Goal: Task Accomplishment & Management: Manage account settings

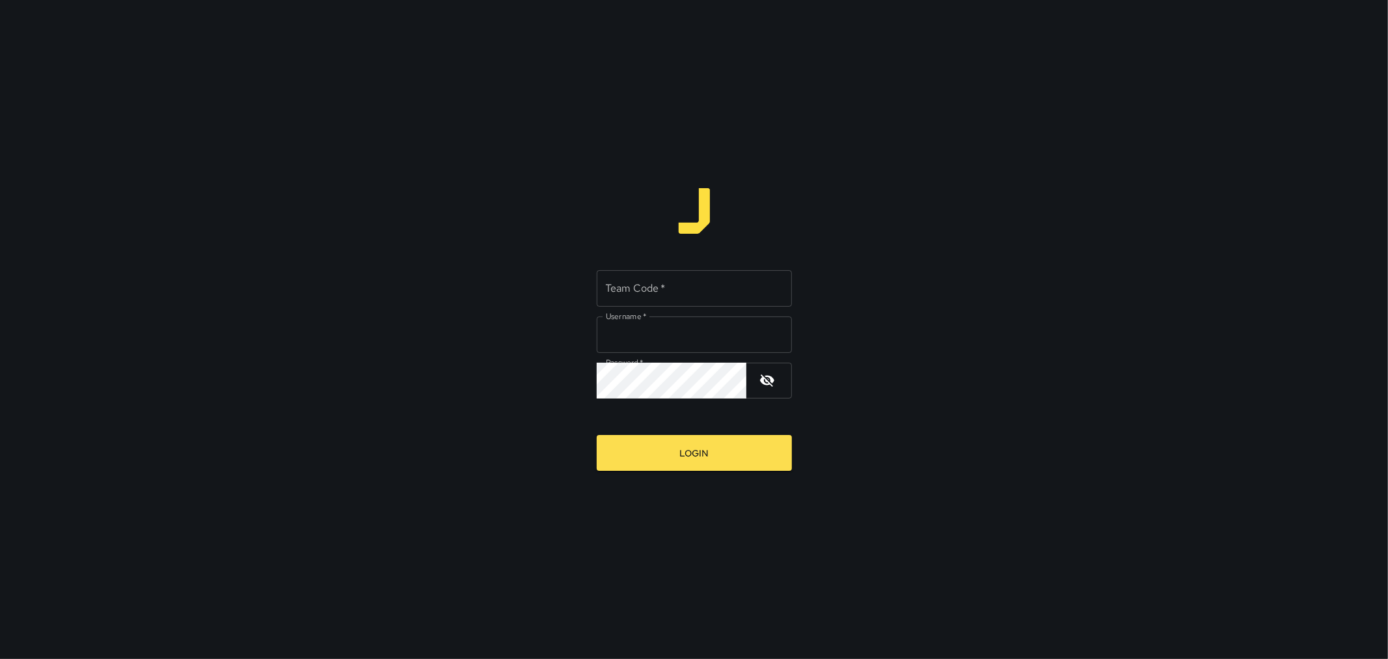
type input "*********"
click at [748, 280] on input "Team Code   *" at bounding box center [694, 288] width 195 height 36
type input "****"
click at [678, 438] on button "Login" at bounding box center [694, 453] width 195 height 36
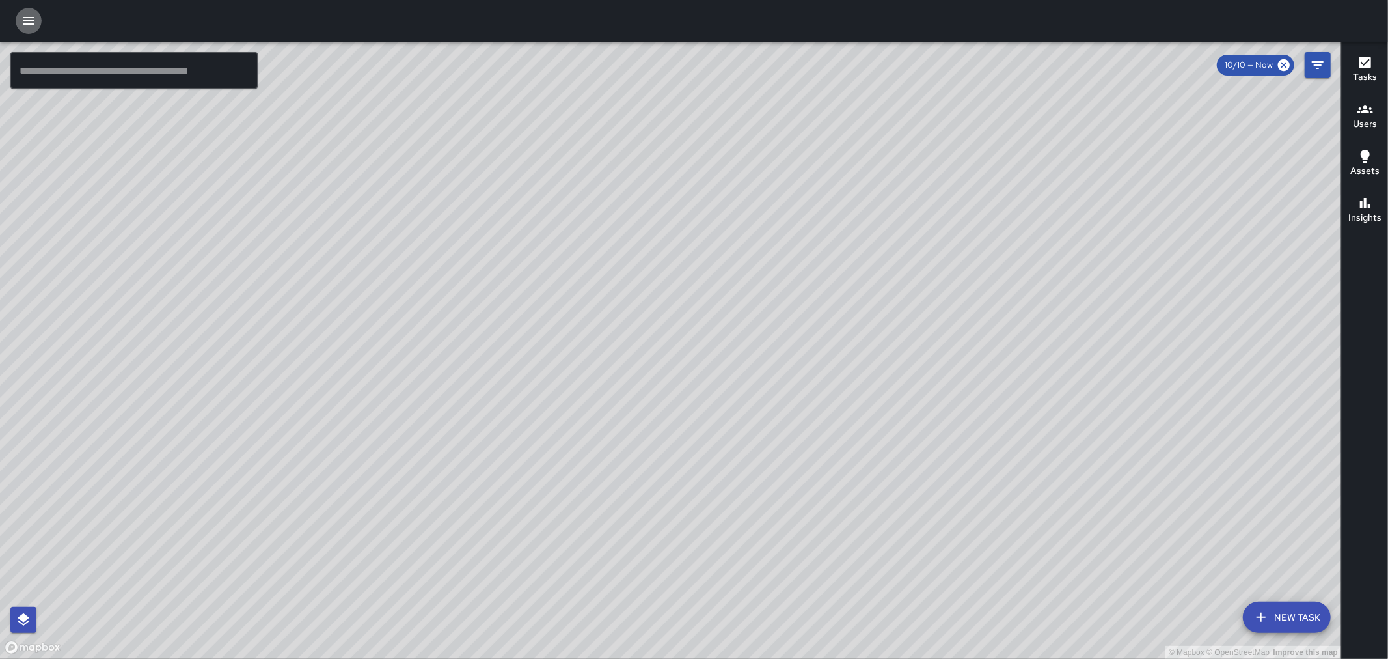
click at [36, 21] on button "button" at bounding box center [29, 21] width 26 height 26
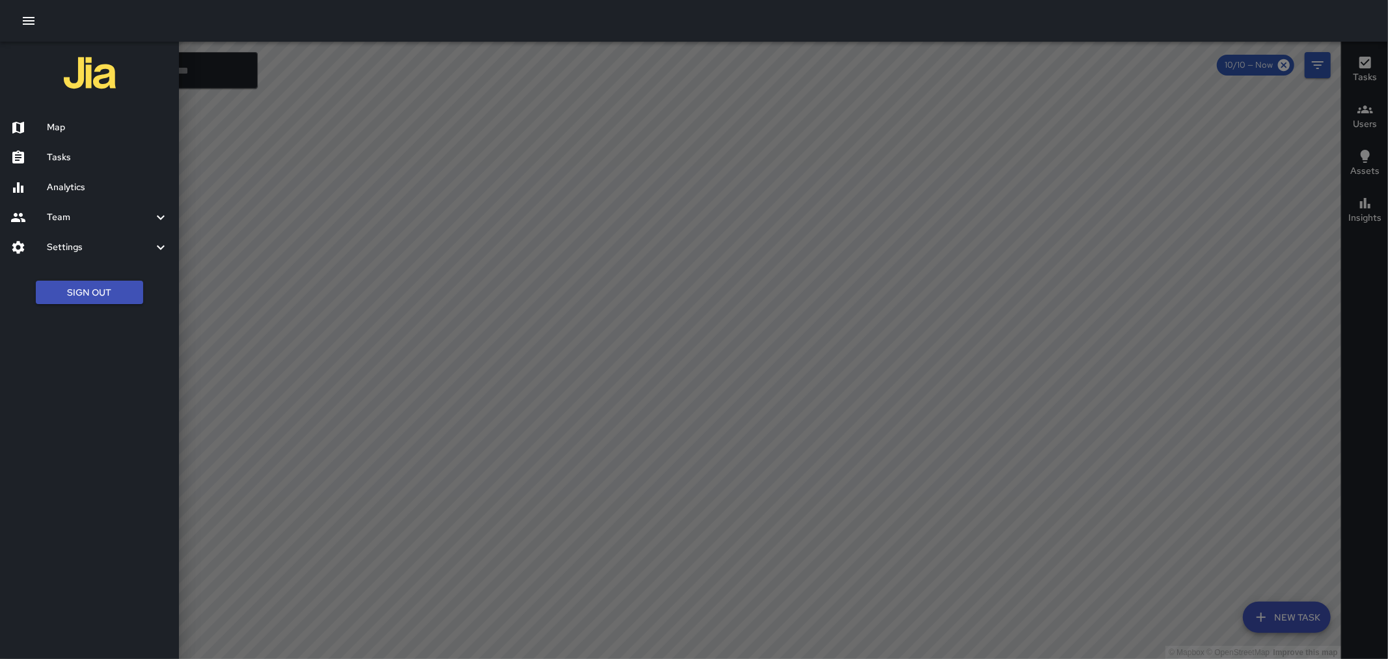
click at [68, 157] on h6 "Tasks" at bounding box center [108, 157] width 122 height 14
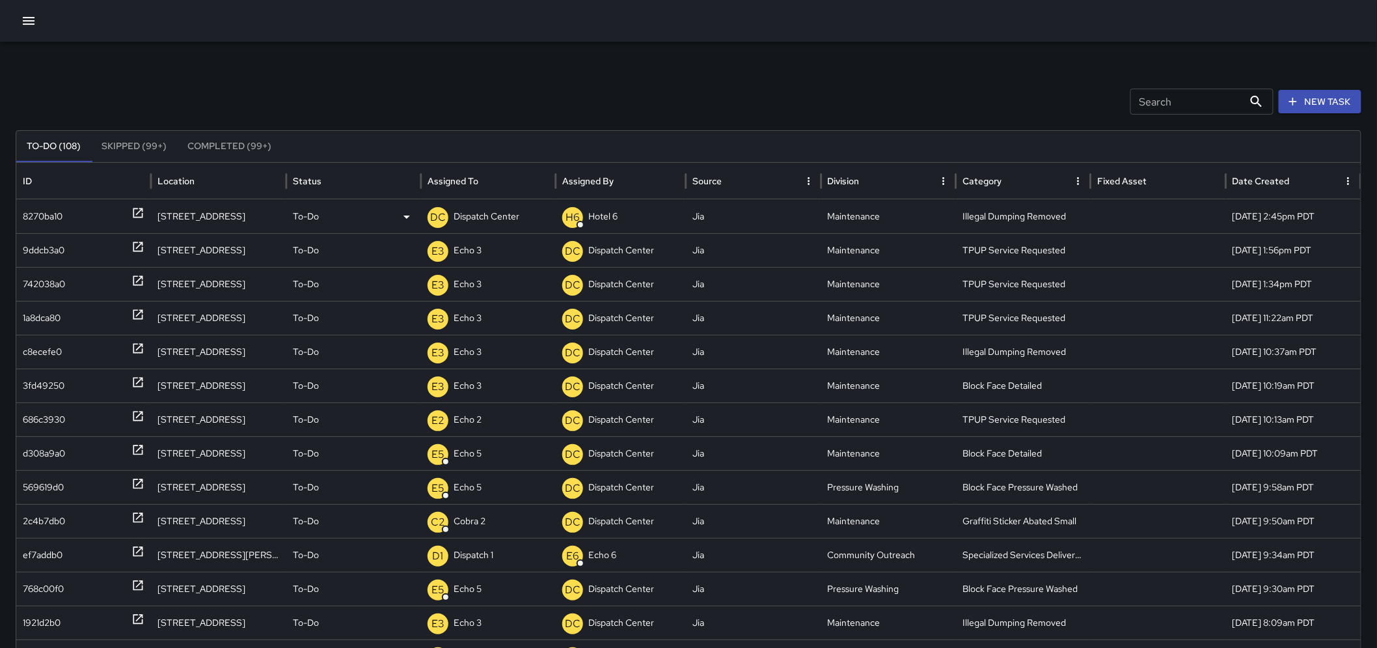
click at [135, 216] on icon at bounding box center [137, 212] width 13 height 13
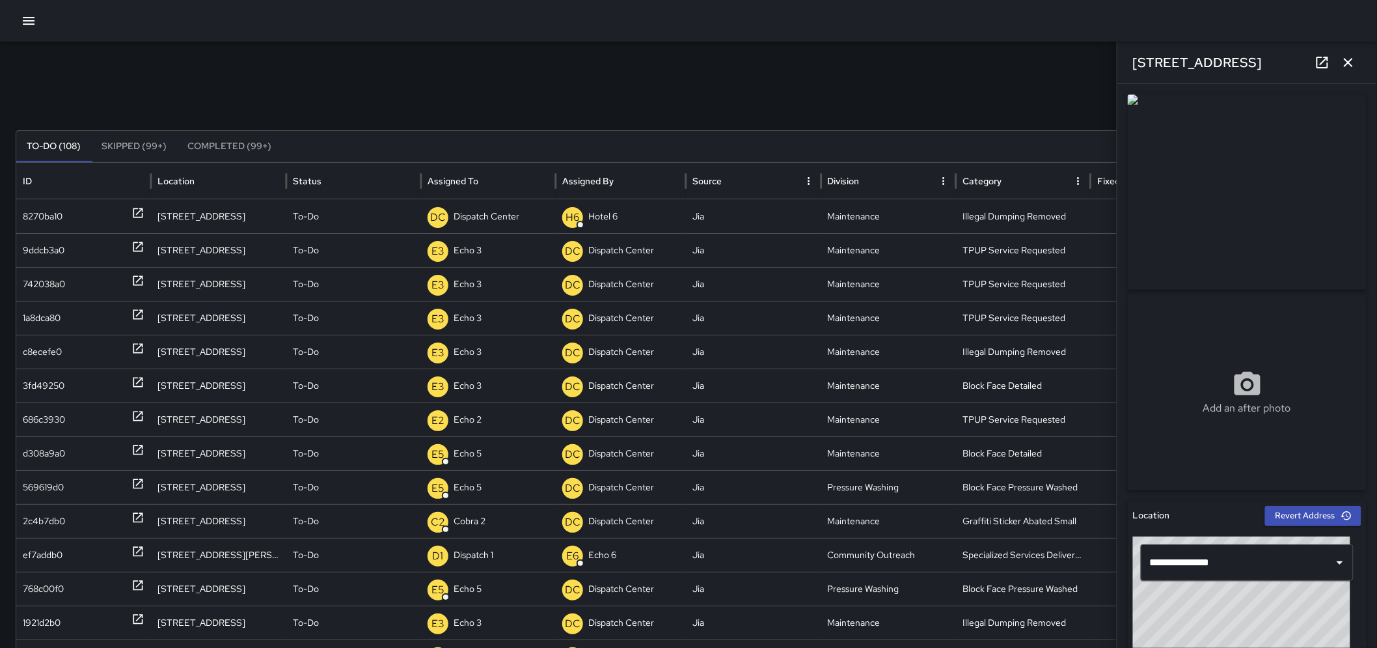
click at [1344, 61] on icon "button" at bounding box center [1349, 63] width 16 height 16
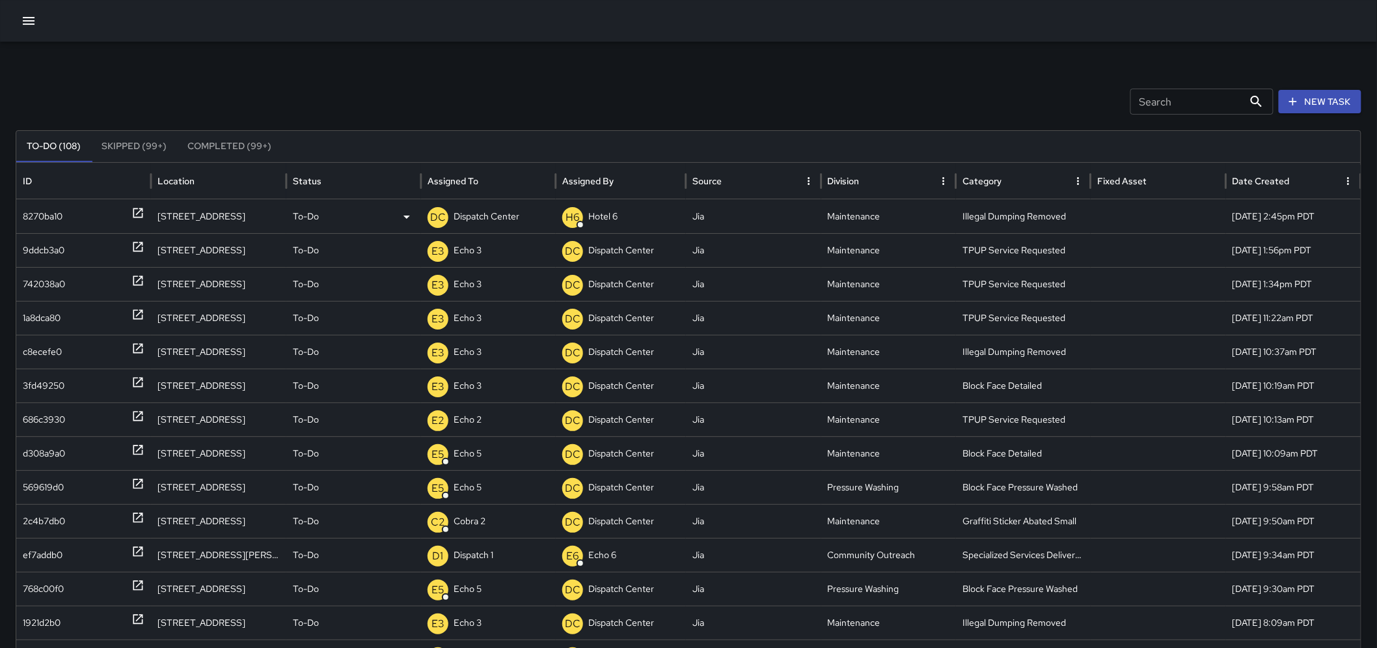
click at [470, 213] on p "Dispatch Center" at bounding box center [487, 216] width 66 height 33
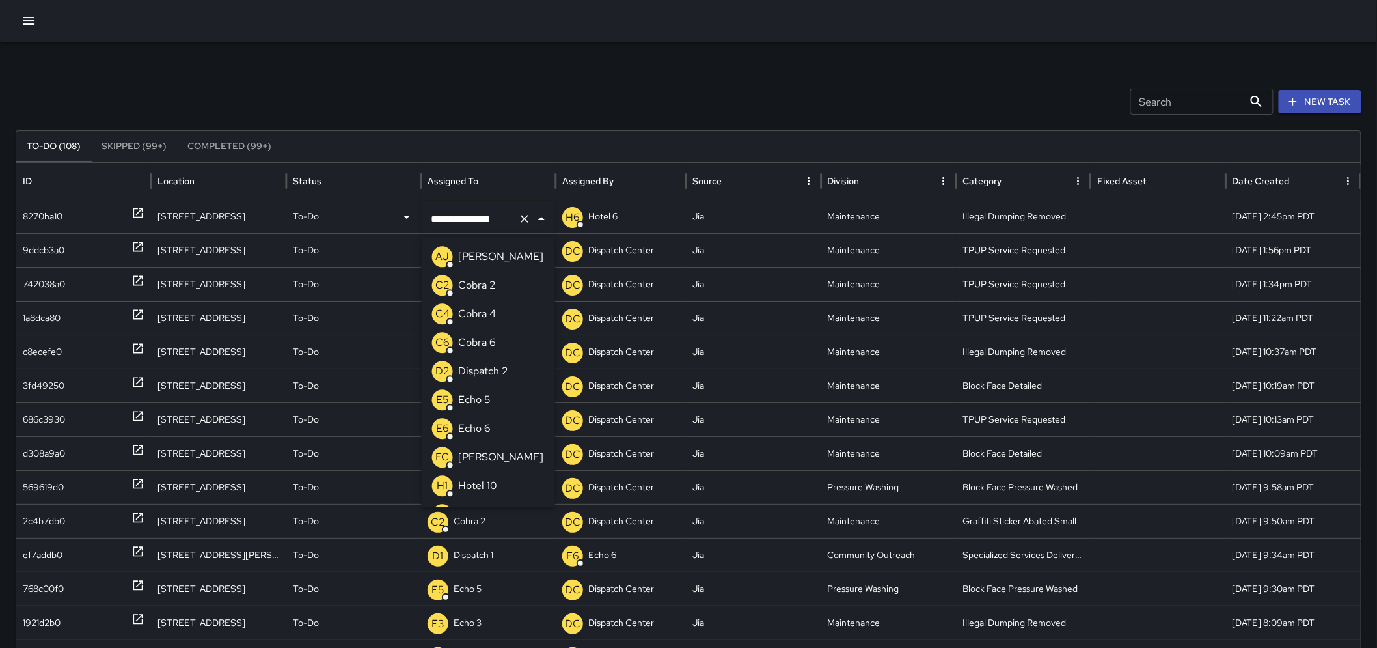
scroll to position [818, 0]
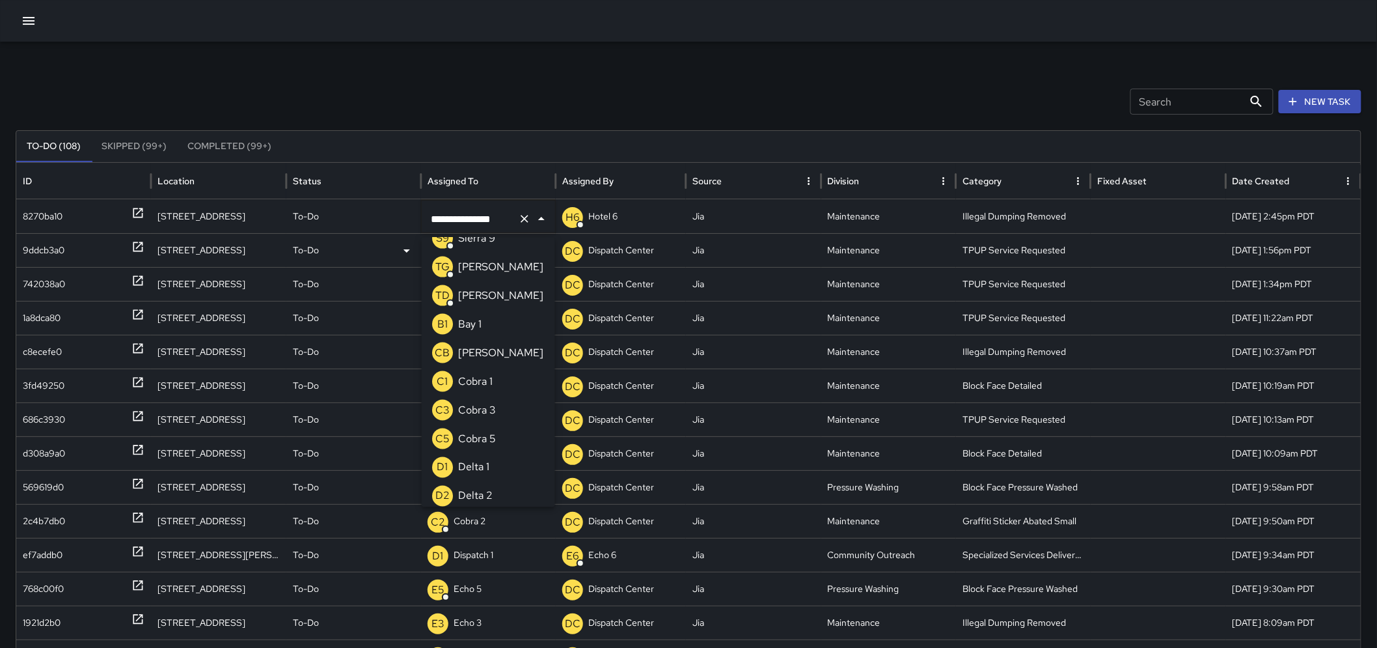
drag, startPoint x: 506, startPoint y: 219, endPoint x: 384, endPoint y: 238, distance: 123.2
click at [384, 238] on div "**********" at bounding box center [694, 520] width 1356 height 643
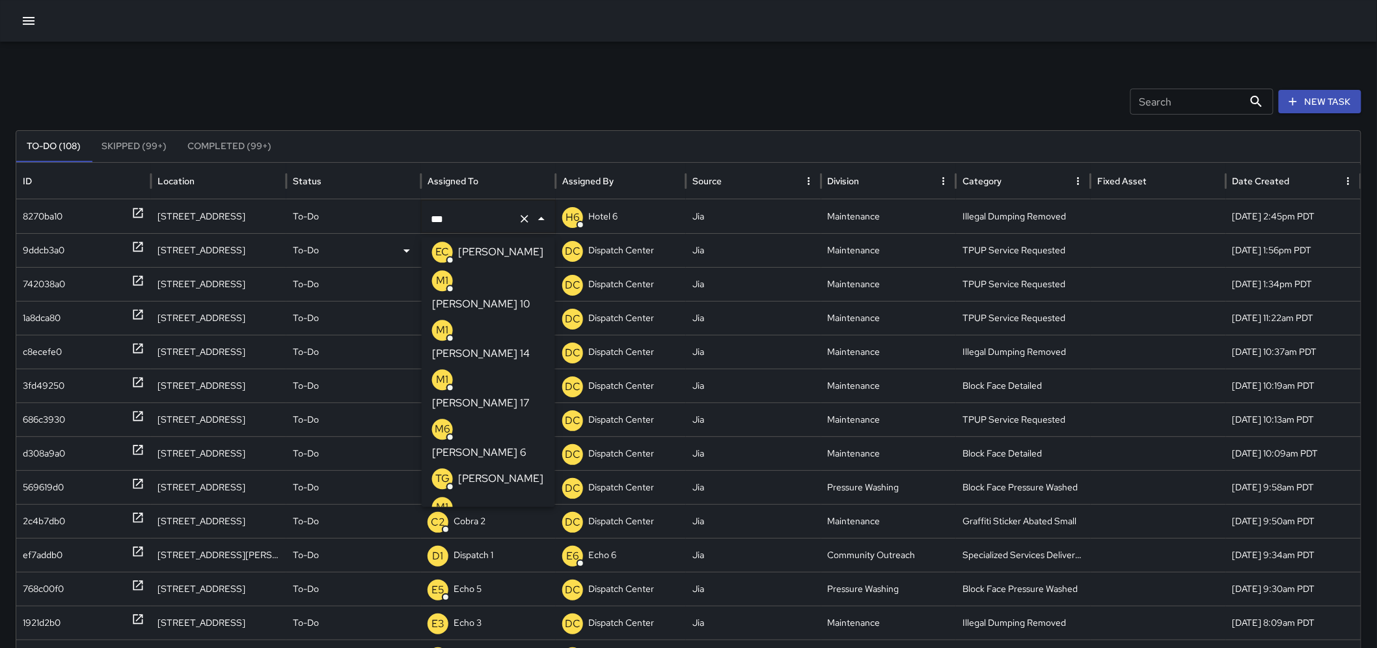
scroll to position [0, 0]
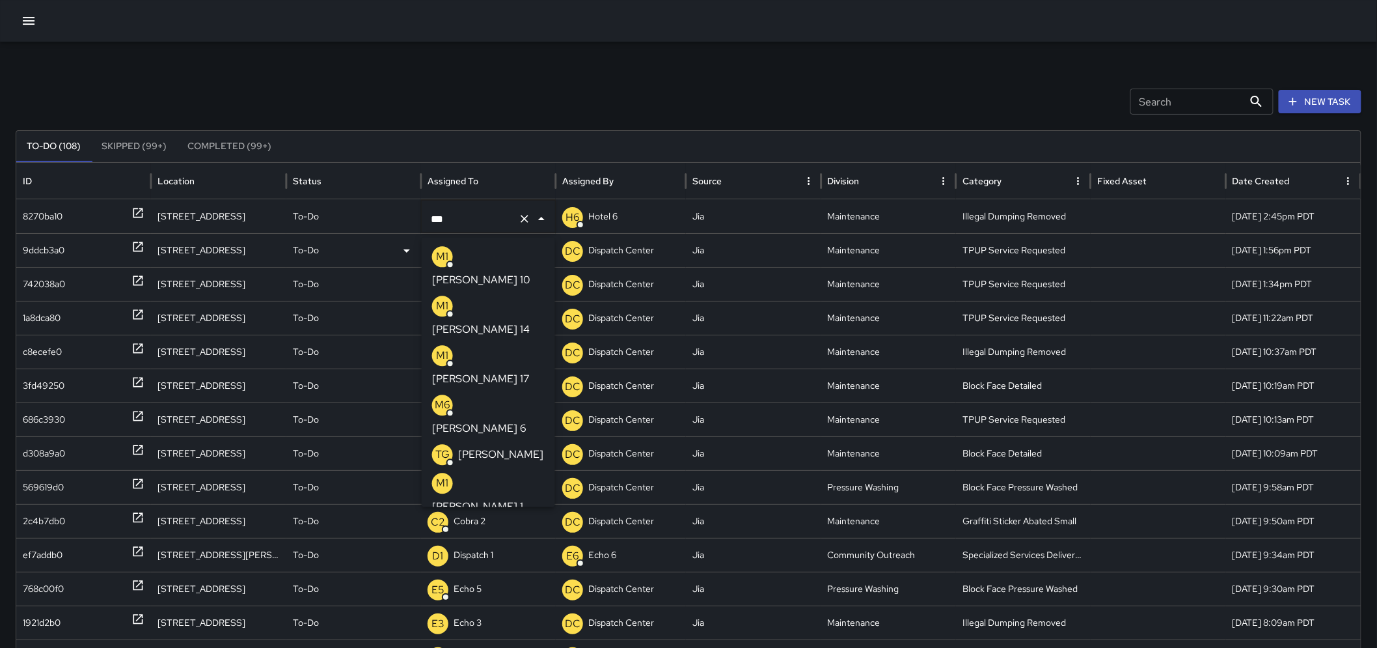
type input "****"
click at [487, 618] on p "[PERSON_NAME] 13" at bounding box center [481, 626] width 98 height 16
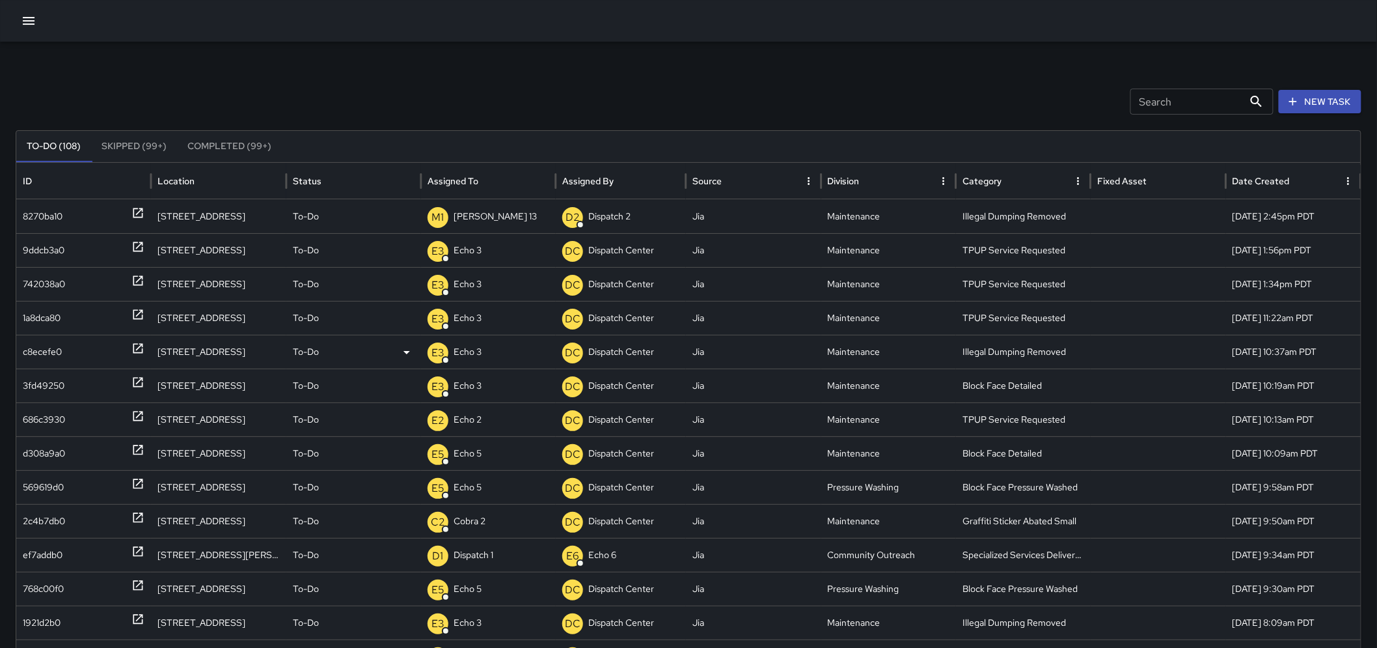
click at [133, 346] on icon at bounding box center [137, 348] width 13 height 13
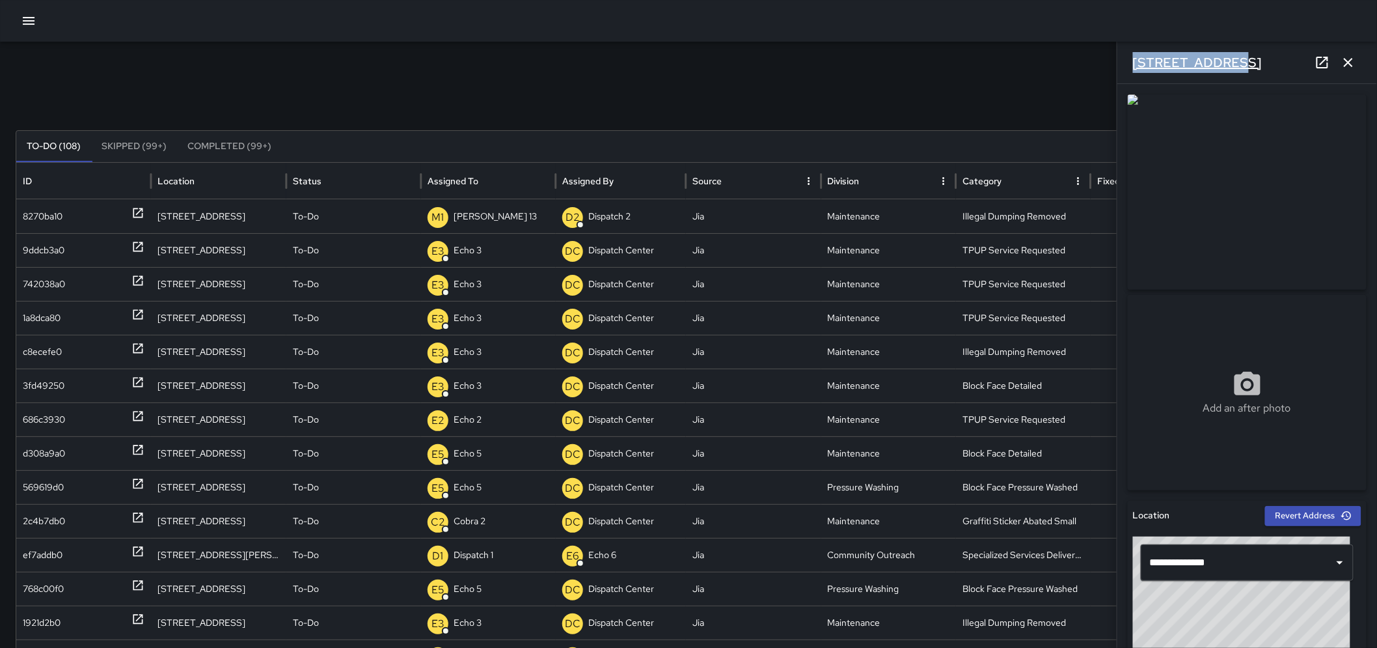
drag, startPoint x: 1227, startPoint y: 62, endPoint x: 1136, endPoint y: 67, distance: 90.6
click at [1136, 67] on div "[STREET_ADDRESS]" at bounding box center [1247, 63] width 260 height 42
copy h6 "[STREET_ADDRESS]"
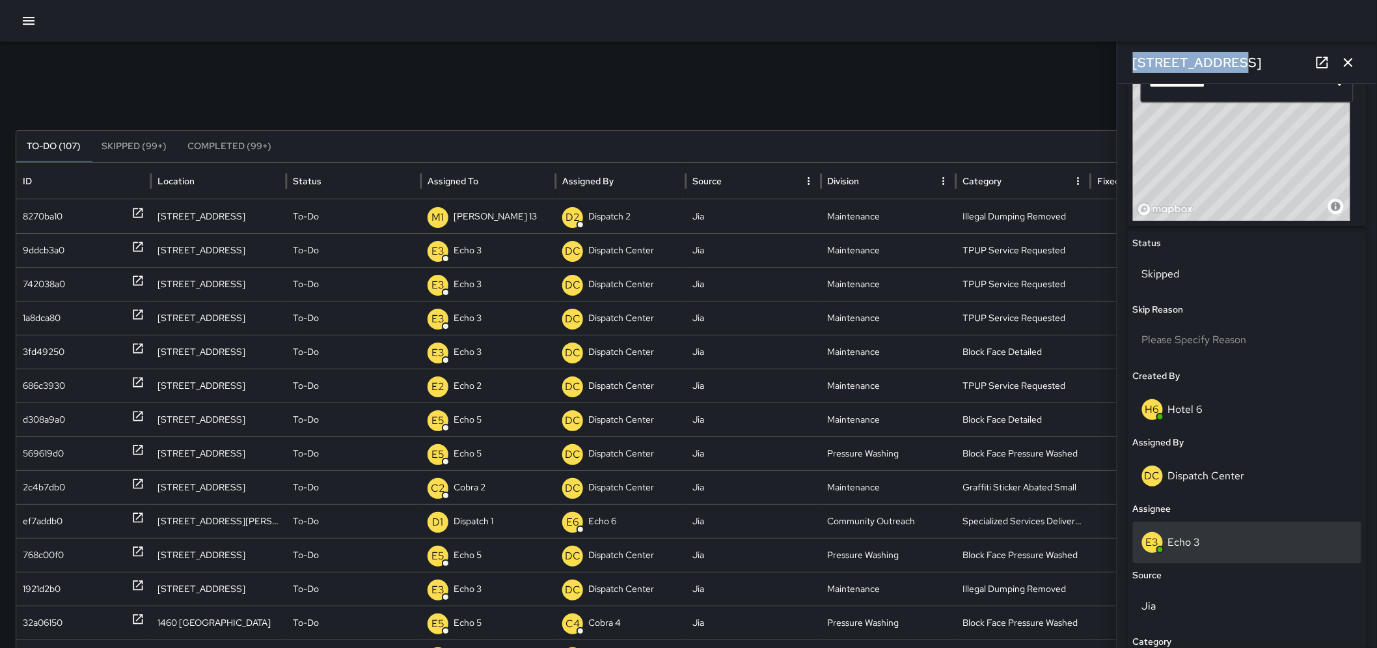
scroll to position [513, 0]
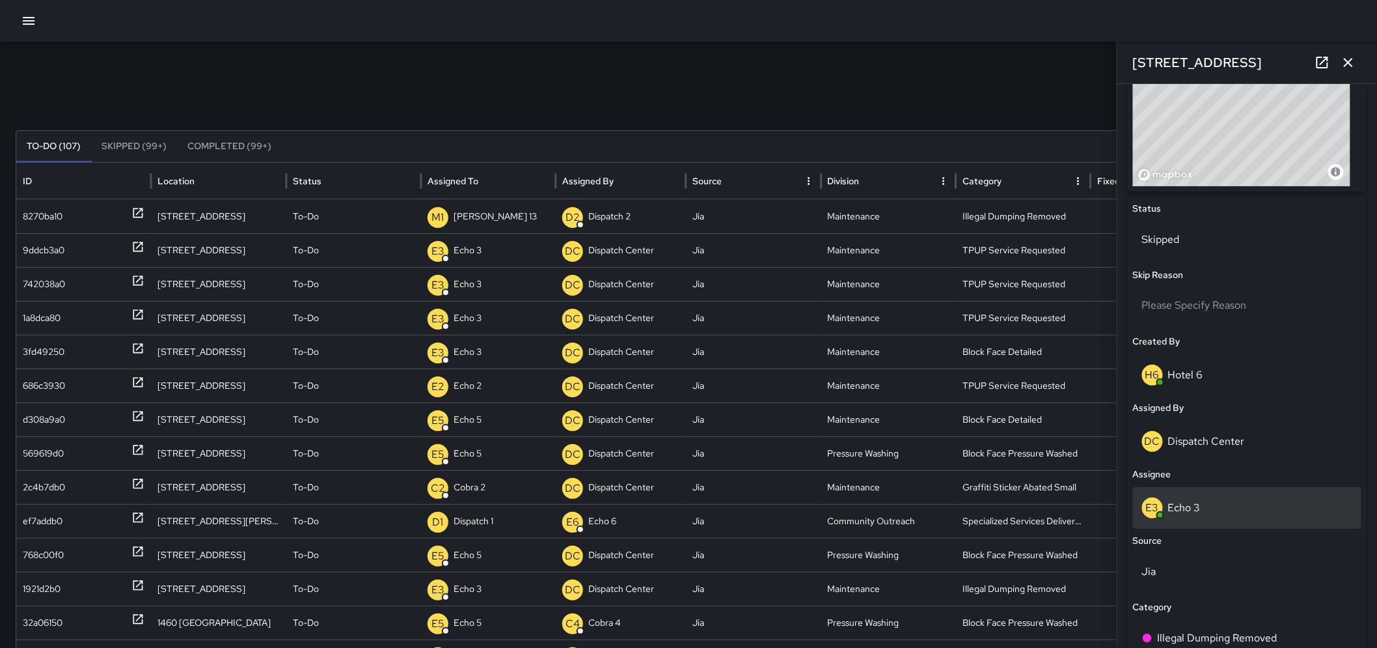
click at [1213, 500] on div "E3 Echo 3" at bounding box center [1247, 507] width 210 height 21
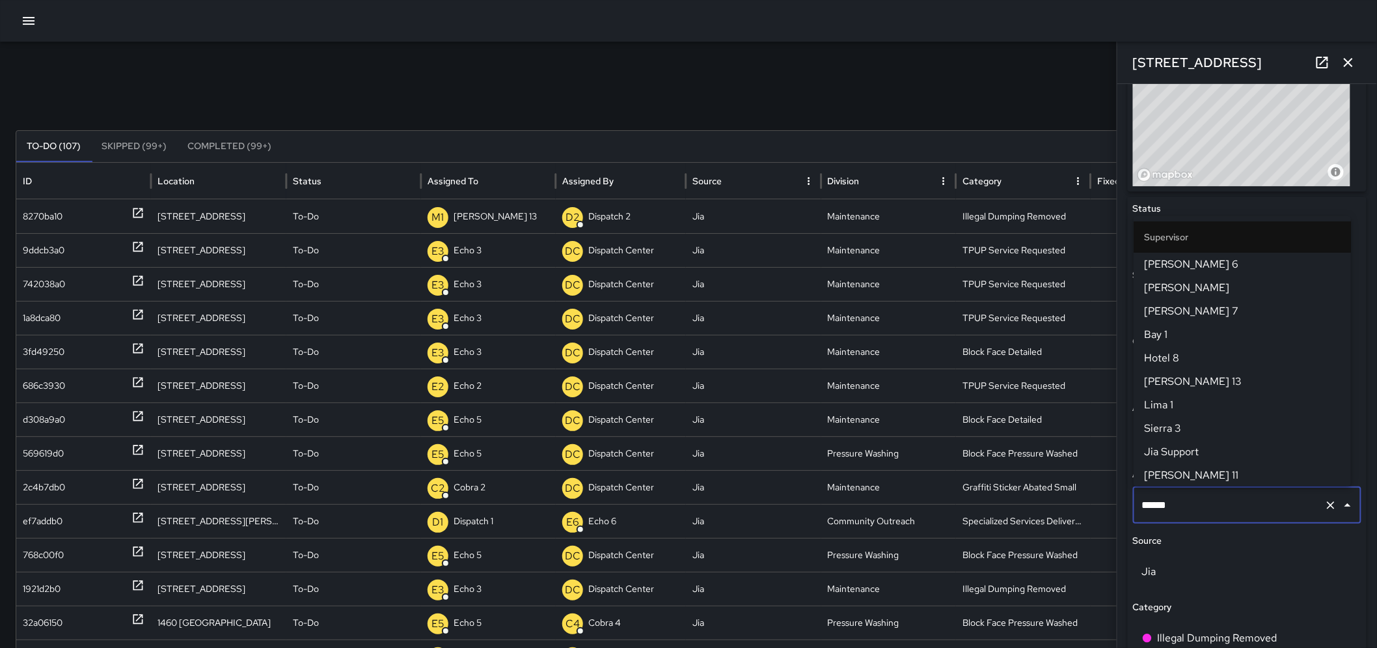
scroll to position [558, 0]
drag, startPoint x: 1196, startPoint y: 504, endPoint x: 1123, endPoint y: 513, distance: 72.7
click at [1128, 514] on div "Status Skipped Skip Reason Please Specify Reason Created By H6 Hotel 6 Assigned…" at bounding box center [1247, 553] width 239 height 713
type input "***"
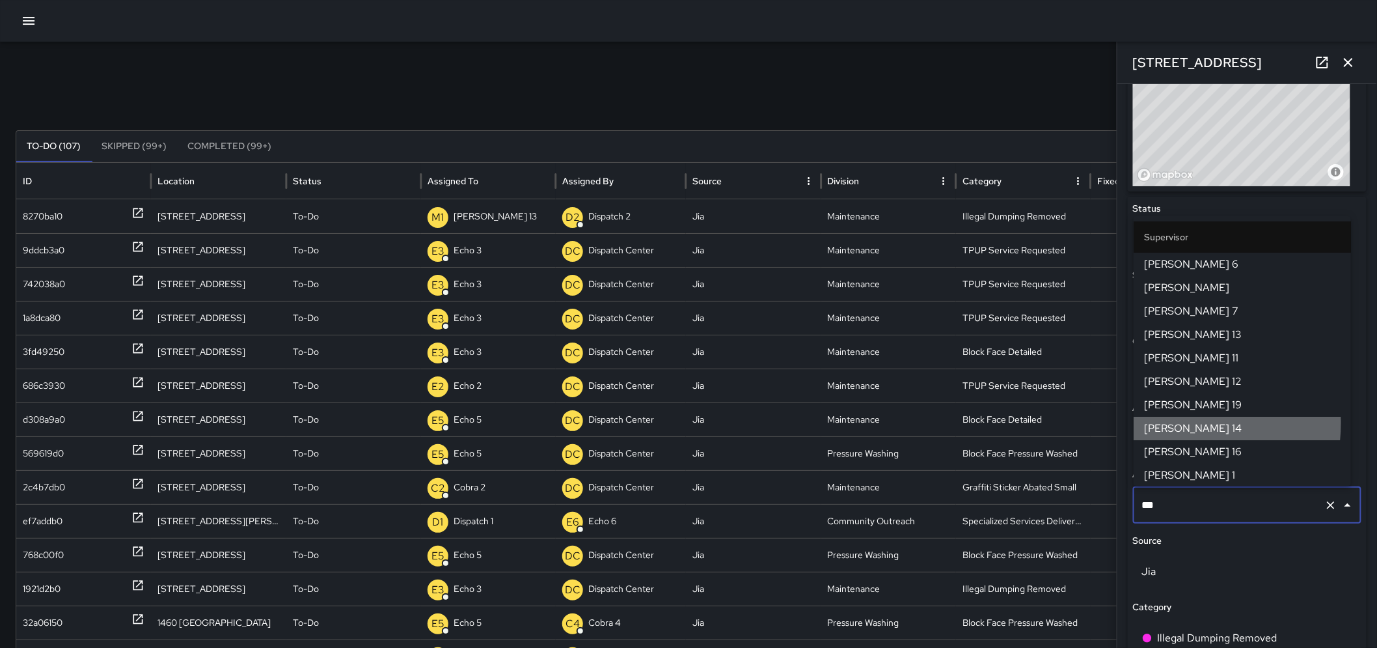
click at [1179, 420] on span "[PERSON_NAME] 14" at bounding box center [1242, 428] width 197 height 16
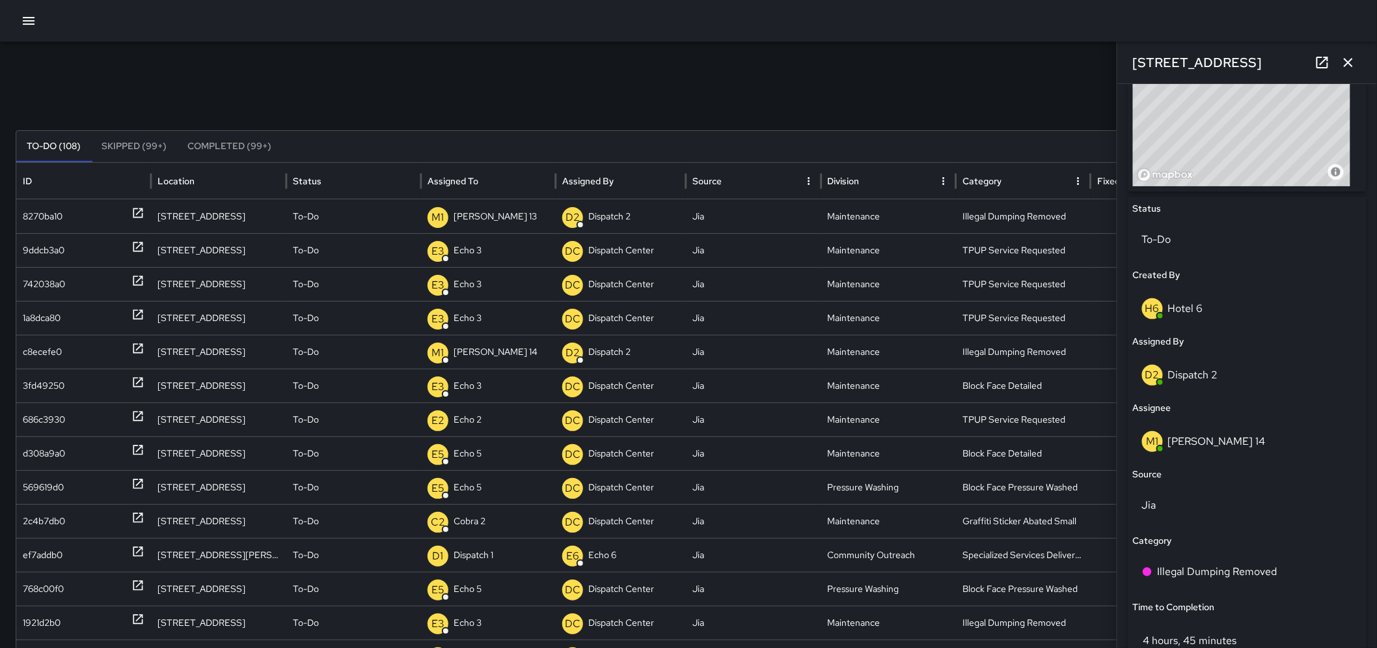
click at [1352, 55] on icon "button" at bounding box center [1349, 63] width 16 height 16
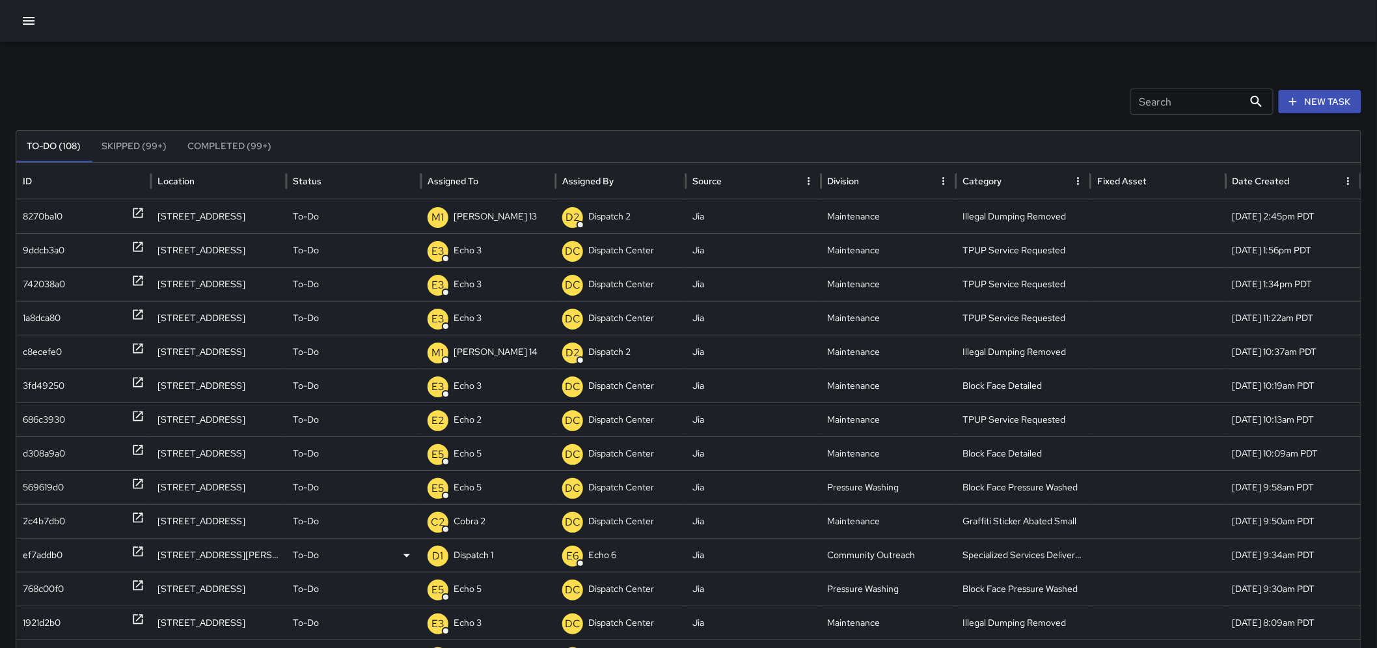
click at [137, 554] on icon at bounding box center [137, 551] width 13 height 13
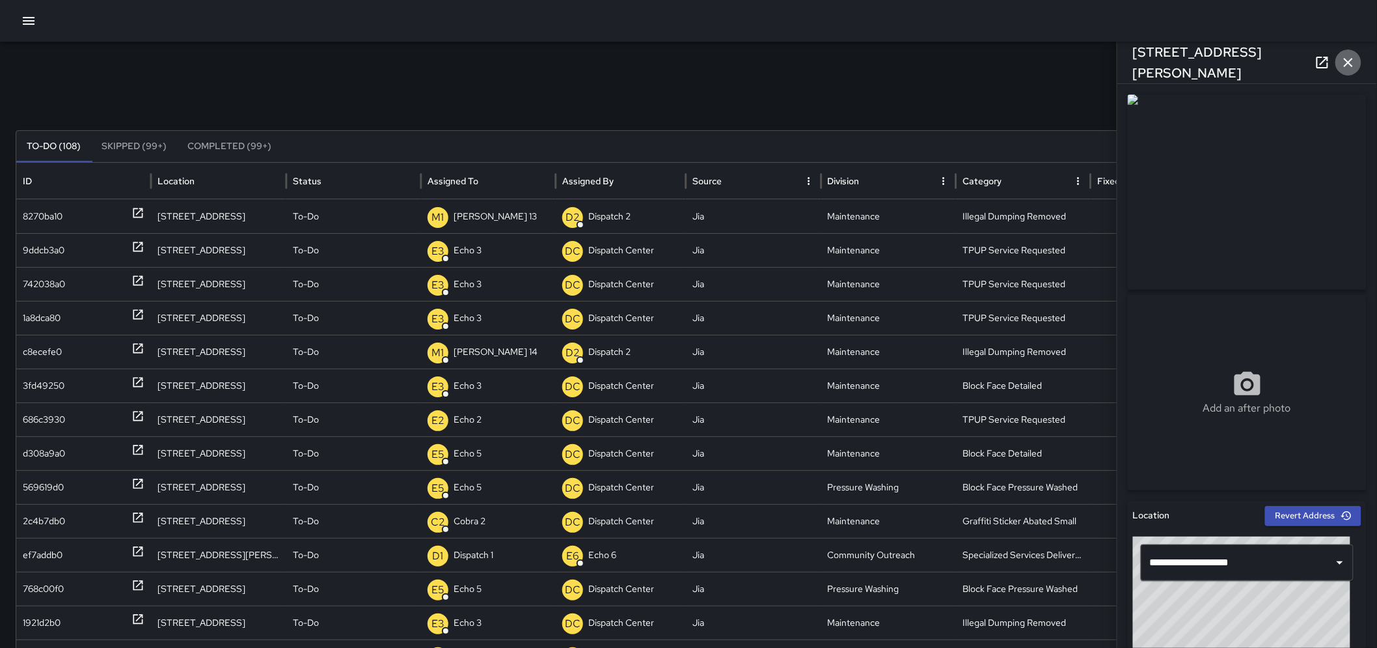
click at [1357, 61] on button "button" at bounding box center [1348, 62] width 26 height 26
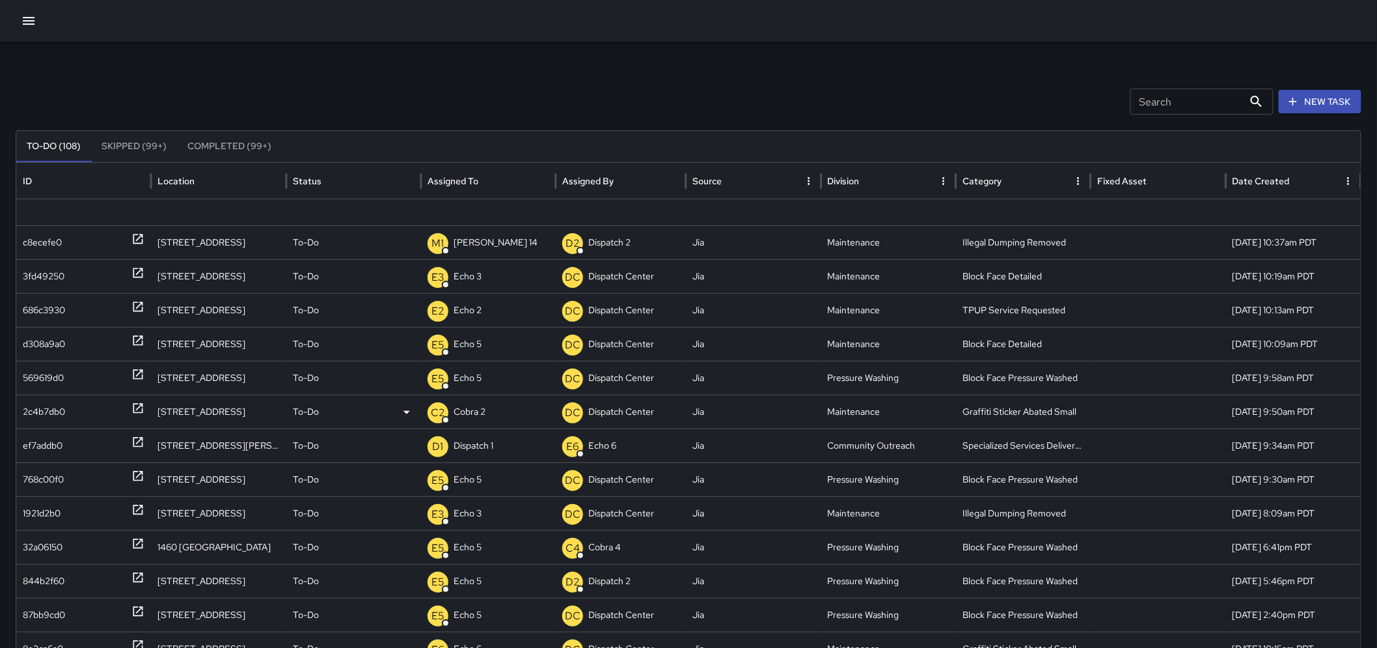
scroll to position [135, 0]
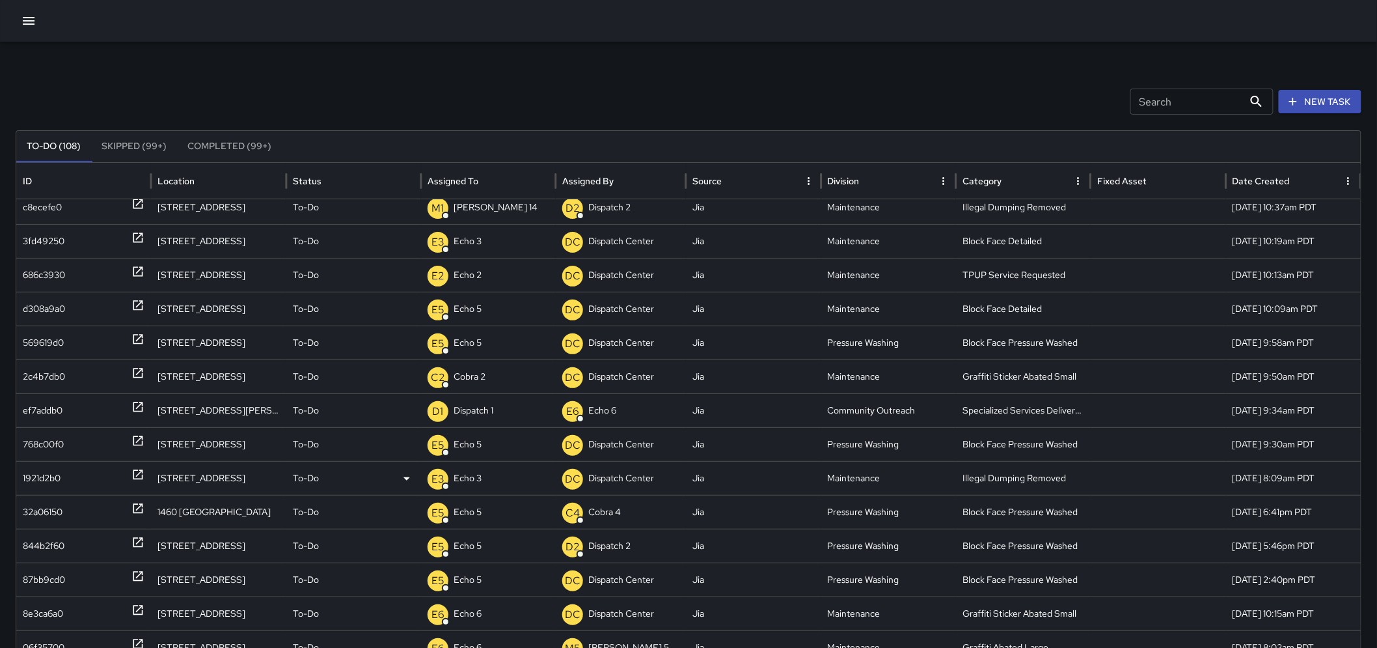
click at [145, 475] on div "1921d2b0" at bounding box center [83, 478] width 135 height 34
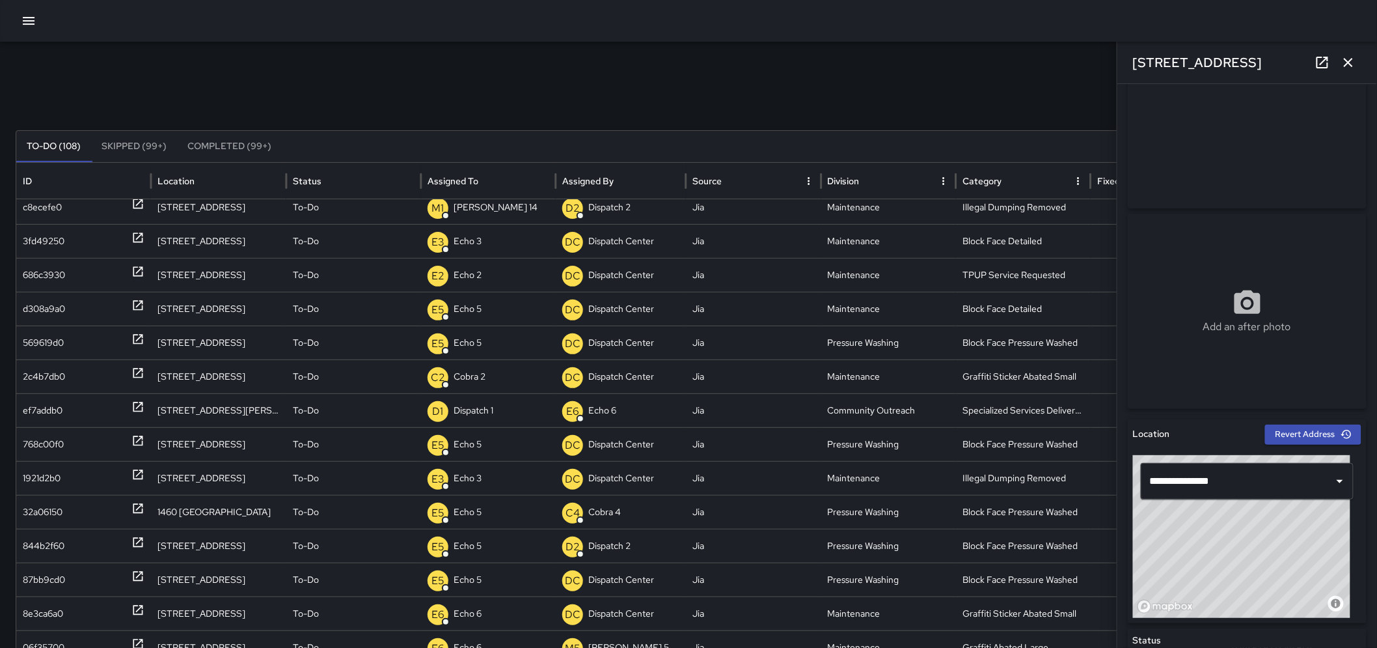
scroll to position [0, 0]
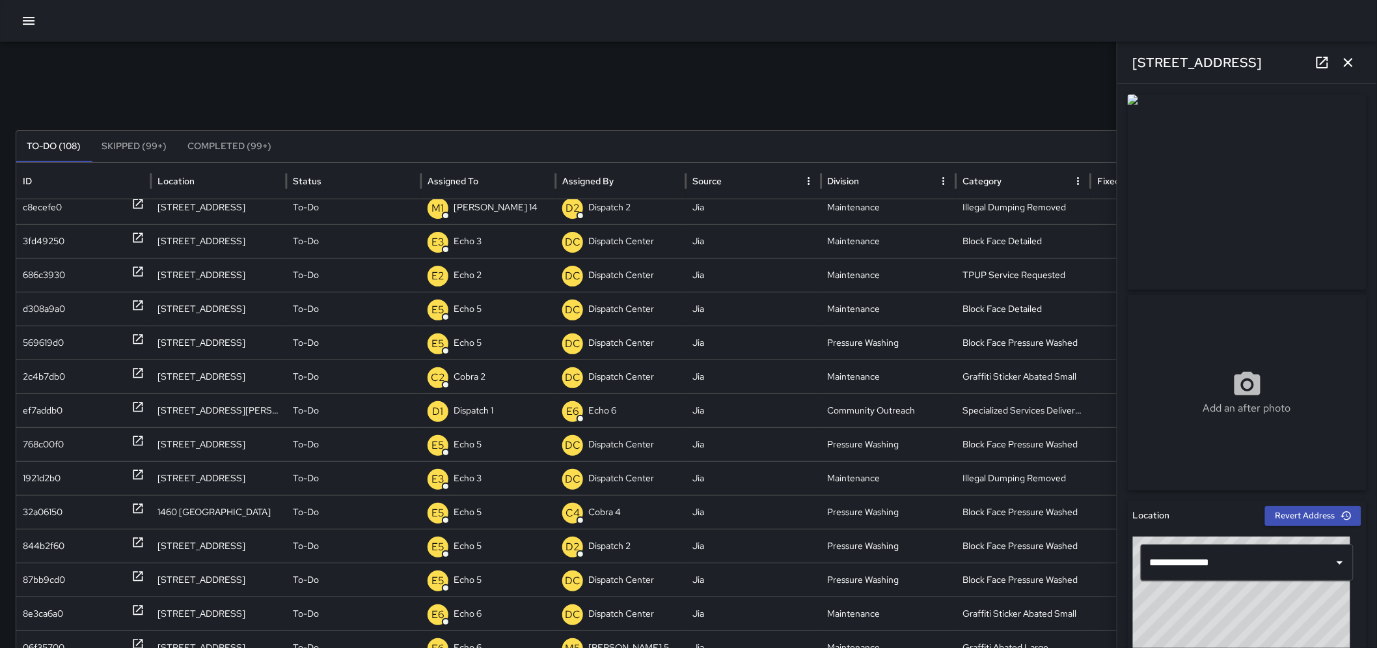
click at [832, 55] on div "Search Search New Task To-Do (108) Skipped (99+) Completed (99+) ID Location St…" at bounding box center [688, 411] width 1377 height 739
drag, startPoint x: 1354, startPoint y: 61, endPoint x: 1231, endPoint y: 83, distance: 125.0
click at [1352, 61] on icon "button" at bounding box center [1349, 63] width 16 height 16
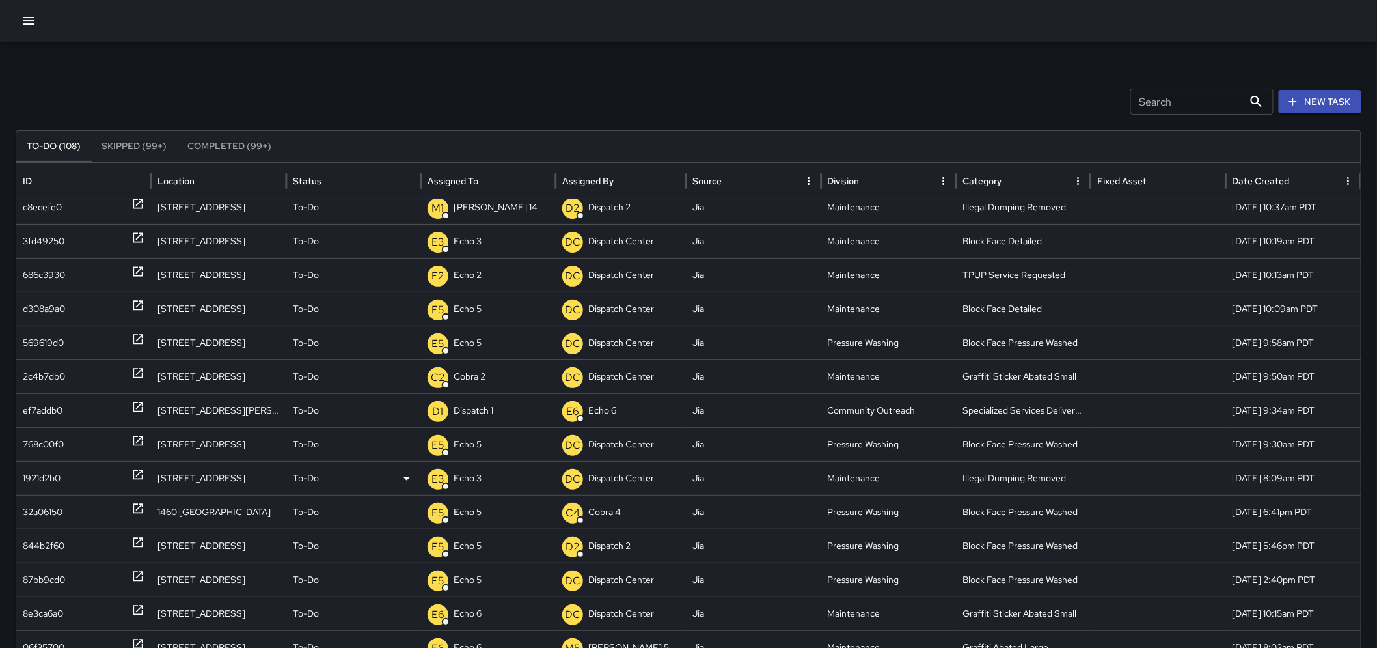
click at [138, 472] on icon at bounding box center [137, 474] width 13 height 13
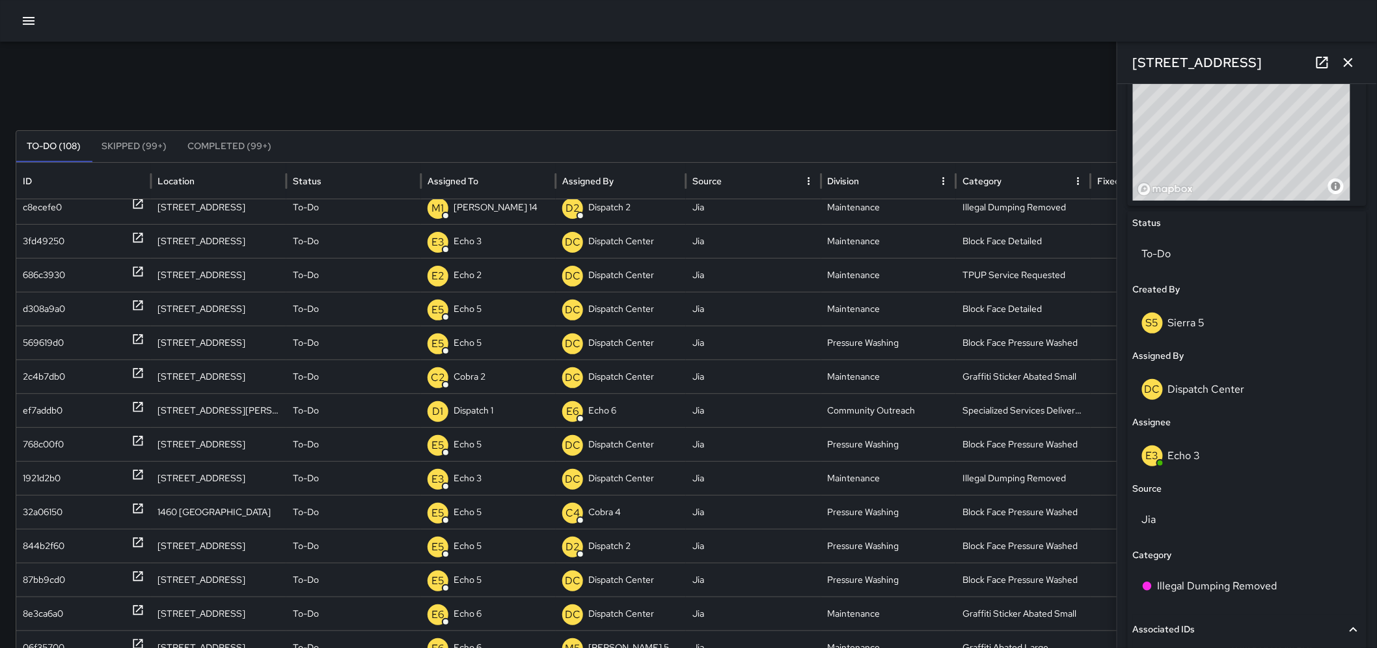
scroll to position [578, 0]
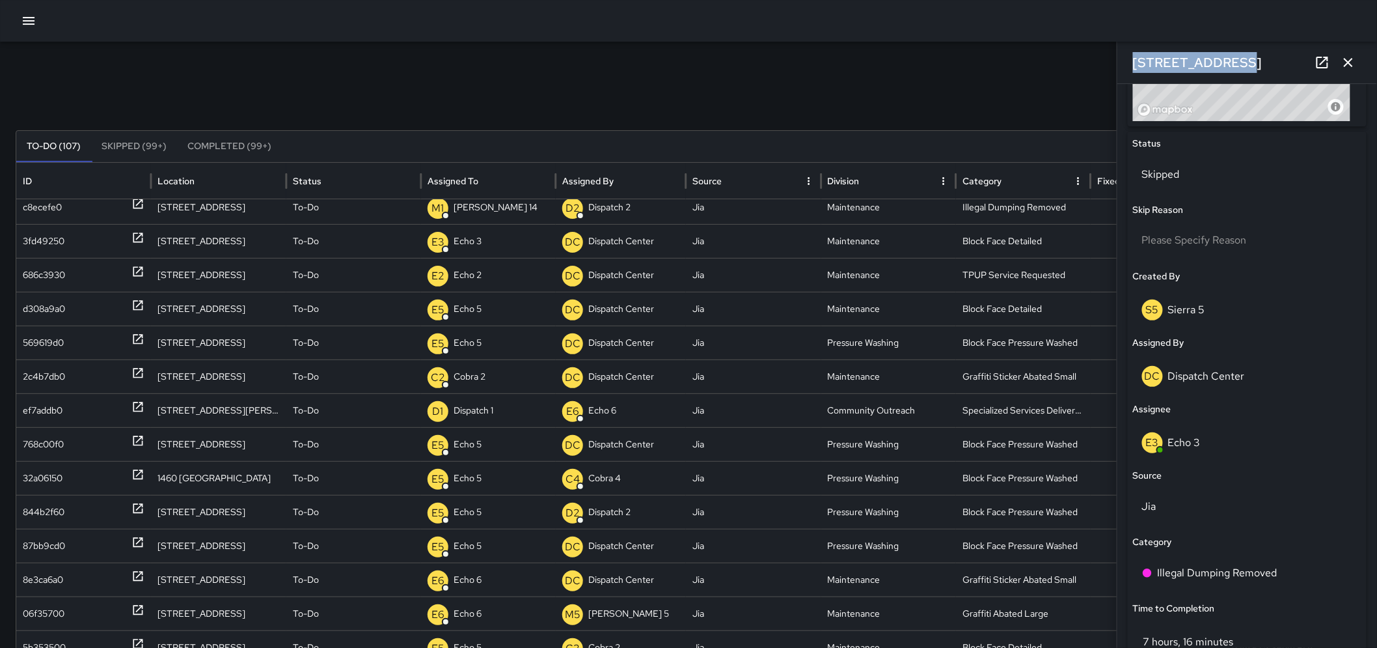
drag, startPoint x: 1233, startPoint y: 57, endPoint x: 1130, endPoint y: 61, distance: 102.9
click at [1130, 61] on div "505 17th Street" at bounding box center [1247, 63] width 260 height 42
copy h6 "505 17th Street"
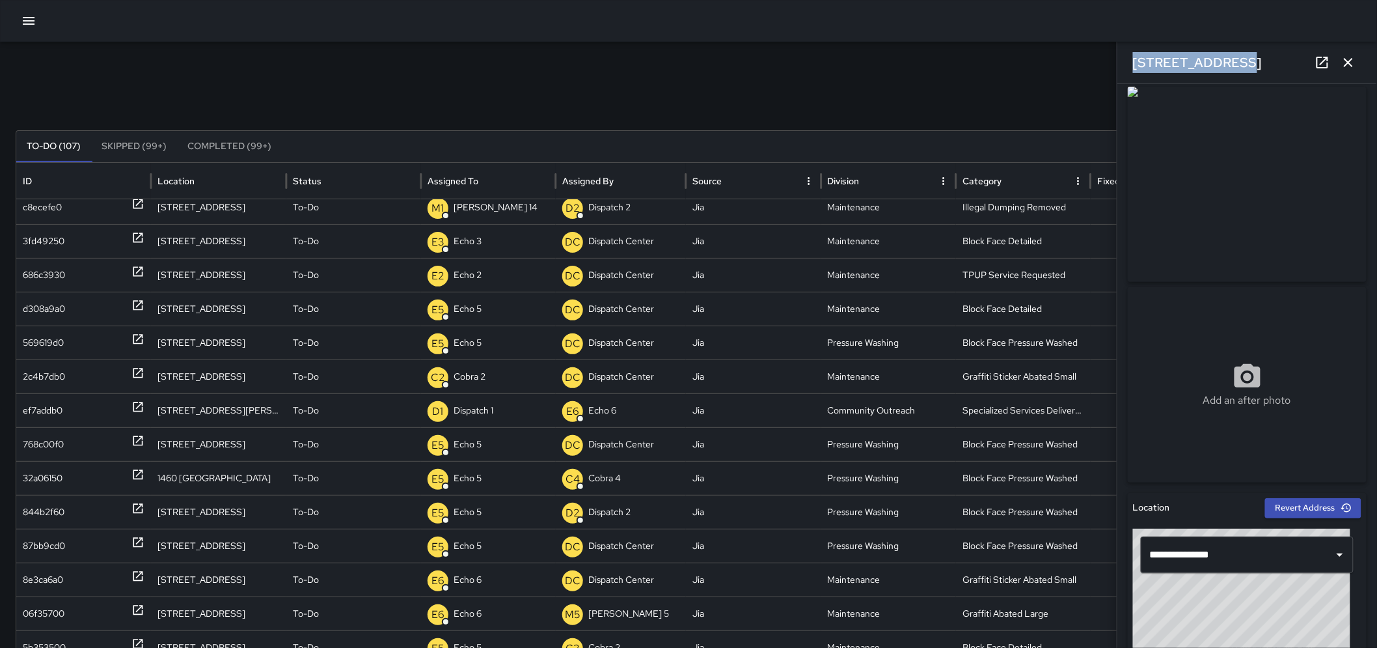
scroll to position [0, 0]
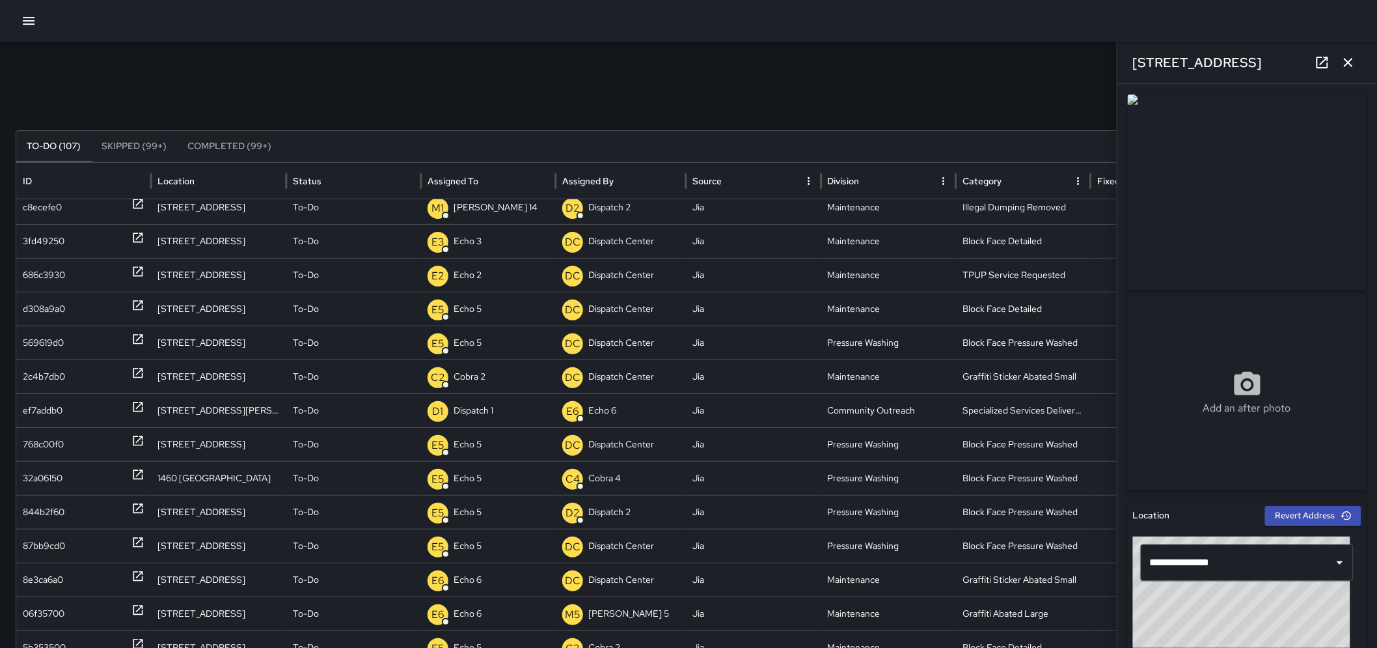
click at [972, 60] on div "Search Search New Task To-Do (107) Skipped (99+) Completed (99+) ID Location St…" at bounding box center [688, 411] width 1377 height 739
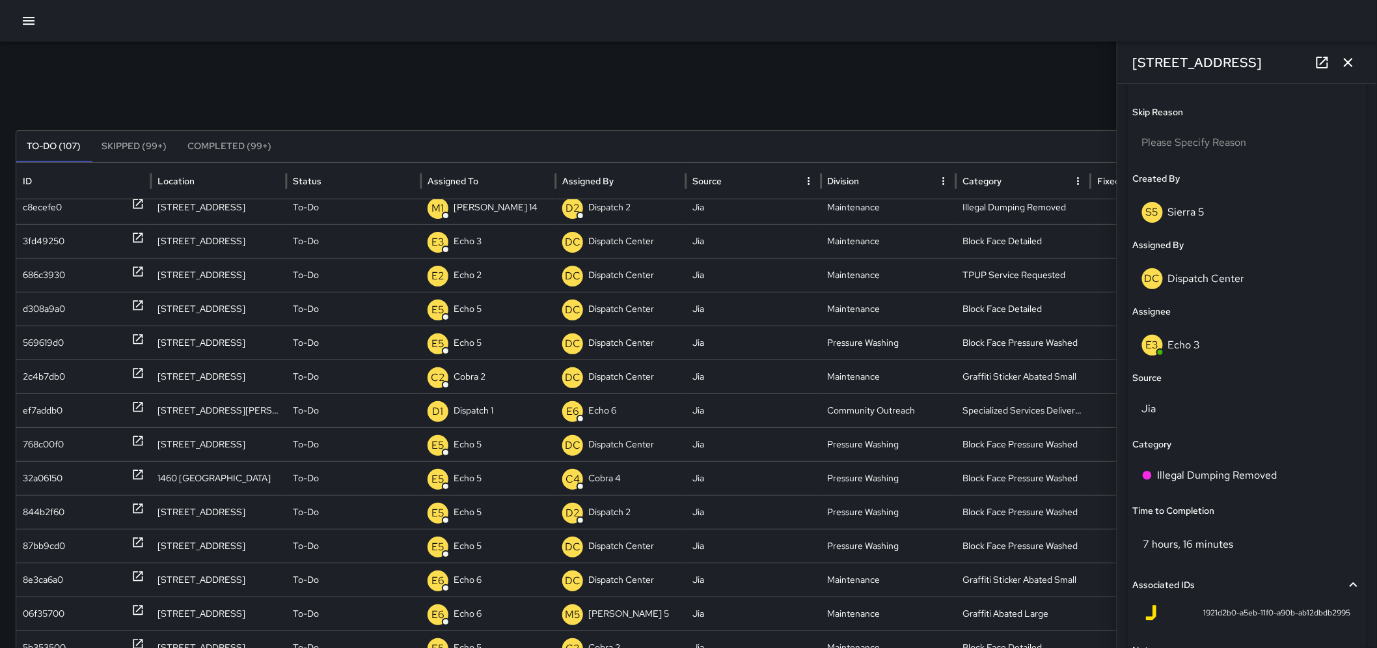
scroll to position [681, 0]
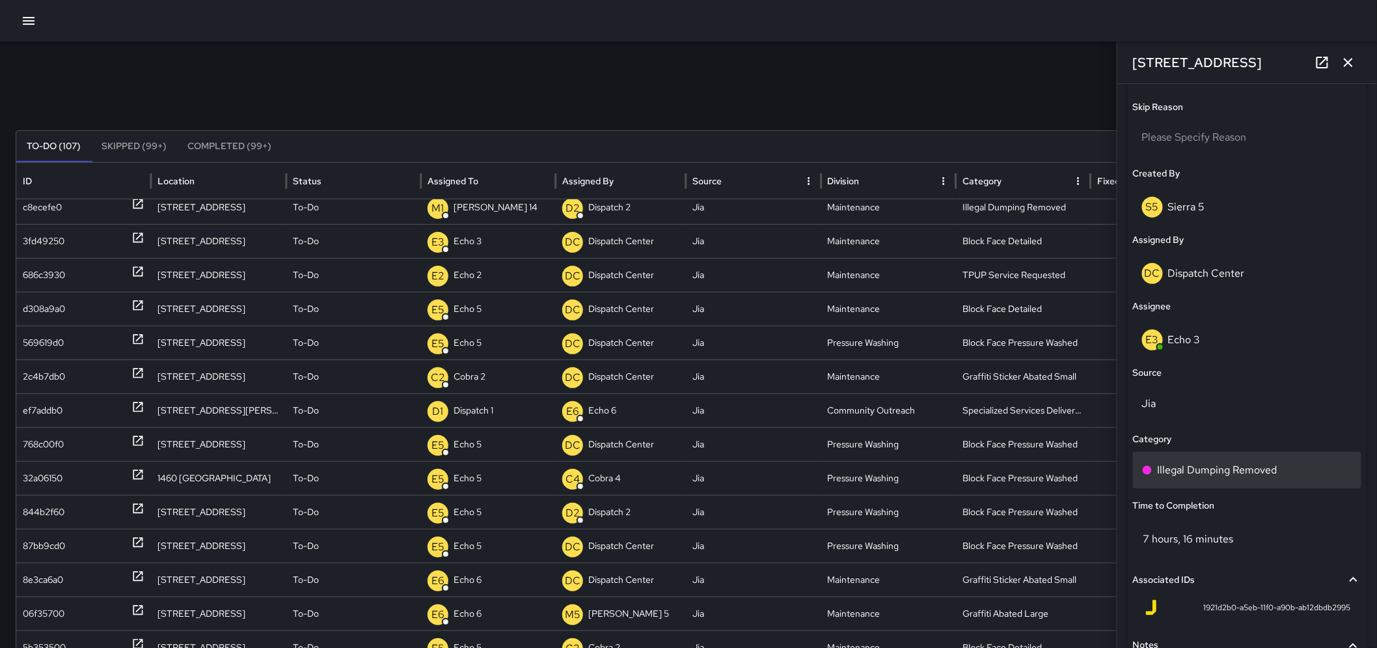
click at [1270, 465] on p "Illegal Dumping Removed" at bounding box center [1218, 470] width 120 height 16
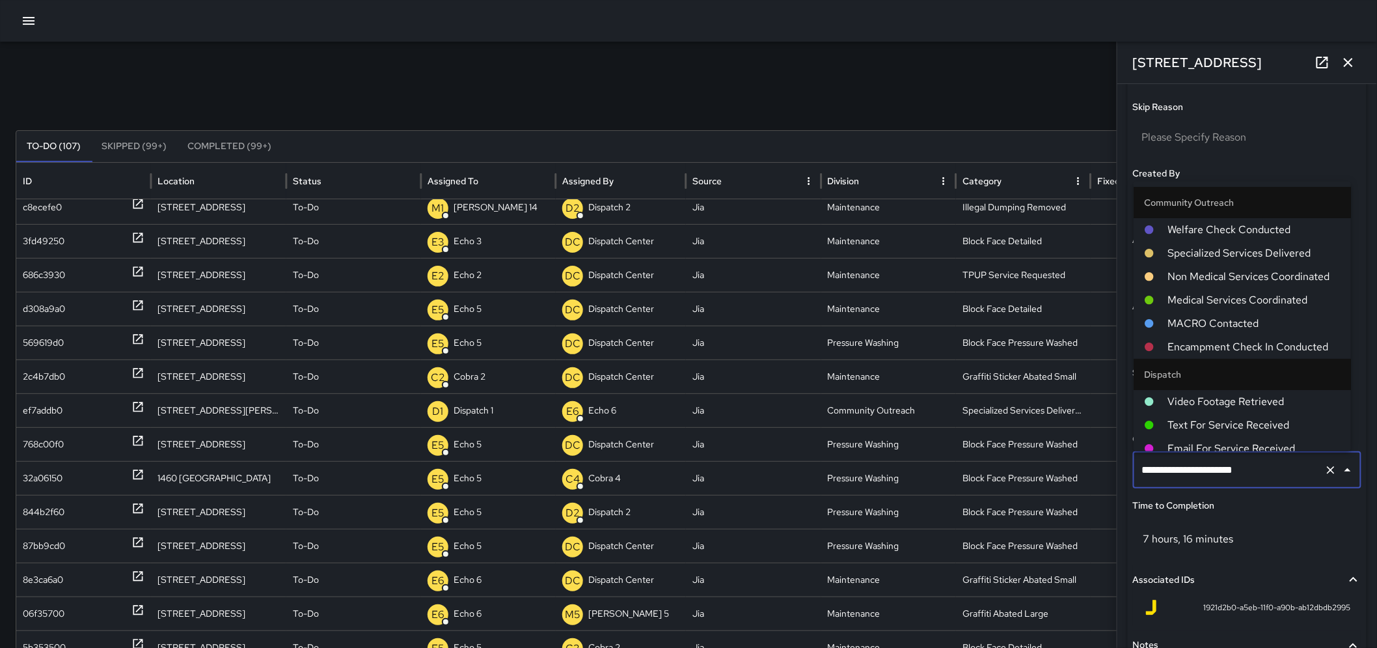
scroll to position [762, 0]
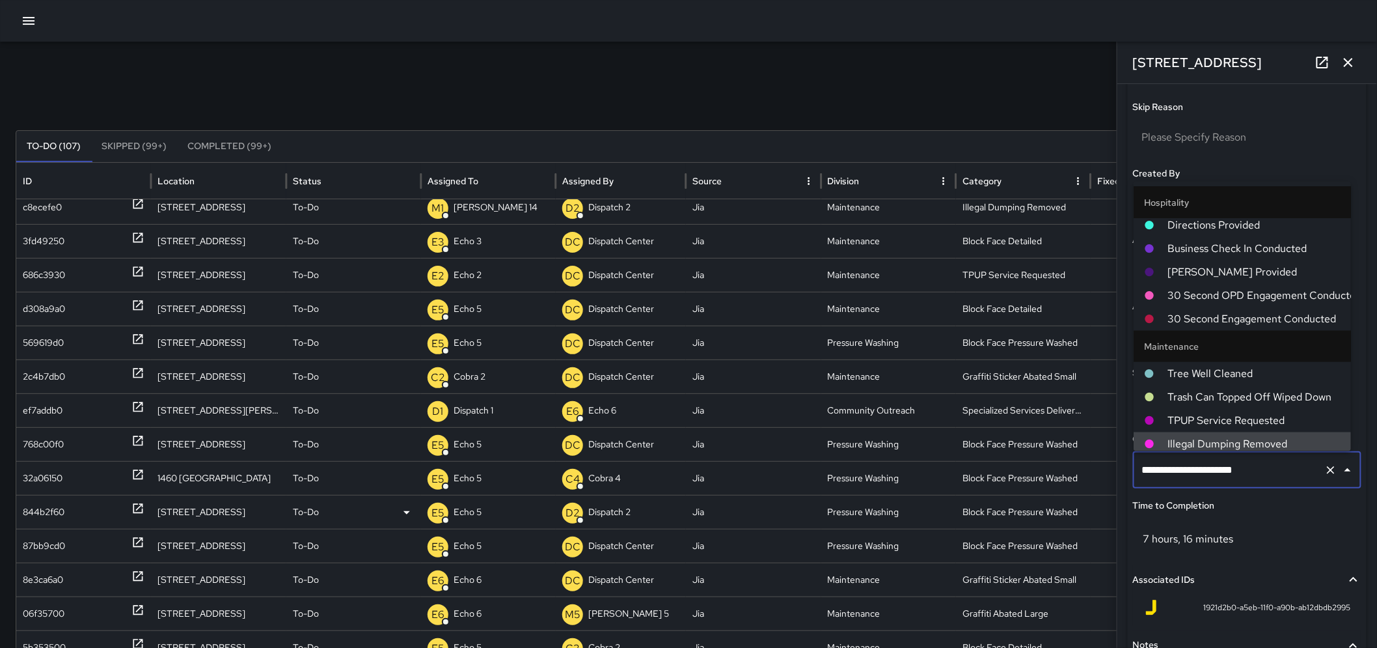
drag, startPoint x: 1292, startPoint y: 478, endPoint x: 979, endPoint y: 496, distance: 314.2
click at [980, 495] on div "Search Search New Task To-Do (107) Skipped (99+) Completed (99+) ID Location St…" at bounding box center [688, 411] width 1377 height 739
type input "*"
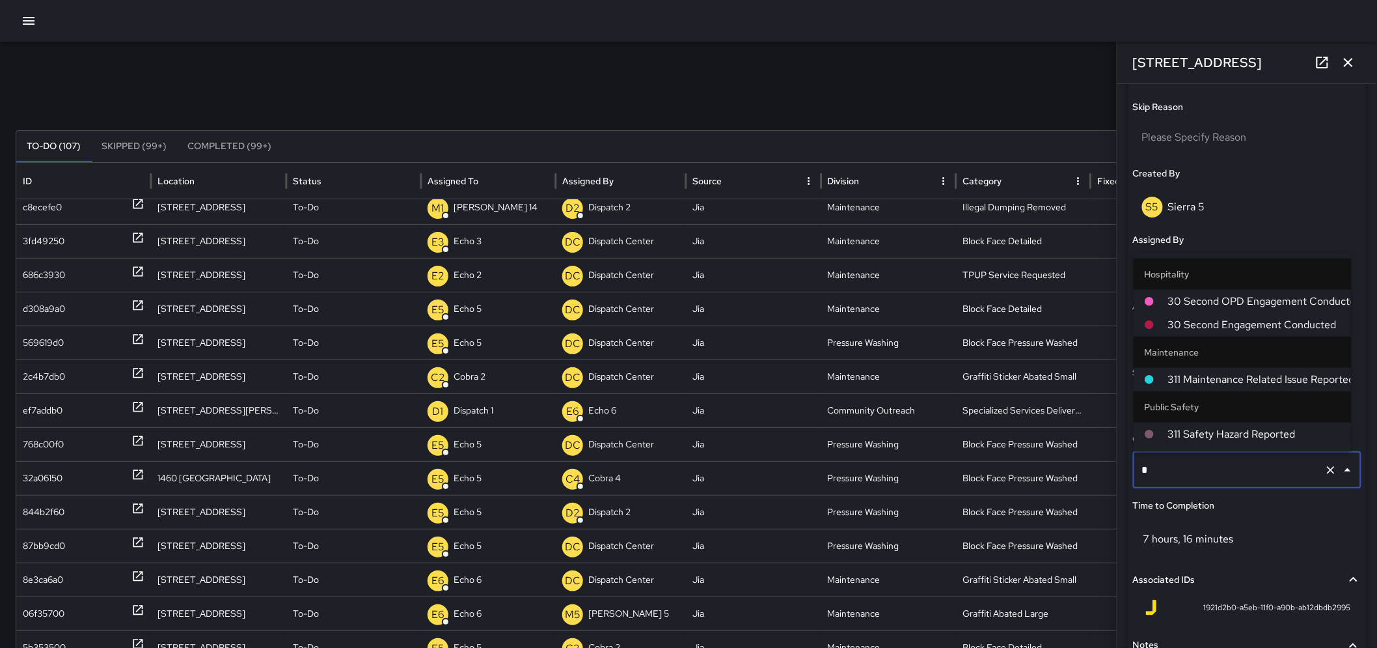
scroll to position [0, 0]
click at [1265, 377] on span "311 Maintenance Related Issue Reported" at bounding box center [1254, 380] width 173 height 16
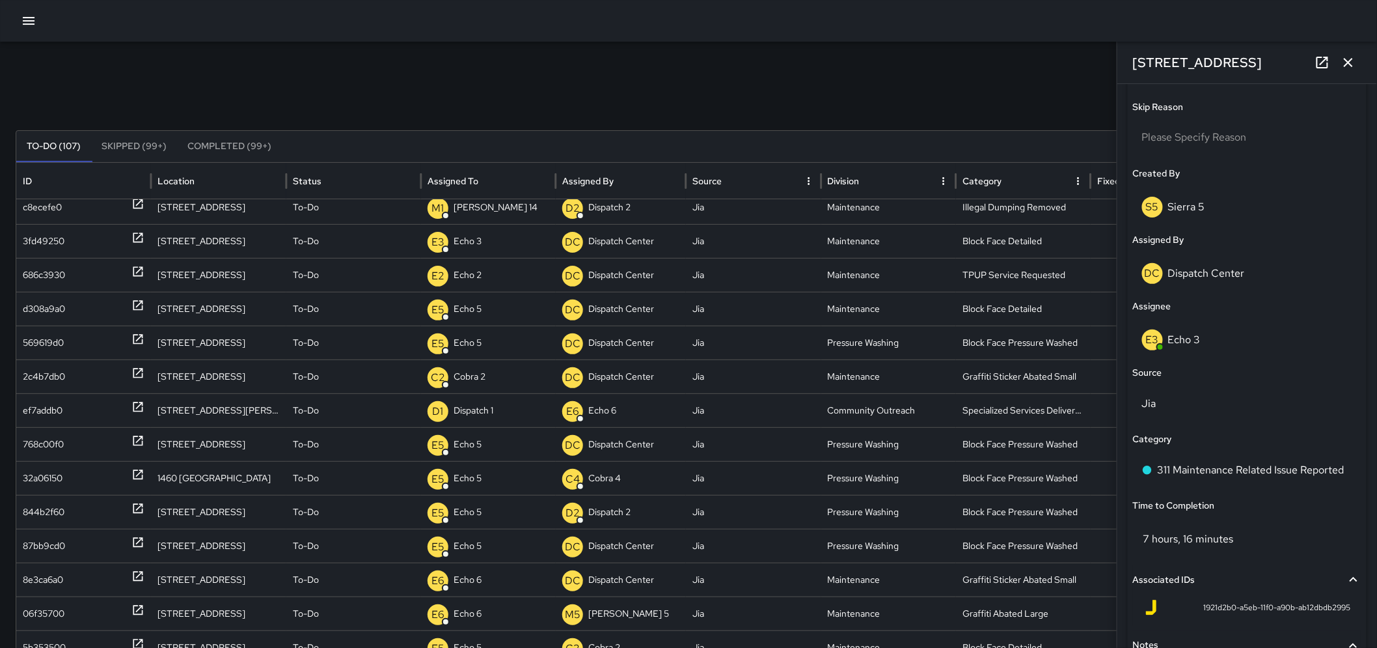
click at [662, 60] on div "Search Search New Task To-Do (107) Skipped (99+) Completed (99+) ID Location St…" at bounding box center [688, 411] width 1377 height 739
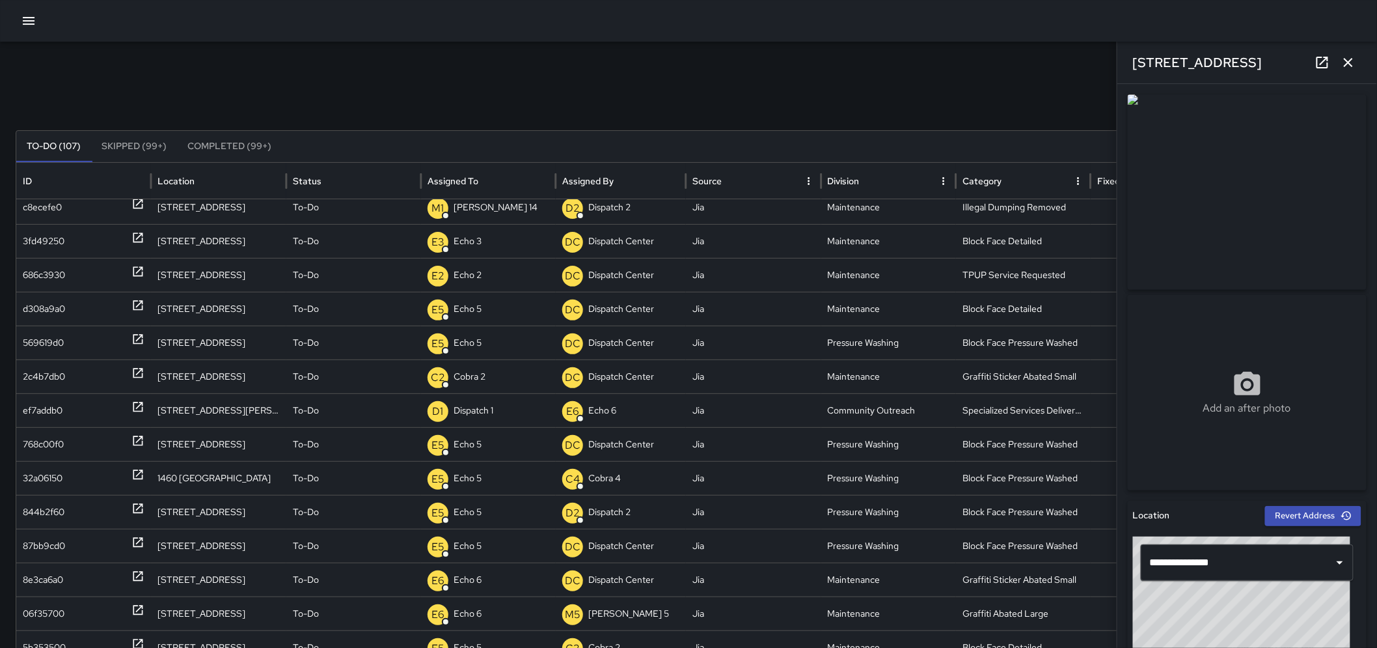
click at [1326, 63] on icon at bounding box center [1323, 63] width 16 height 16
click at [1349, 63] on icon "button" at bounding box center [1348, 62] width 9 height 9
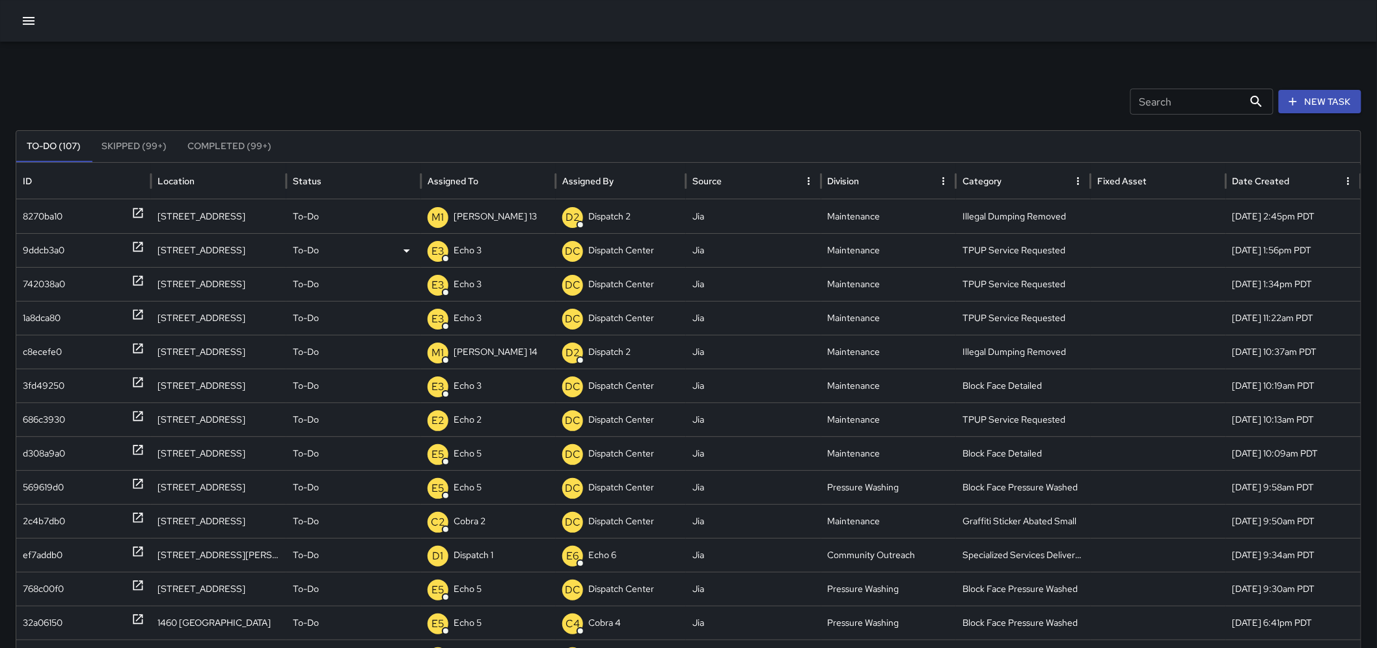
drag, startPoint x: 138, startPoint y: 245, endPoint x: 1148, endPoint y: 202, distance: 1010.9
click at [139, 245] on icon at bounding box center [137, 246] width 13 height 13
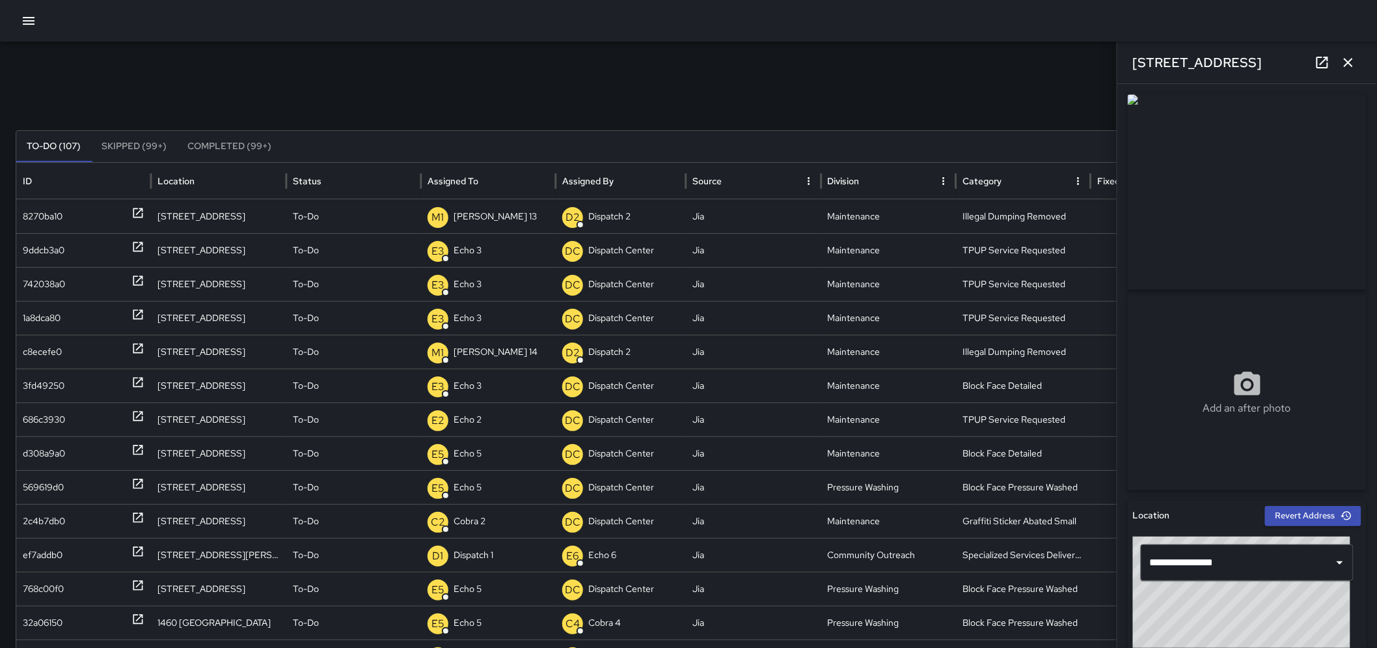
click at [1356, 59] on icon "button" at bounding box center [1349, 63] width 16 height 16
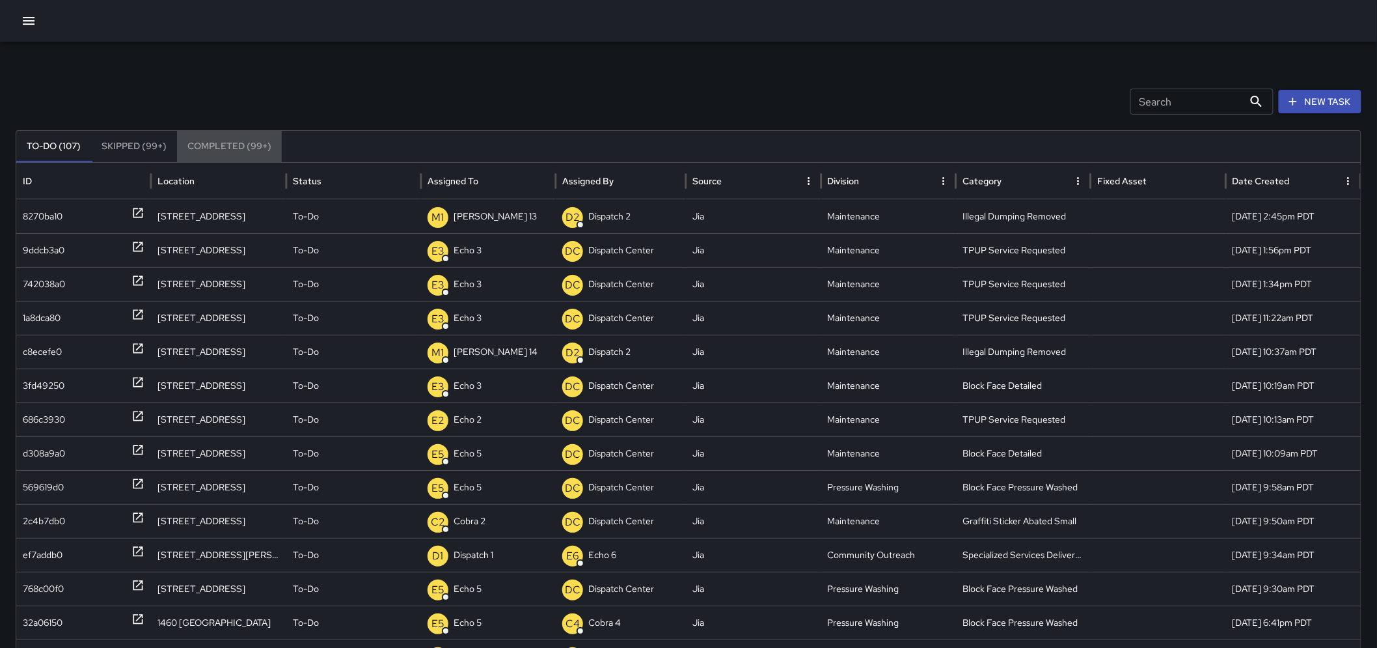
click at [220, 151] on button "Completed (99+)" at bounding box center [229, 146] width 105 height 31
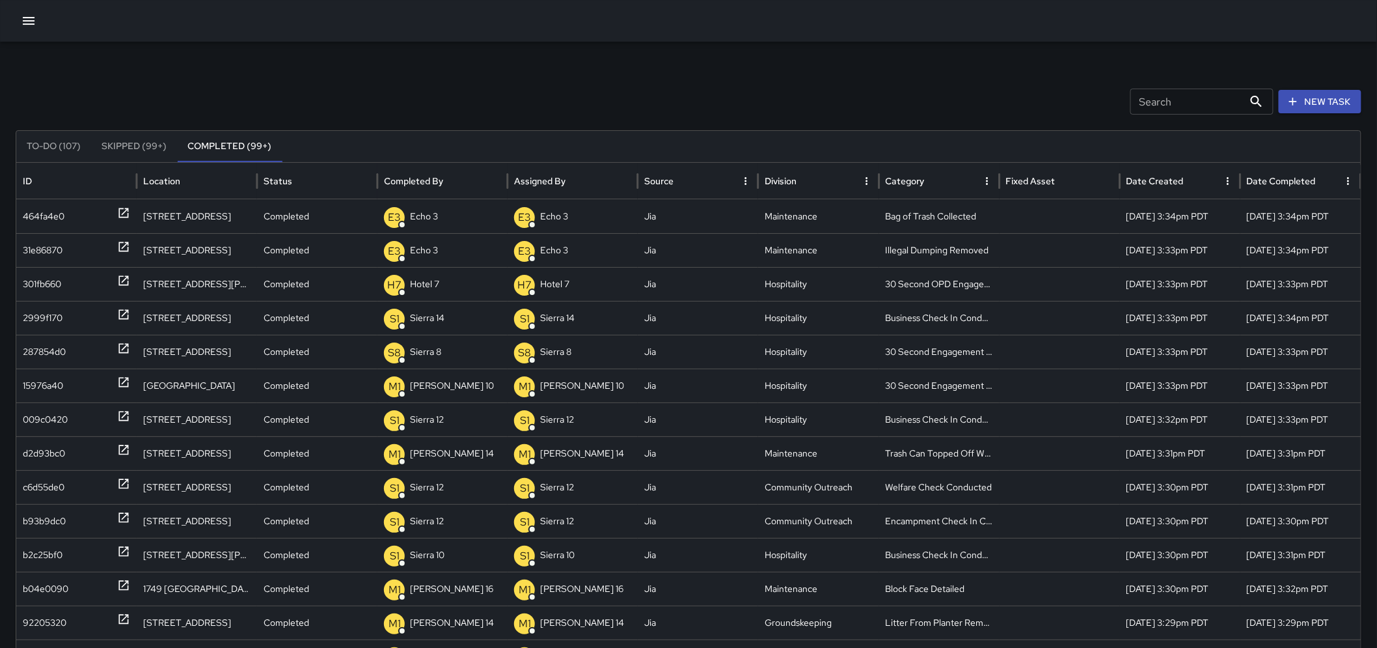
click at [57, 148] on button "To-Do (107)" at bounding box center [53, 146] width 75 height 31
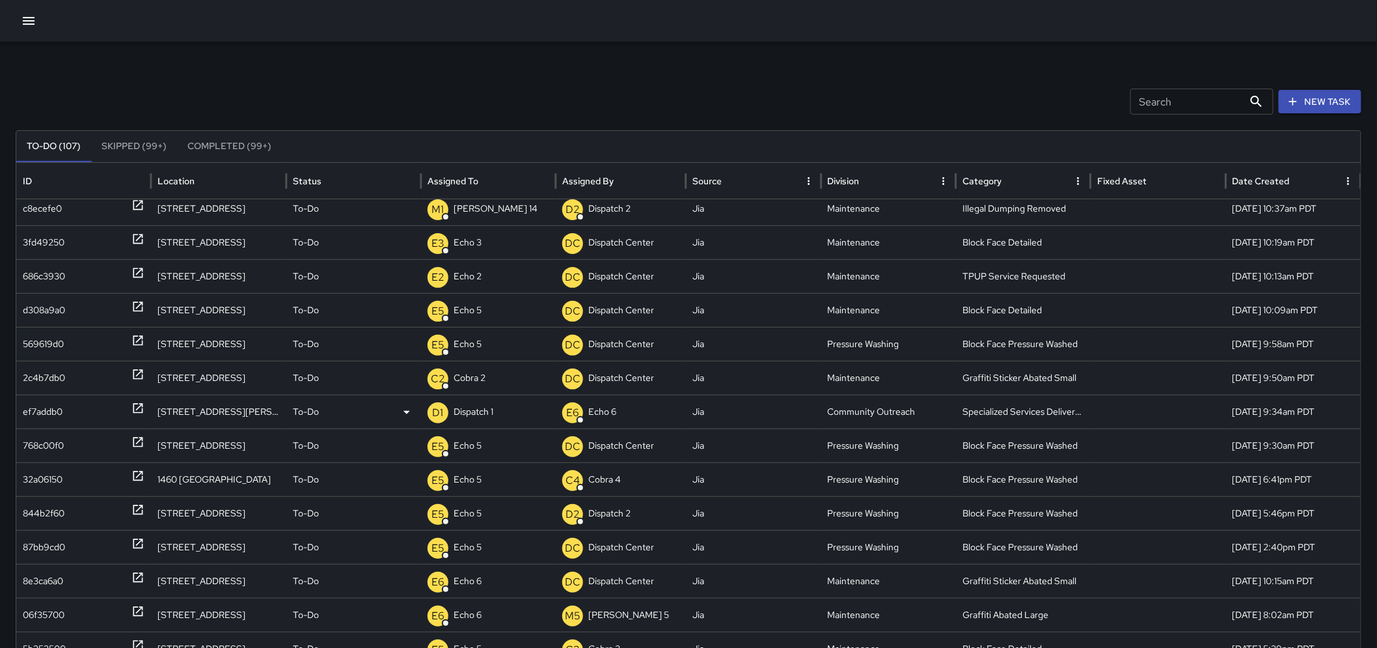
scroll to position [135, 0]
click at [131, 539] on icon at bounding box center [137, 542] width 13 height 13
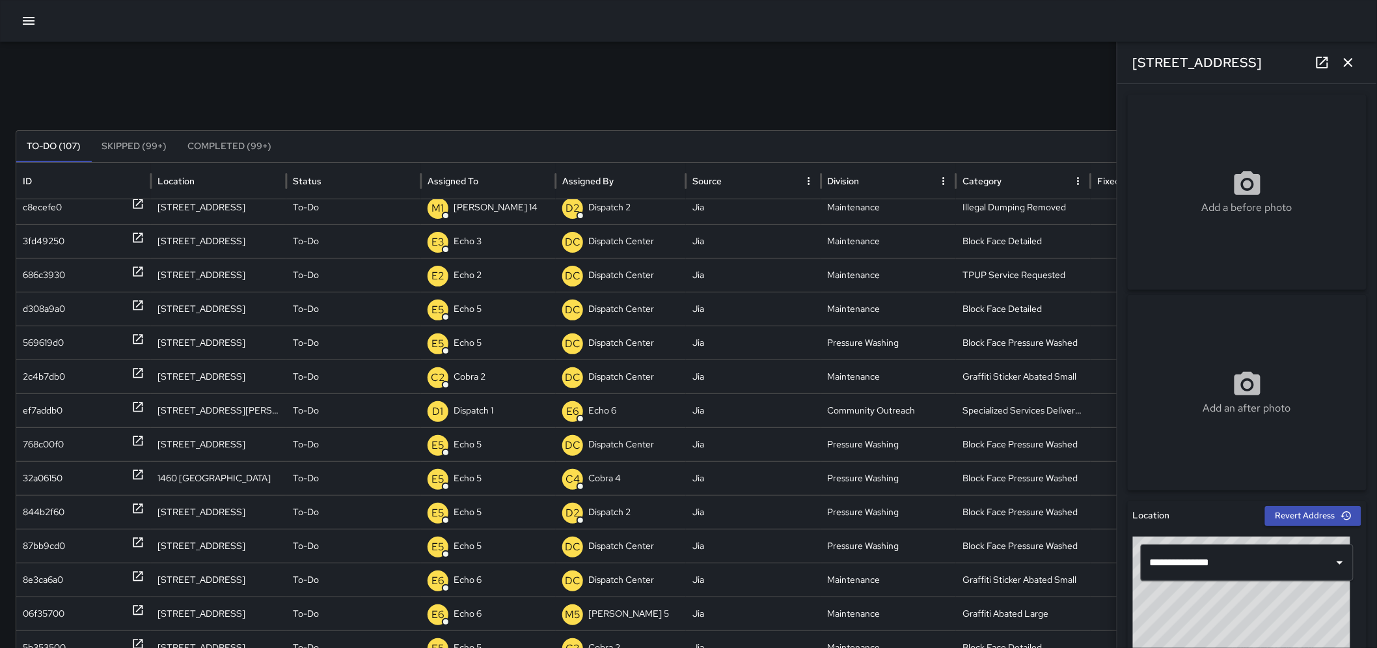
drag, startPoint x: 1344, startPoint y: 57, endPoint x: 1323, endPoint y: 61, distance: 21.1
click at [1344, 59] on icon "button" at bounding box center [1349, 63] width 16 height 16
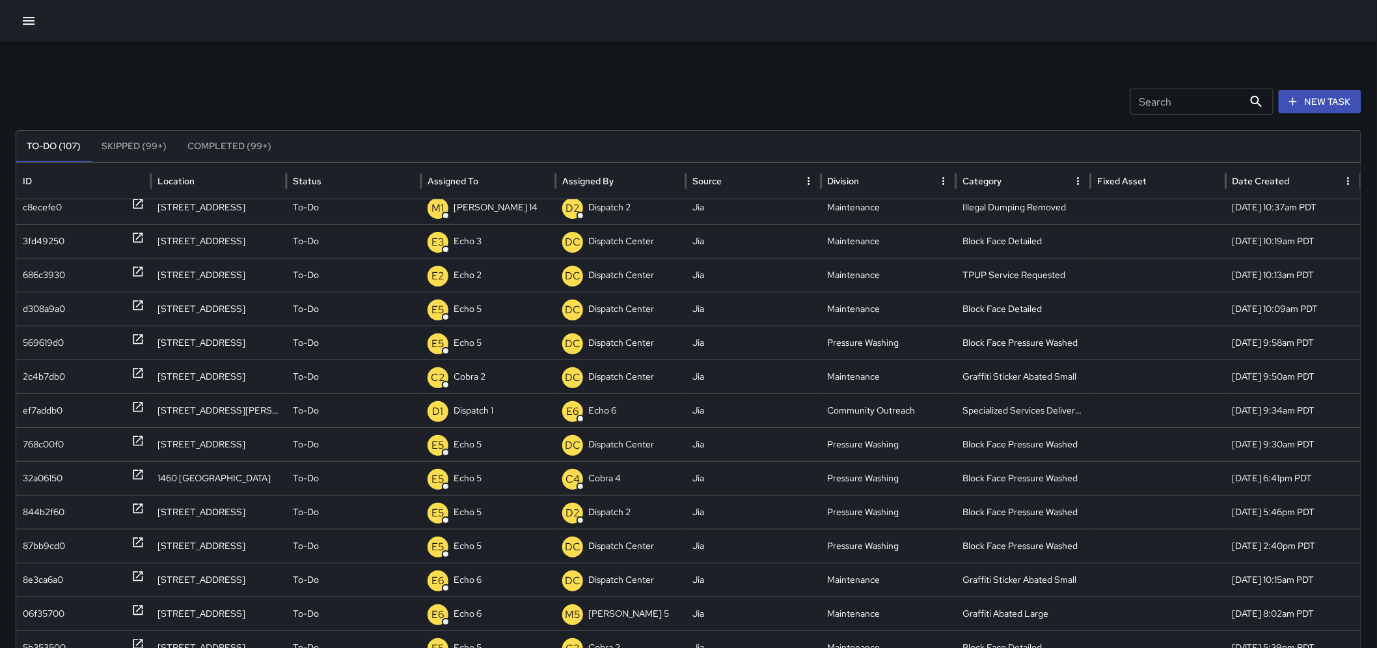
click at [128, 156] on button "Skipped (99+)" at bounding box center [134, 146] width 86 height 31
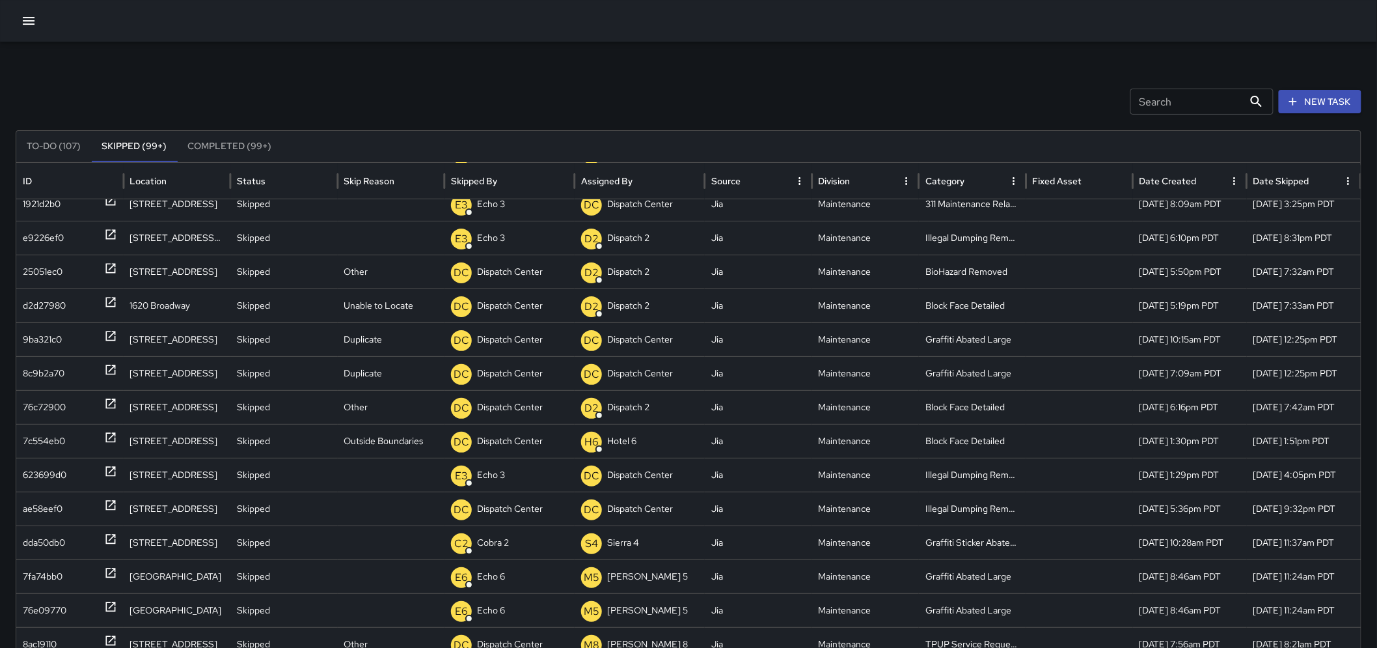
scroll to position [0, 0]
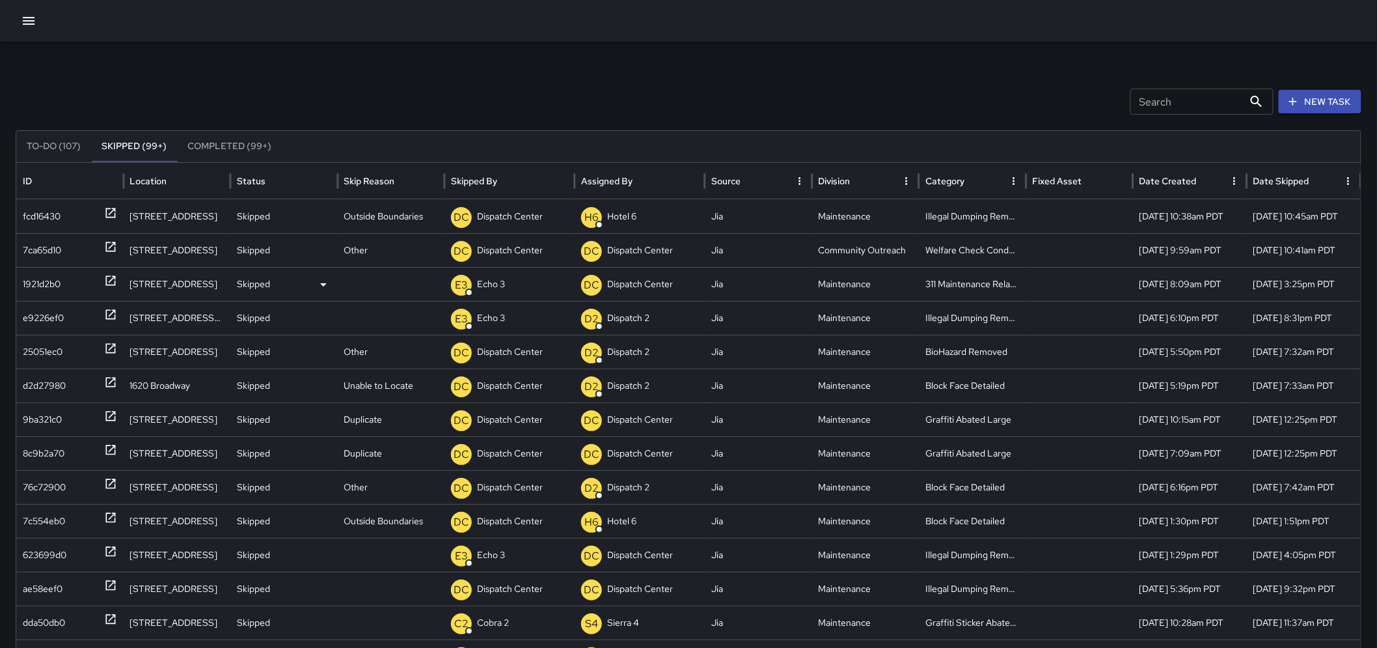
click at [259, 281] on p "Skipped" at bounding box center [253, 283] width 33 height 33
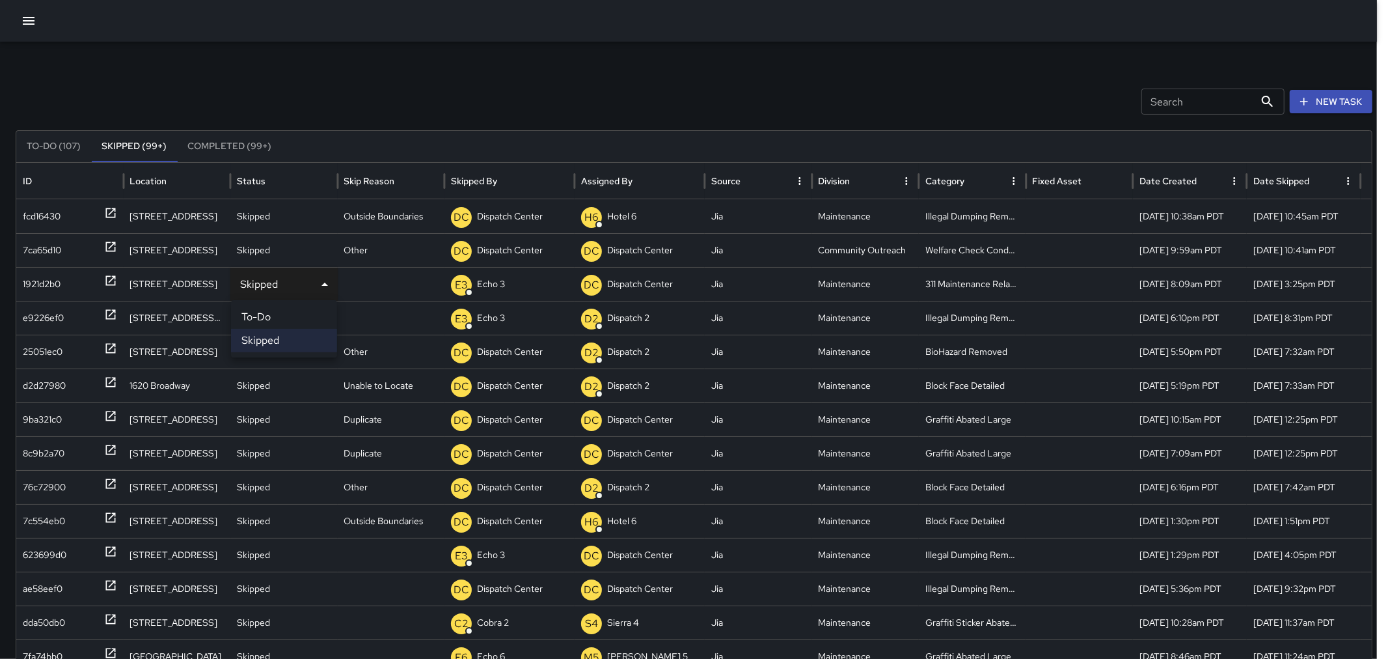
click at [346, 53] on div at bounding box center [694, 329] width 1388 height 659
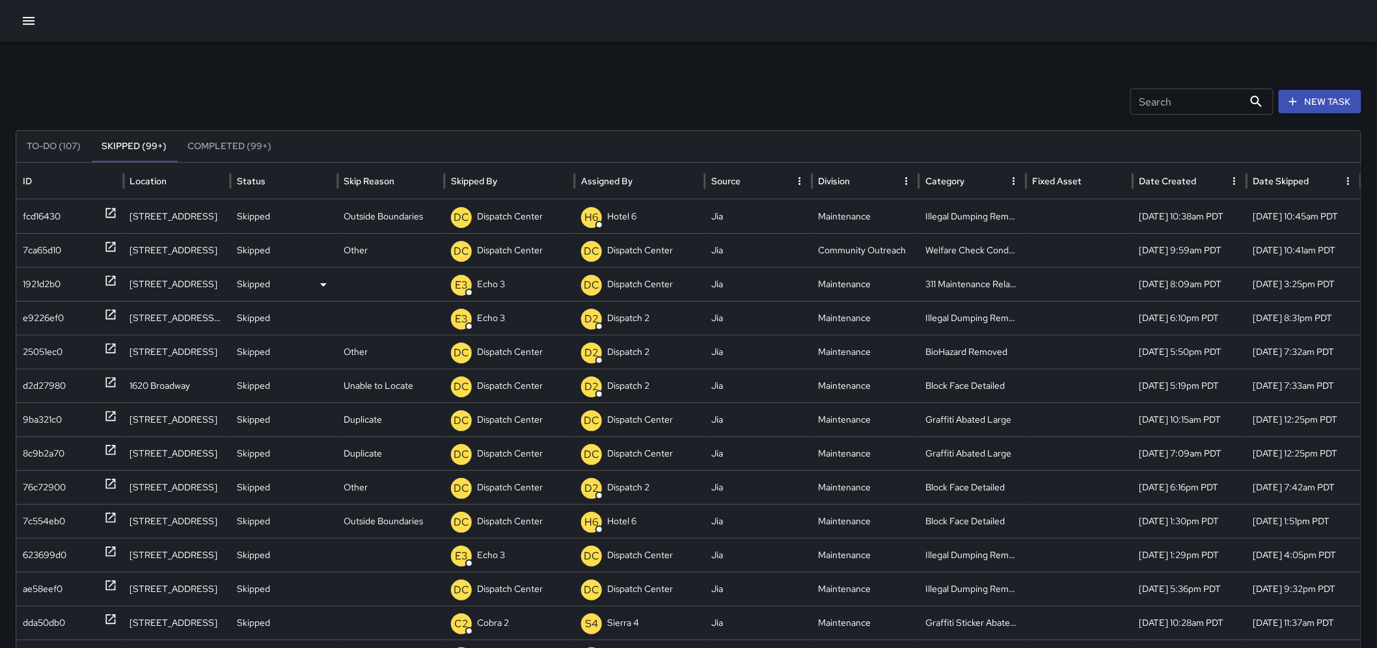
click at [118, 275] on div "1921d2b0" at bounding box center [69, 284] width 107 height 34
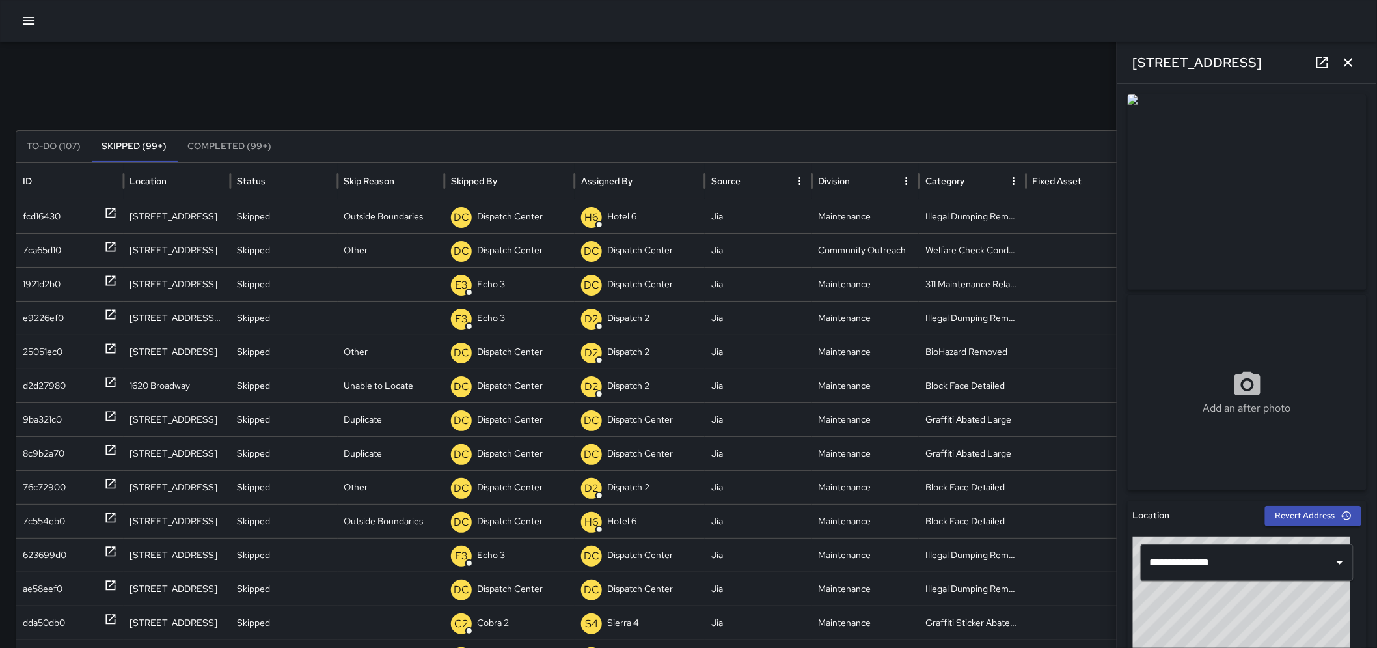
click at [1355, 70] on icon "button" at bounding box center [1349, 63] width 16 height 16
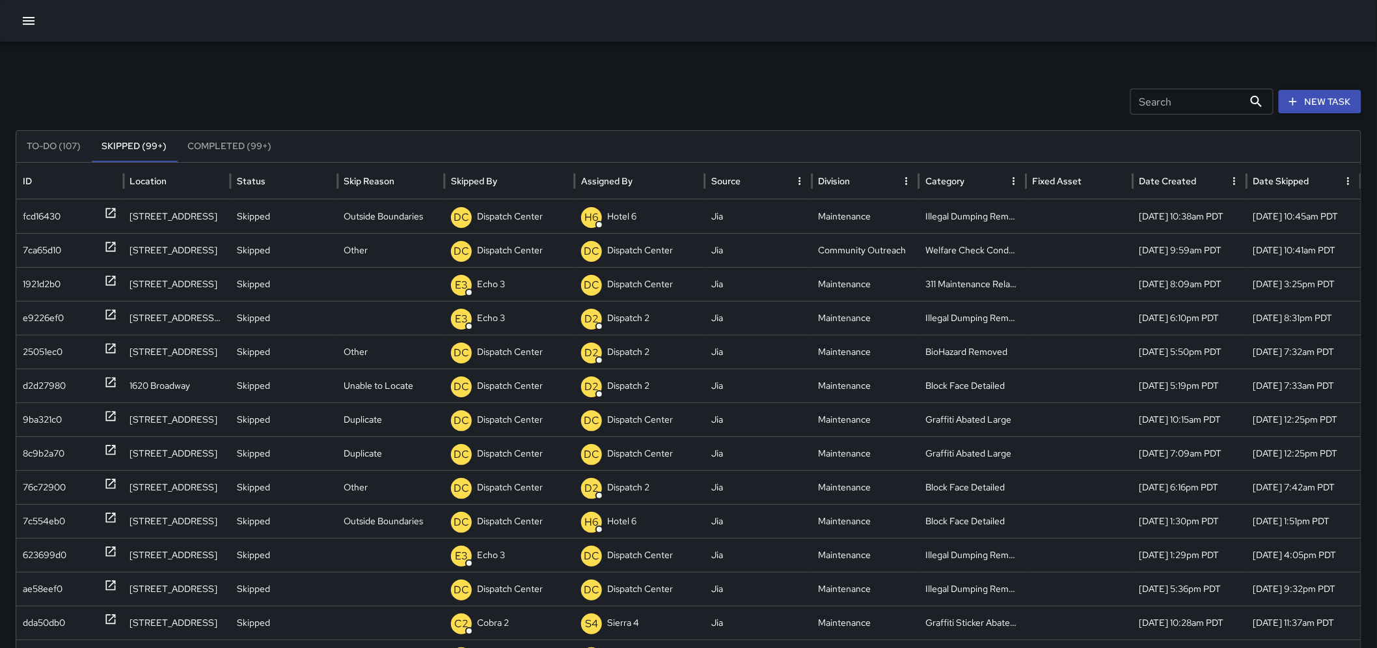
click at [264, 286] on p "Skipped" at bounding box center [253, 283] width 33 height 33
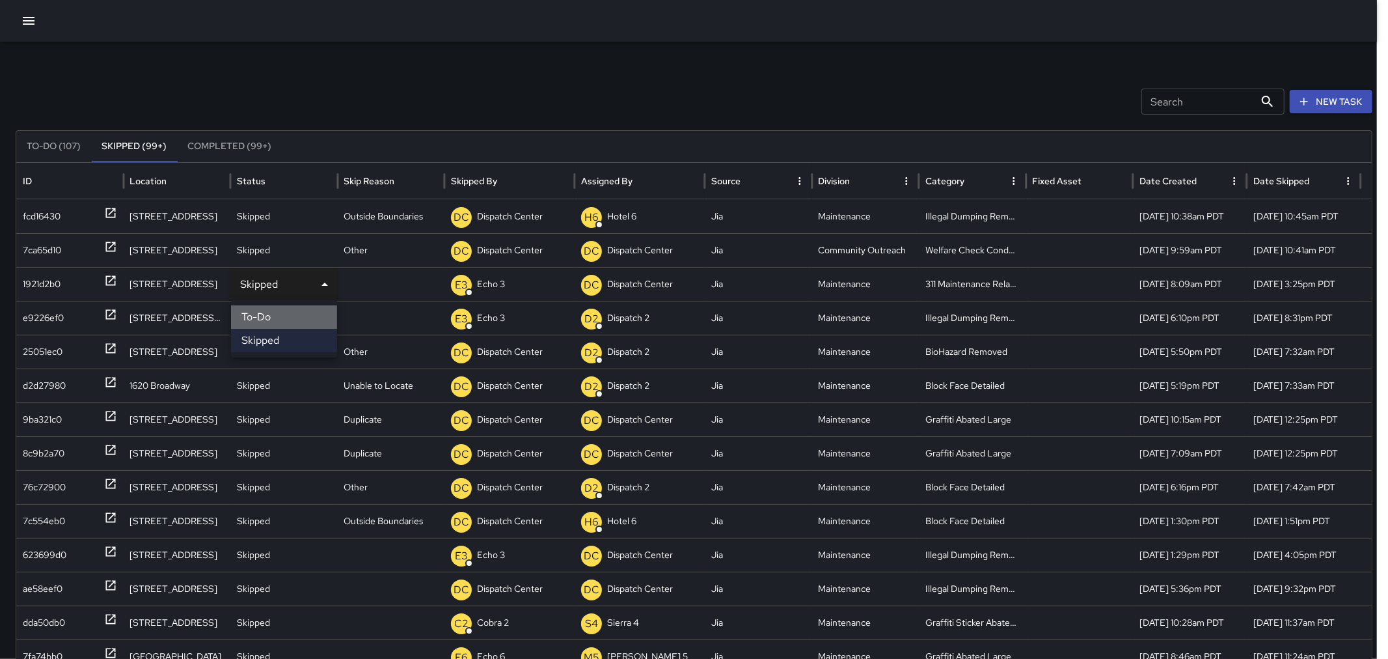
click at [270, 317] on li "To-Do" at bounding box center [284, 316] width 106 height 23
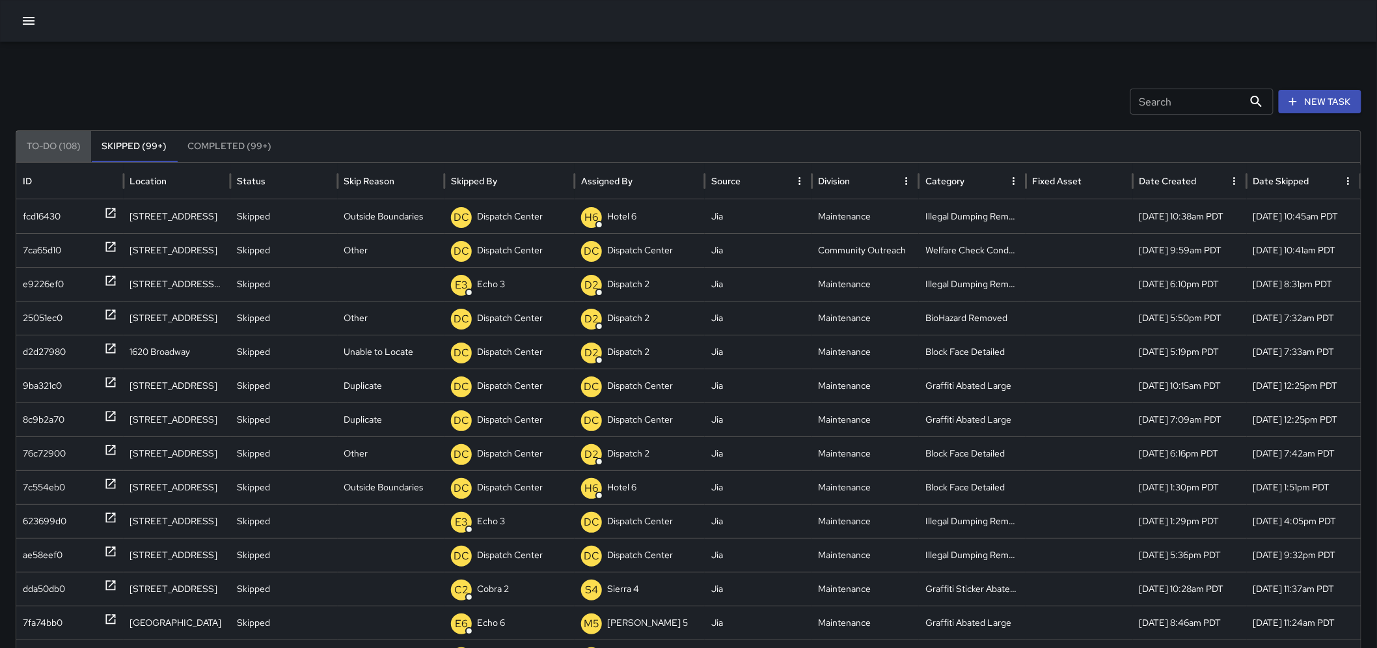
click at [61, 144] on button "To-Do (108)" at bounding box center [53, 146] width 75 height 31
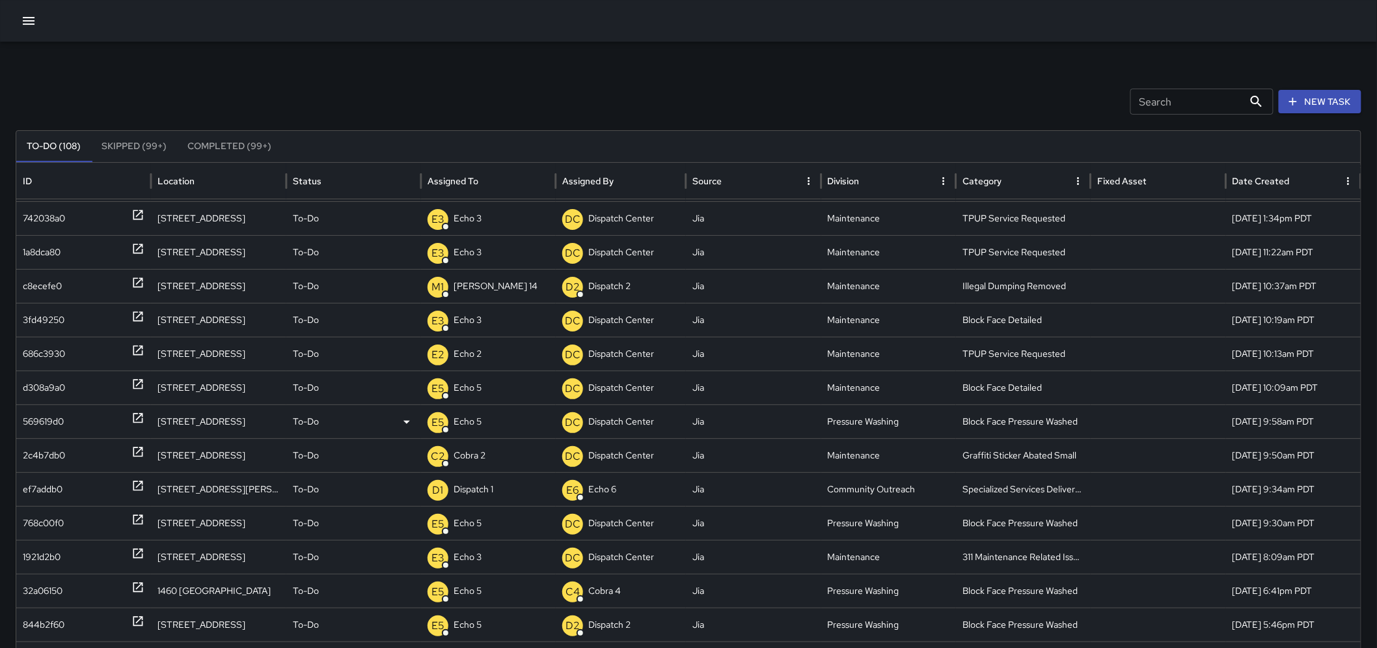
scroll to position [72, 0]
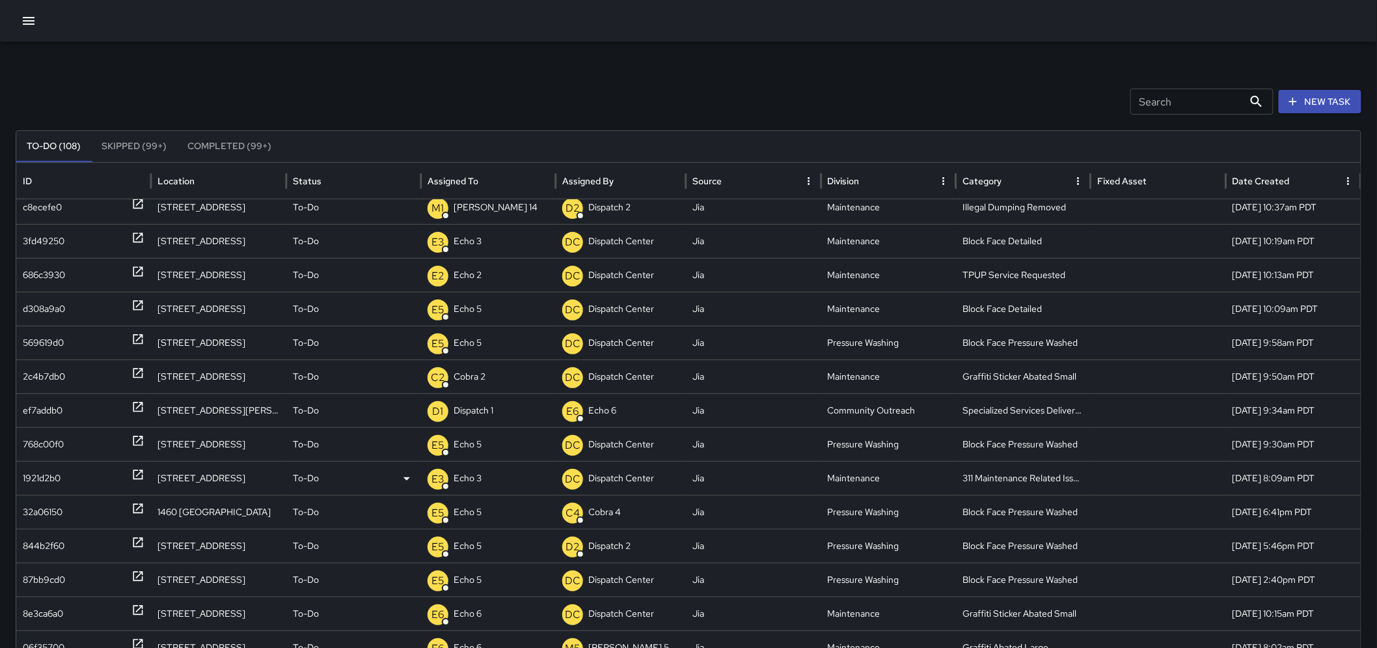
click at [318, 476] on div "To-Do" at bounding box center [354, 477] width 122 height 33
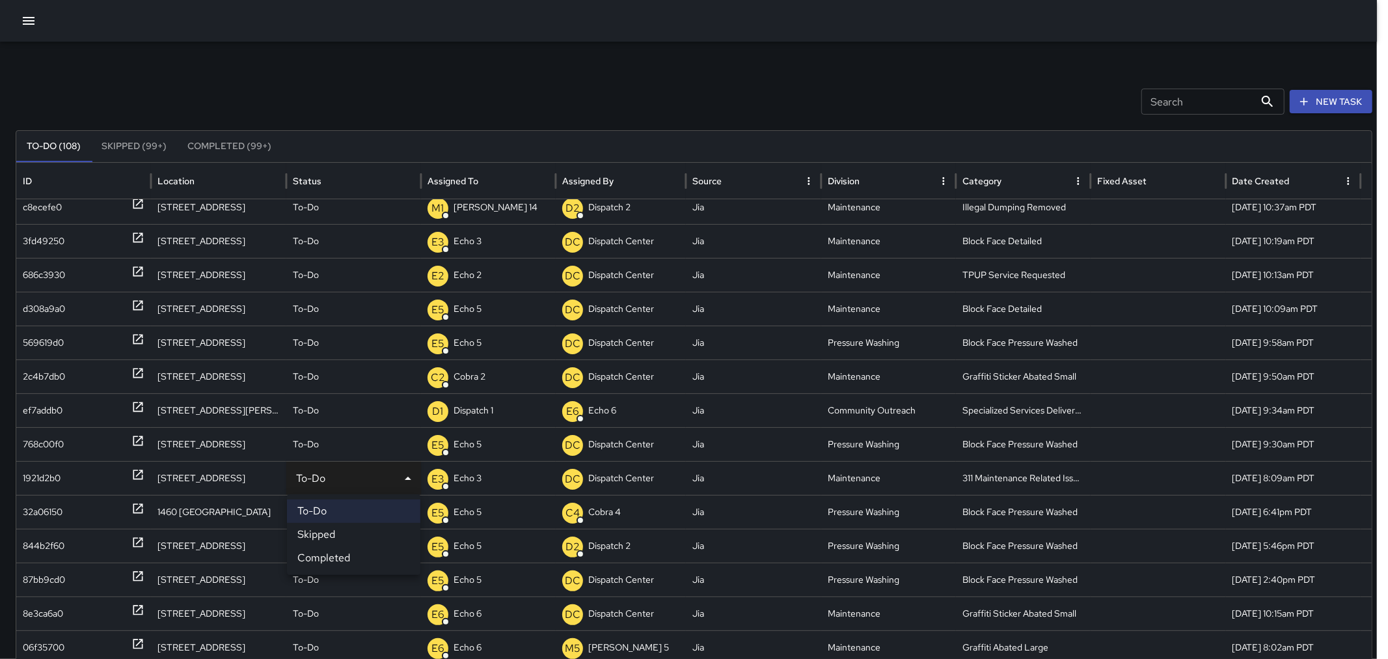
click at [327, 556] on li "Completed" at bounding box center [353, 557] width 133 height 23
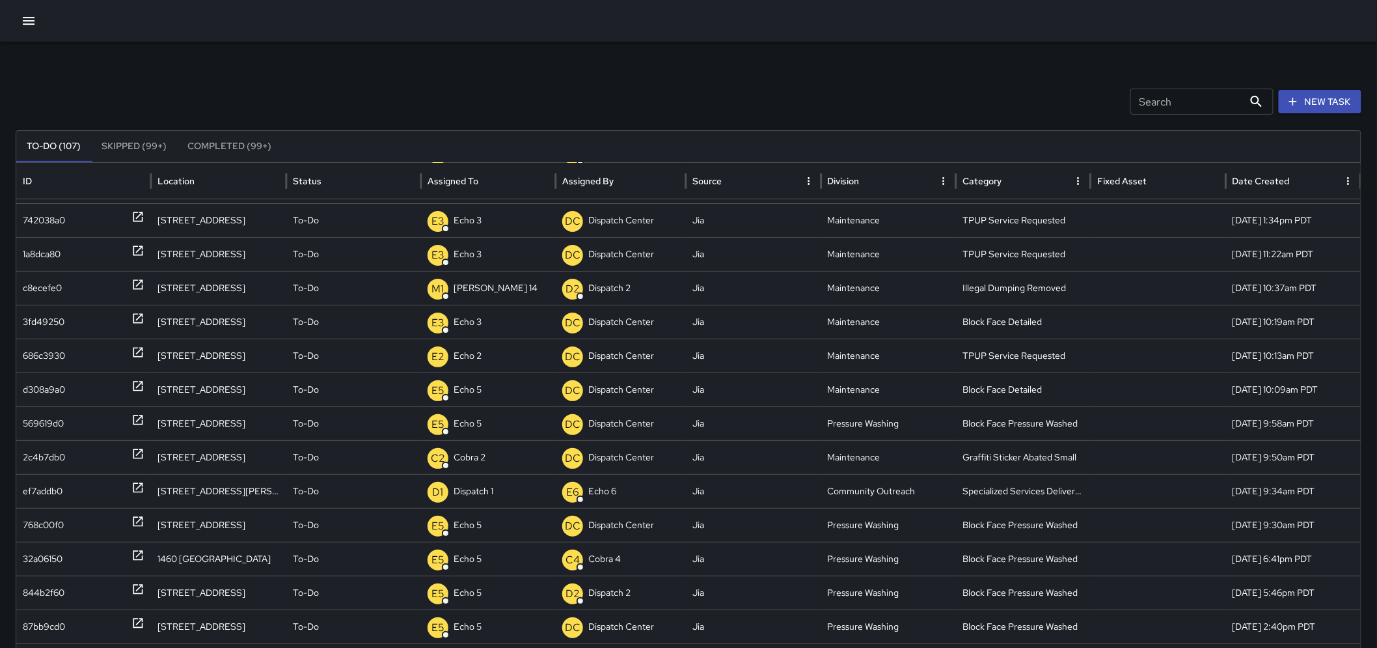
scroll to position [0, 0]
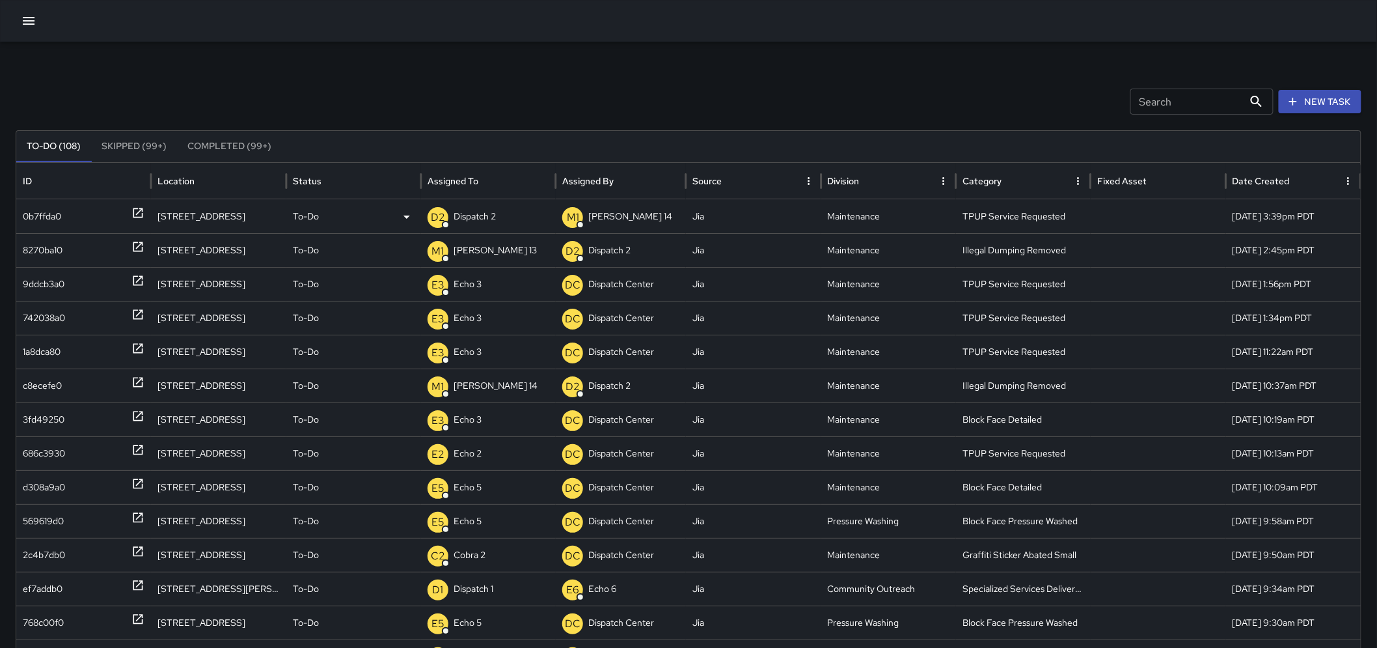
click at [137, 216] on icon at bounding box center [137, 212] width 13 height 13
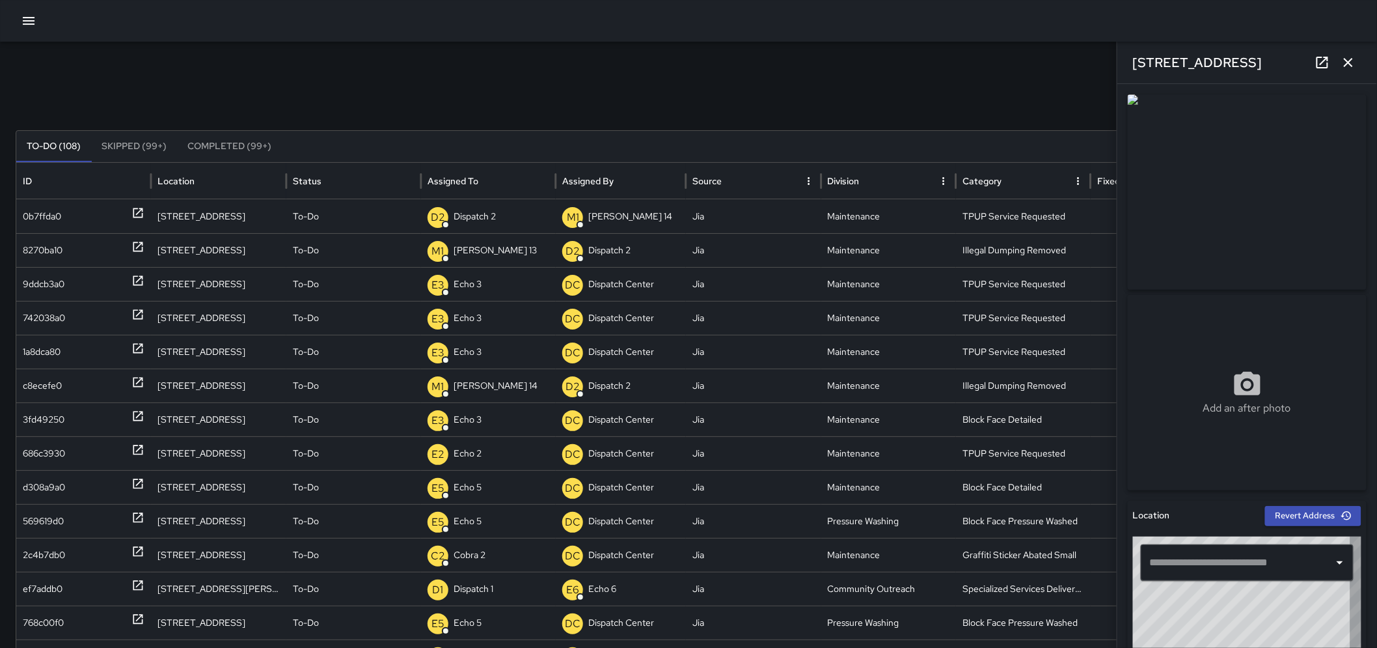
type input "**********"
click at [1343, 60] on icon "button" at bounding box center [1349, 63] width 16 height 16
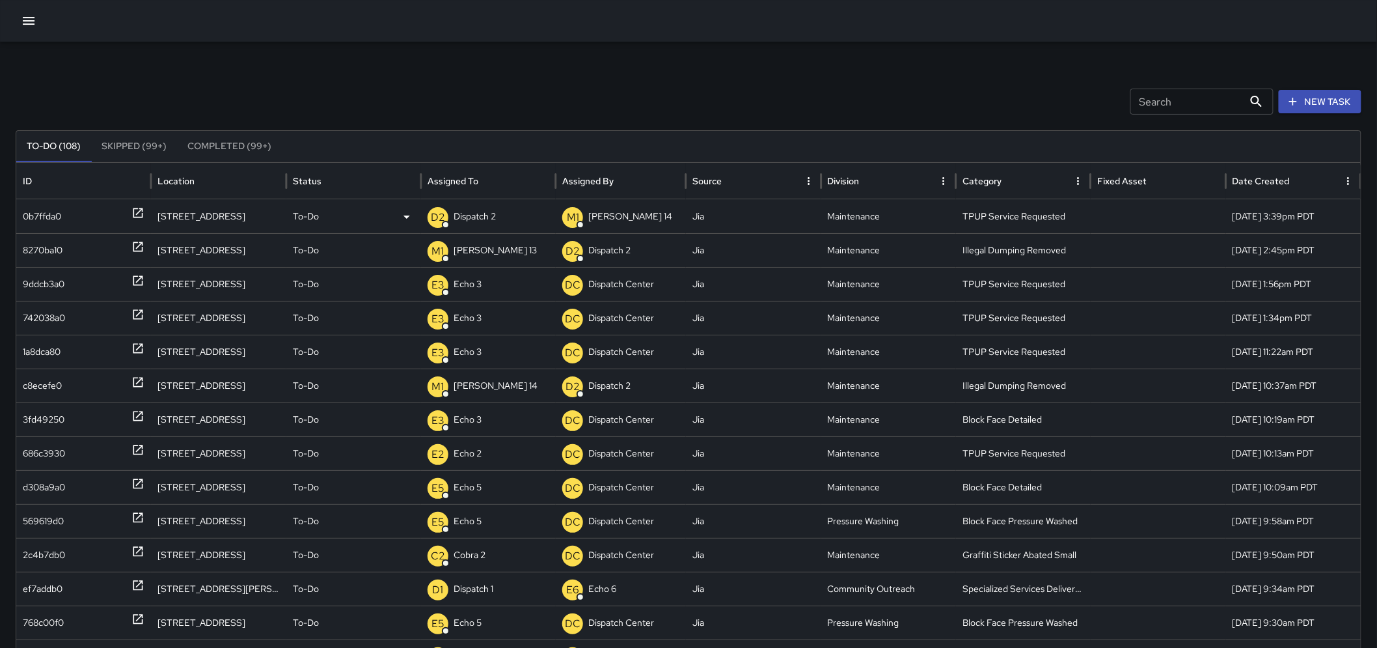
click at [500, 215] on div "D2 Dispatch 2" at bounding box center [489, 216] width 122 height 33
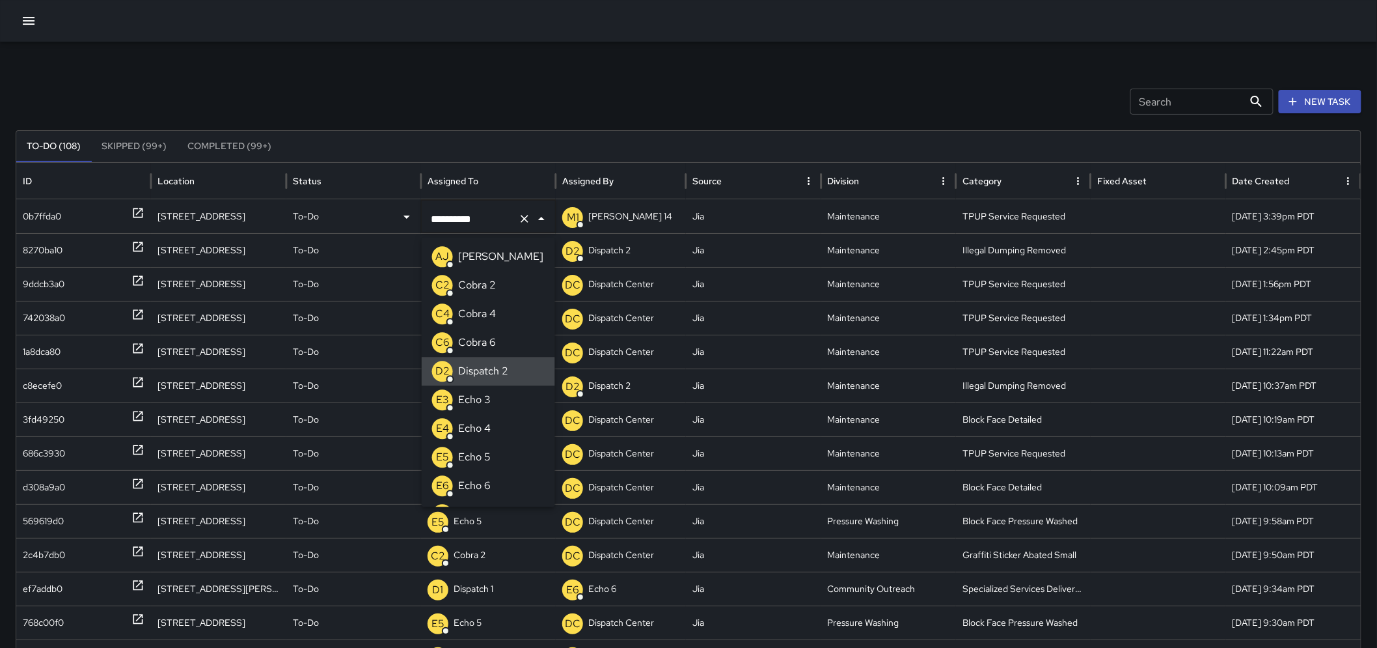
drag, startPoint x: 500, startPoint y: 215, endPoint x: 430, endPoint y: 217, distance: 69.6
click at [430, 217] on input "**********" at bounding box center [470, 218] width 85 height 25
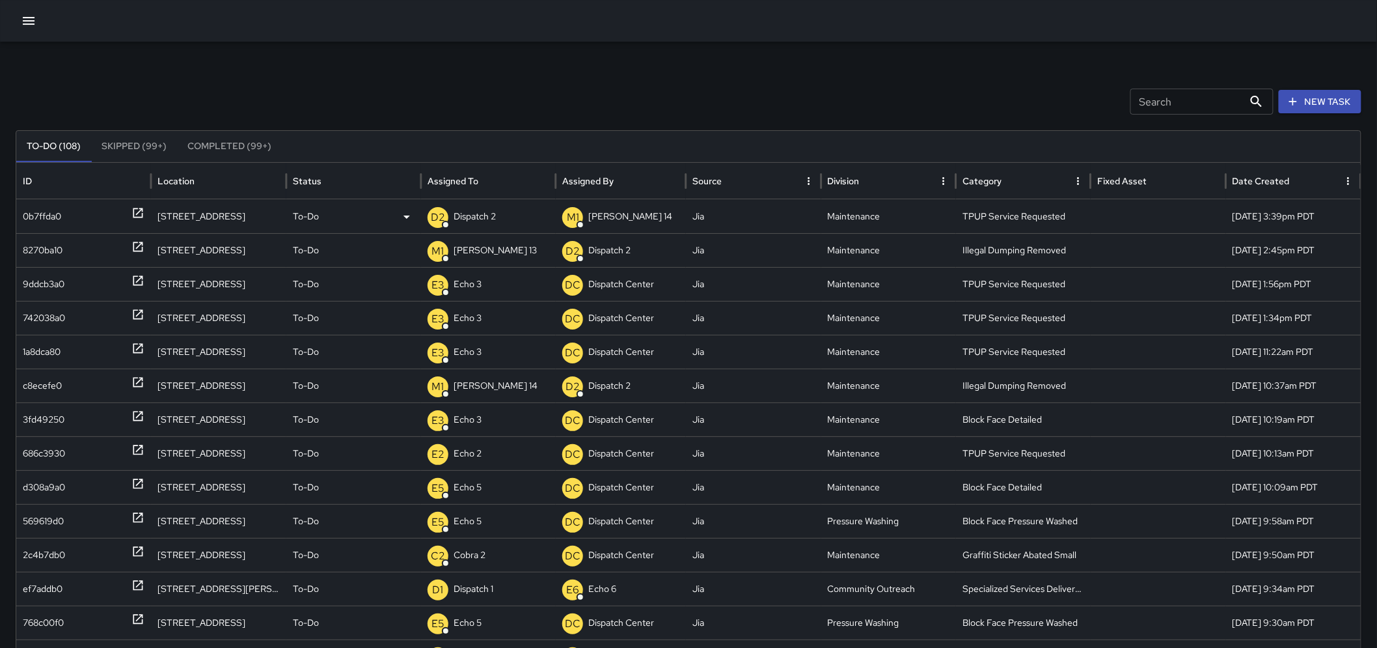
click at [495, 212] on p "Dispatch 2" at bounding box center [475, 216] width 42 height 33
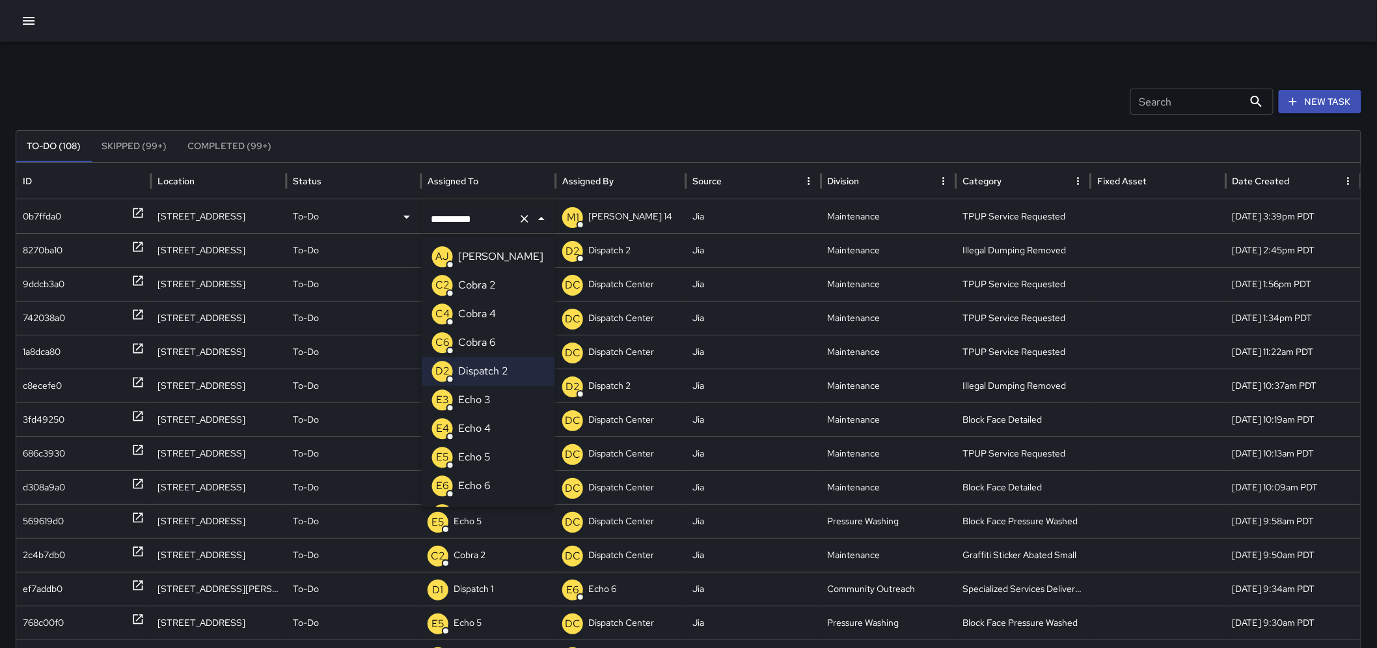
click at [485, 392] on p "Echo 3" at bounding box center [474, 400] width 33 height 16
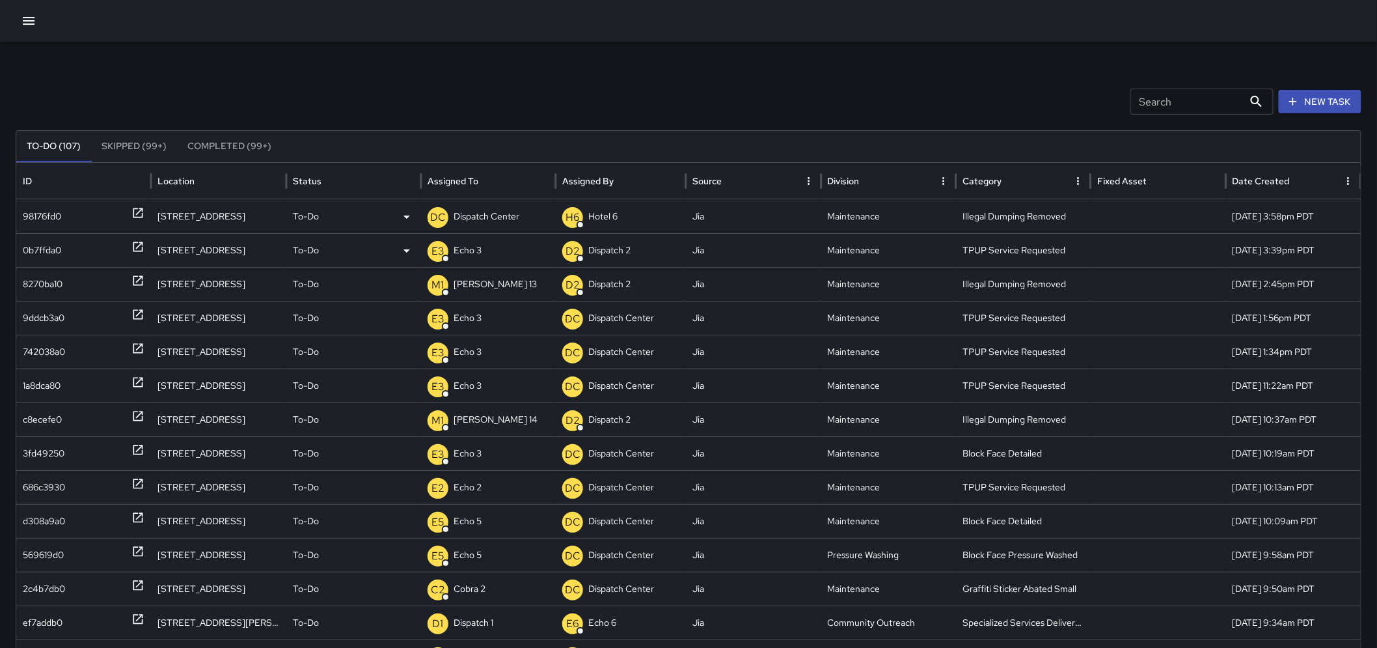
click at [139, 213] on icon at bounding box center [137, 212] width 13 height 13
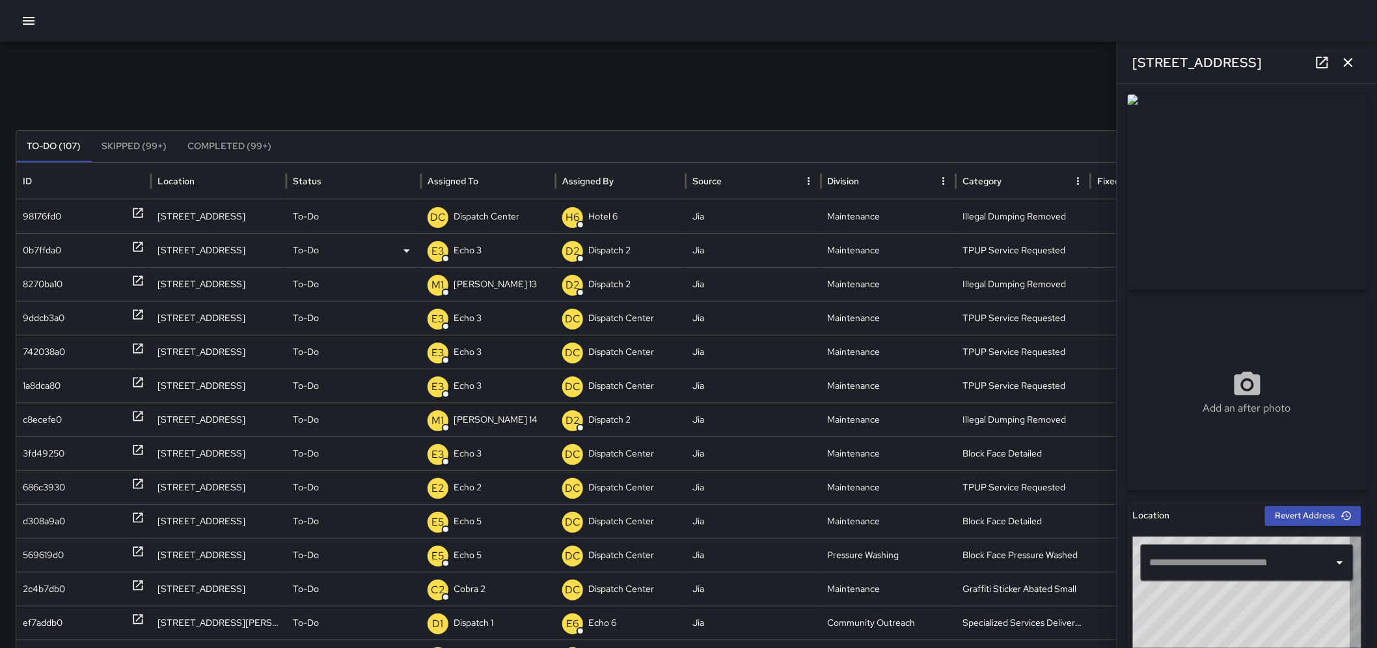
type input "**********"
click at [1330, 61] on icon at bounding box center [1323, 63] width 16 height 16
click at [1348, 65] on icon "button" at bounding box center [1349, 63] width 16 height 16
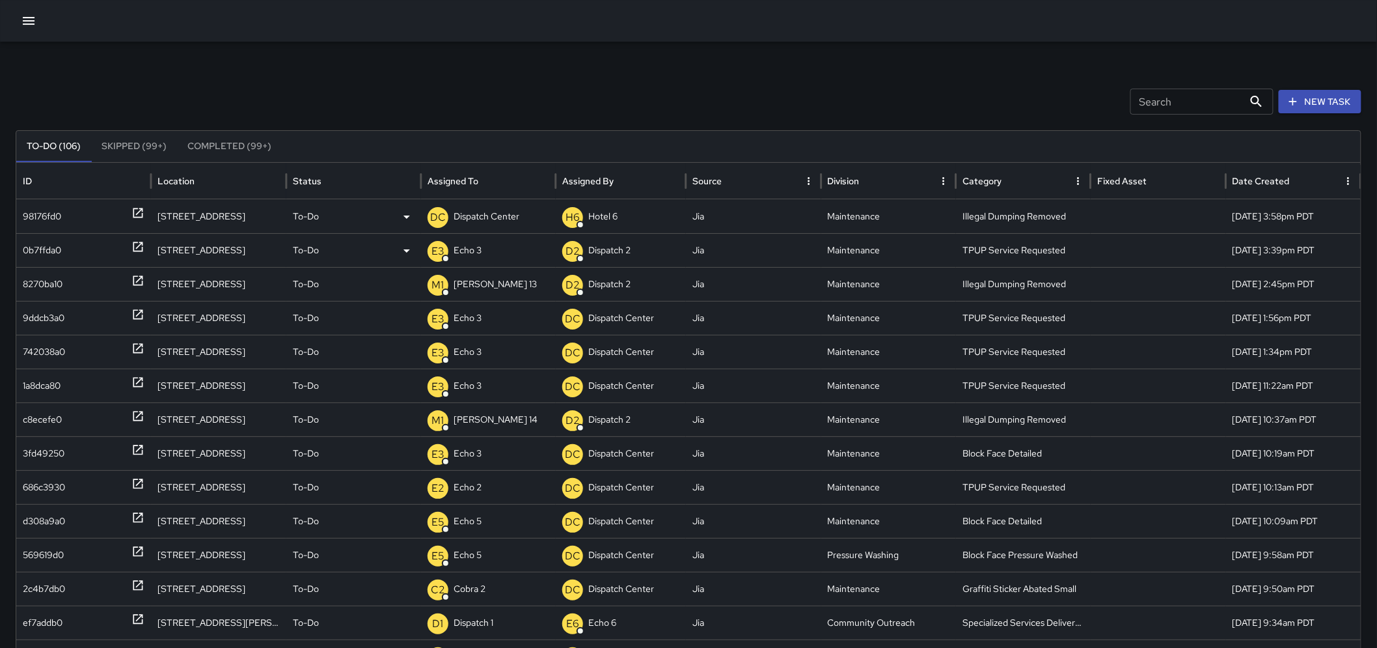
click at [306, 218] on p "To-Do" at bounding box center [306, 216] width 26 height 33
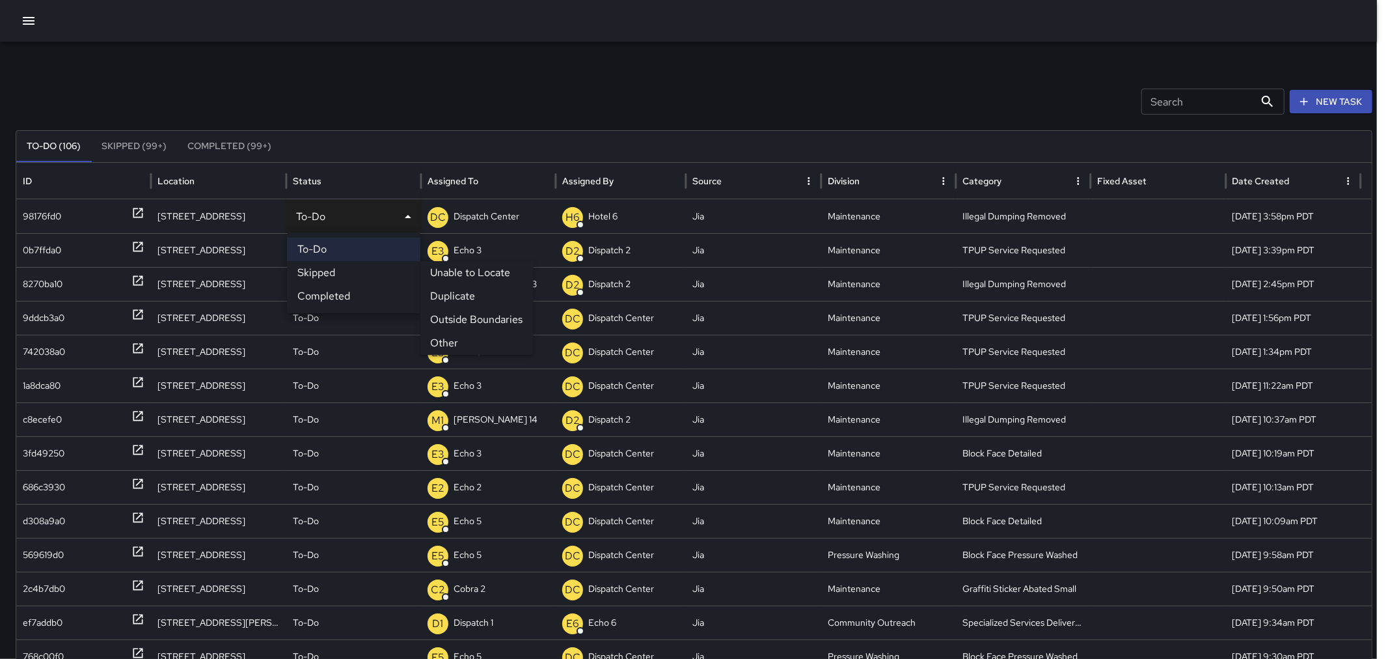
click at [318, 271] on li "Skipped" at bounding box center [353, 272] width 133 height 23
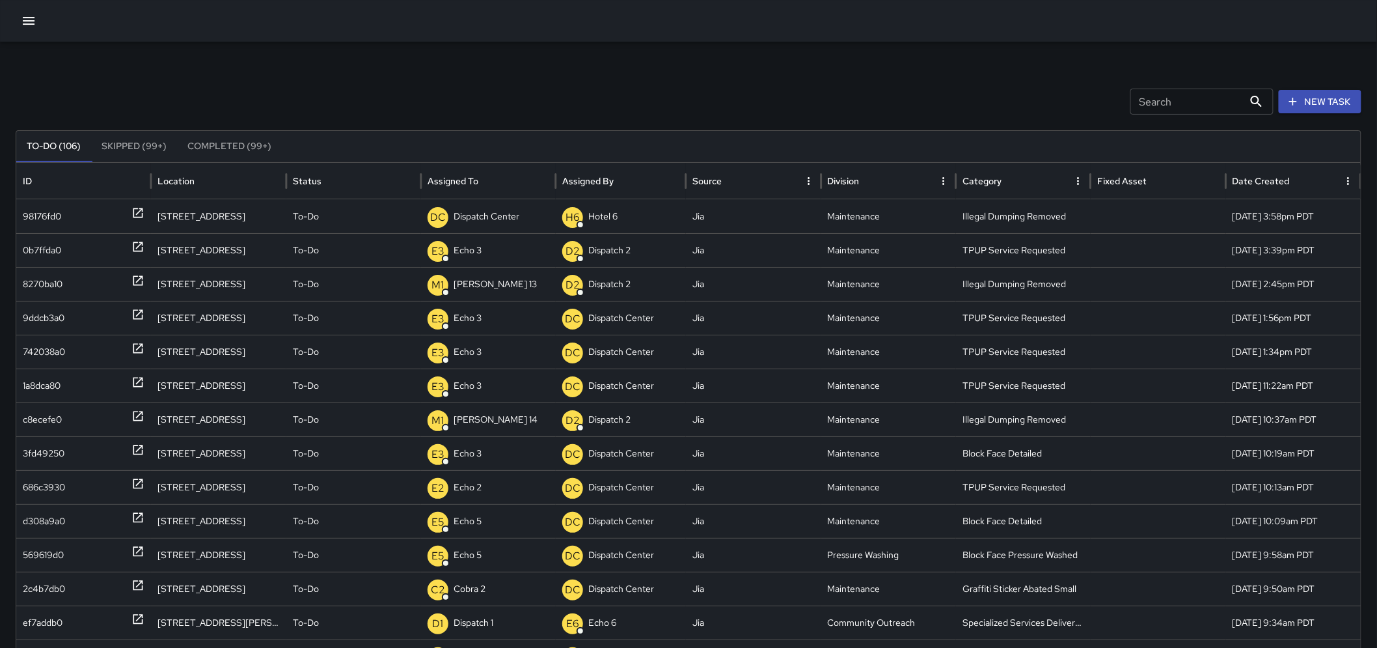
click at [23, 18] on icon "button" at bounding box center [29, 21] width 12 height 8
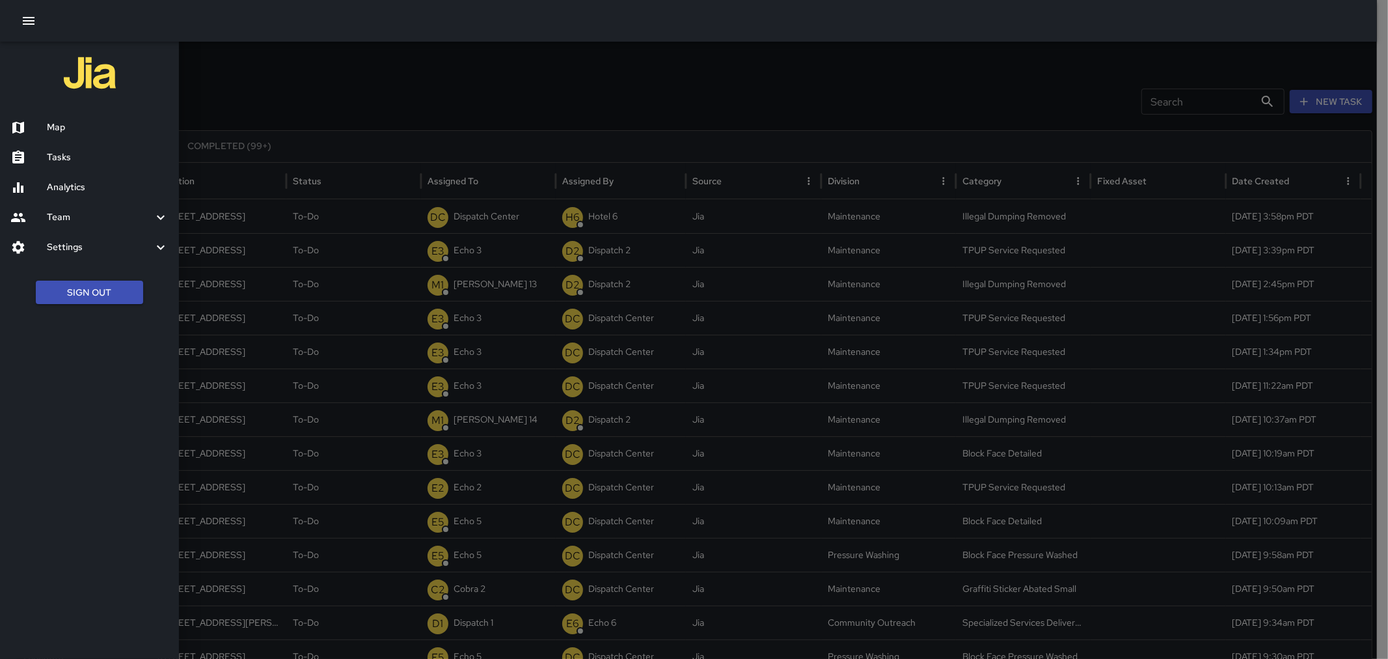
click at [369, 124] on div at bounding box center [694, 329] width 1388 height 659
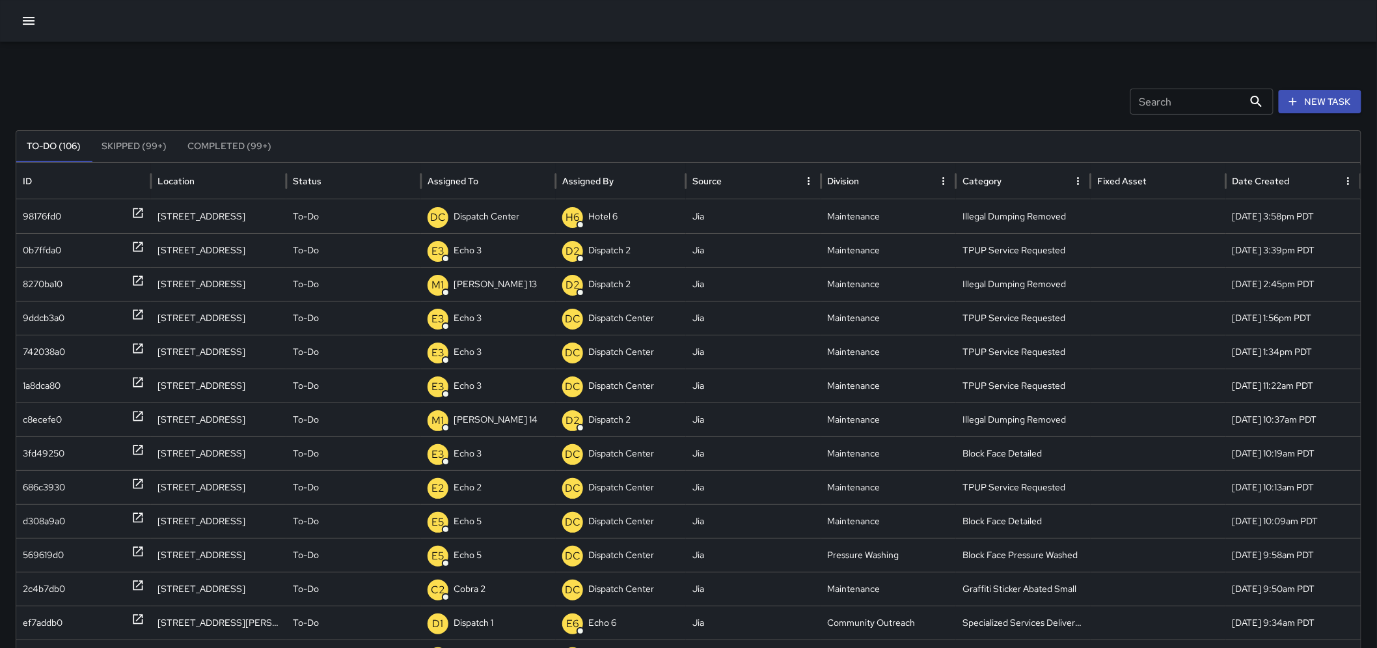
click at [150, 137] on button "Skipped (99+)" at bounding box center [134, 146] width 86 height 31
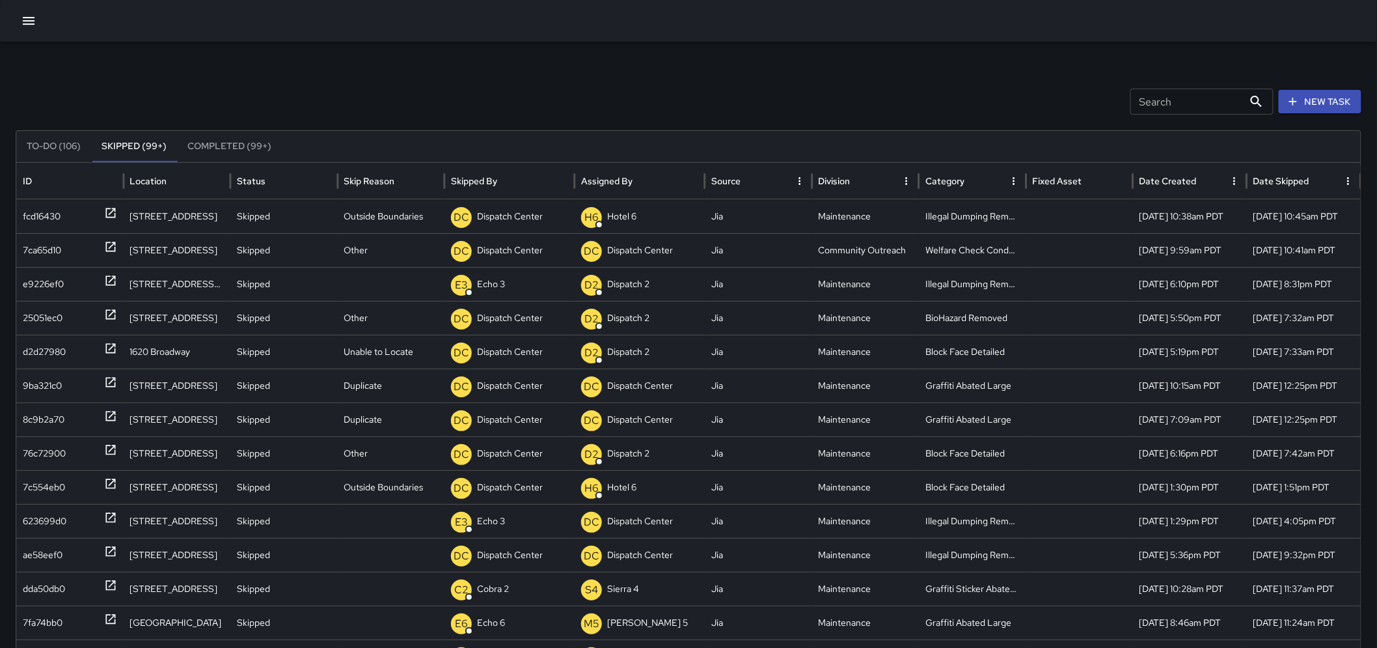
click at [41, 148] on button "To-Do (106)" at bounding box center [53, 146] width 75 height 31
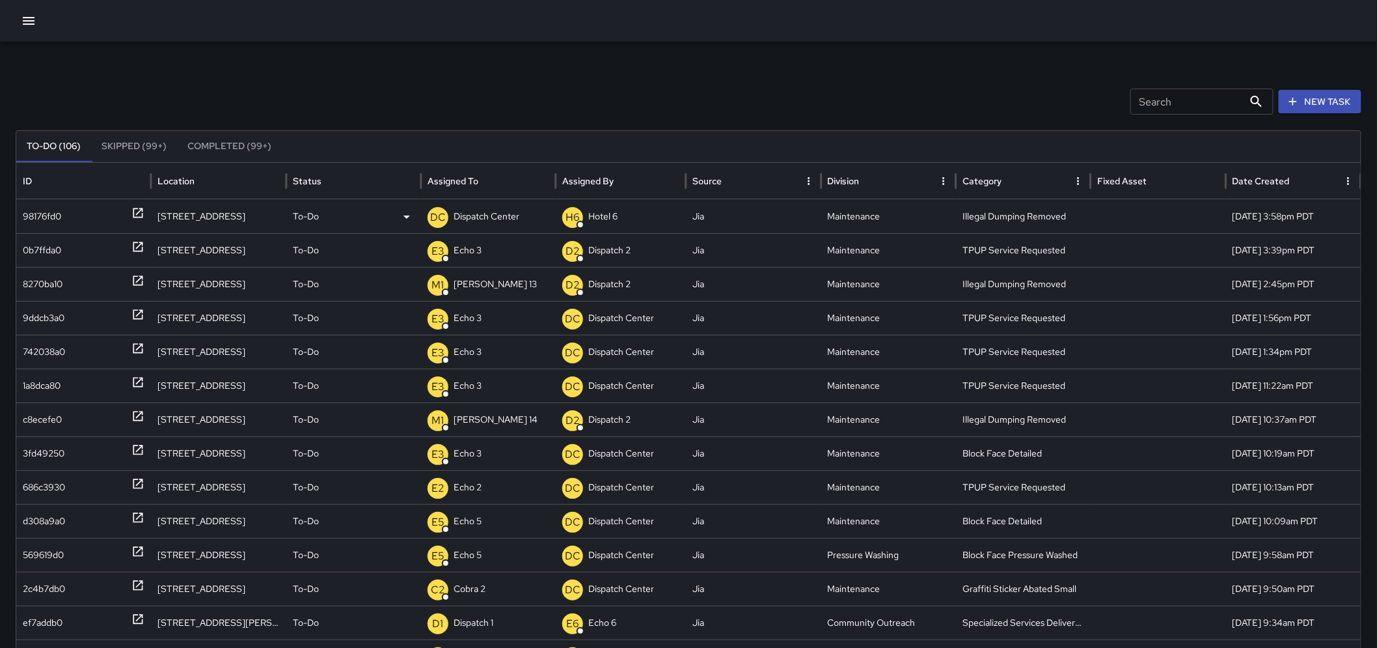
click at [312, 216] on p "To-Do" at bounding box center [306, 216] width 26 height 33
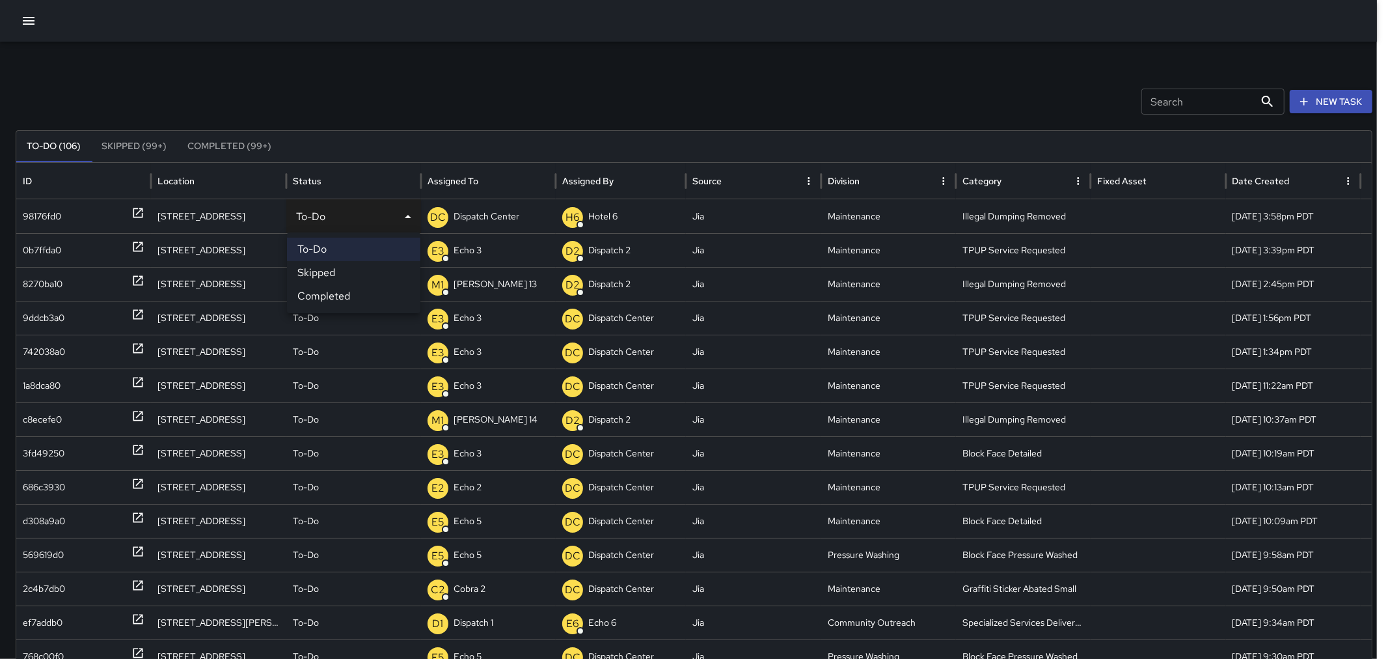
click at [329, 94] on div at bounding box center [694, 329] width 1388 height 659
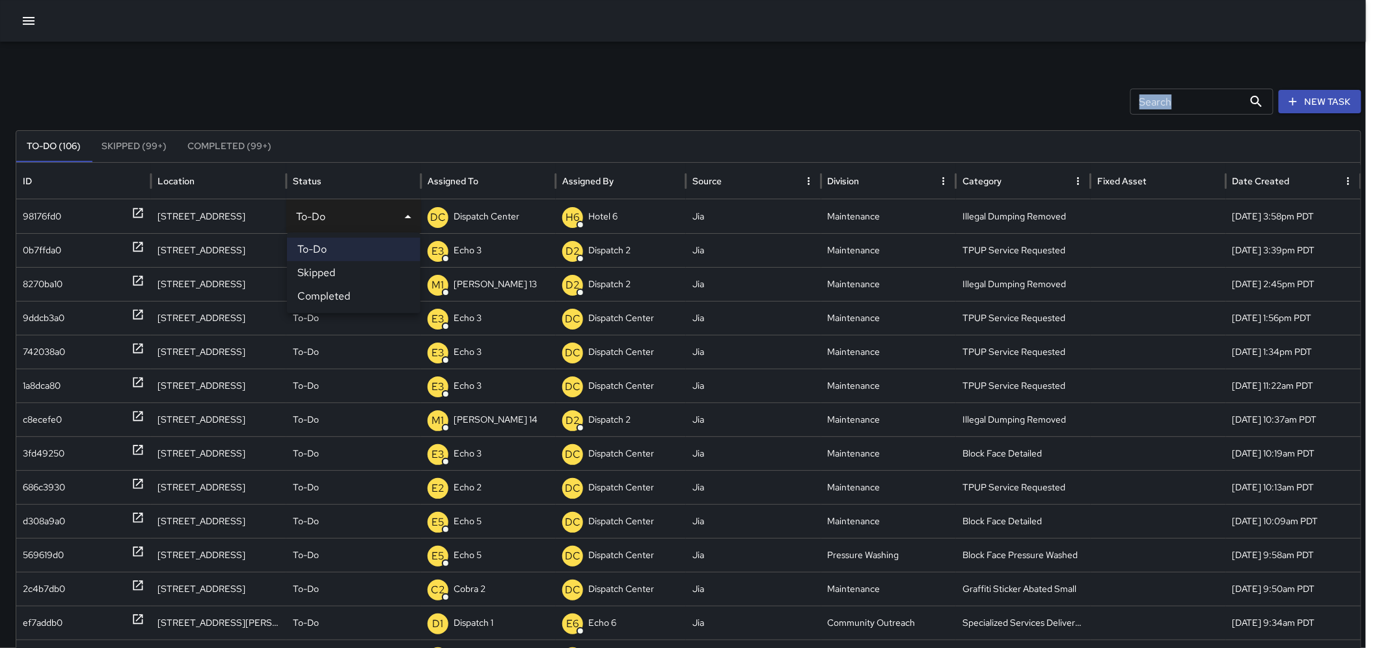
click at [329, 94] on div "Search Search New Task" at bounding box center [689, 102] width 1346 height 26
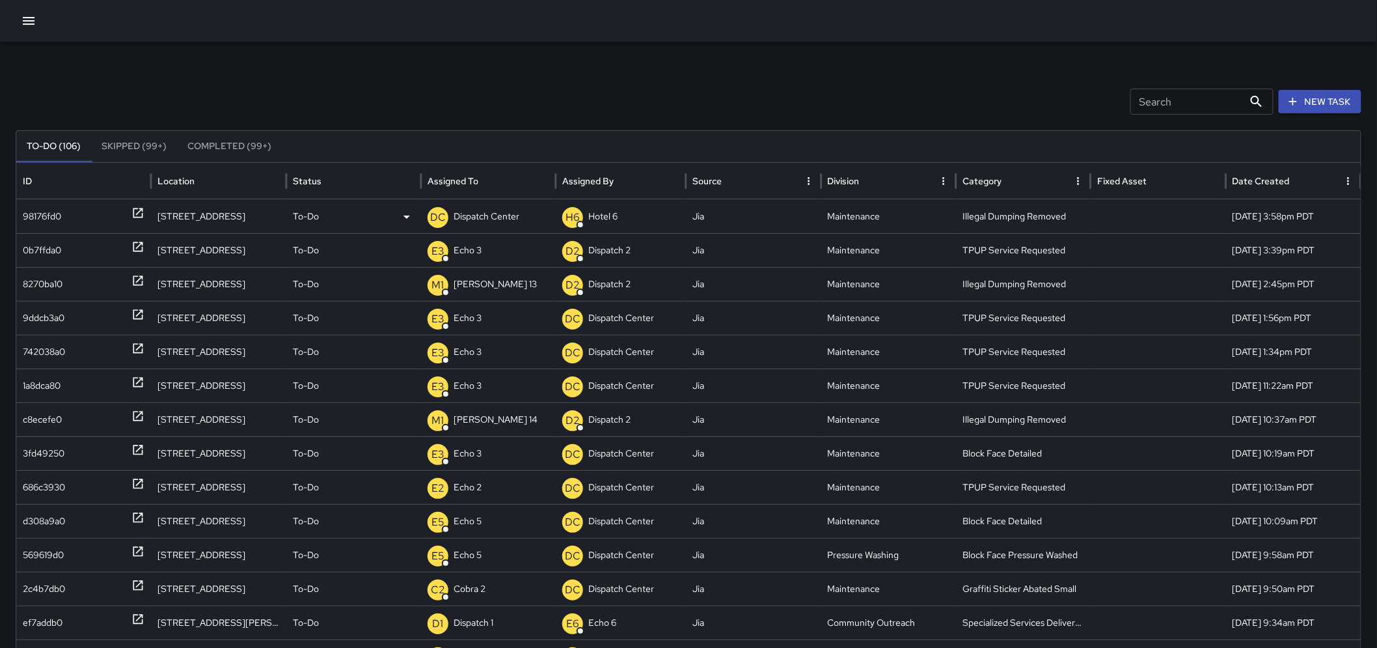
click at [302, 206] on p "To-Do" at bounding box center [306, 216] width 26 height 33
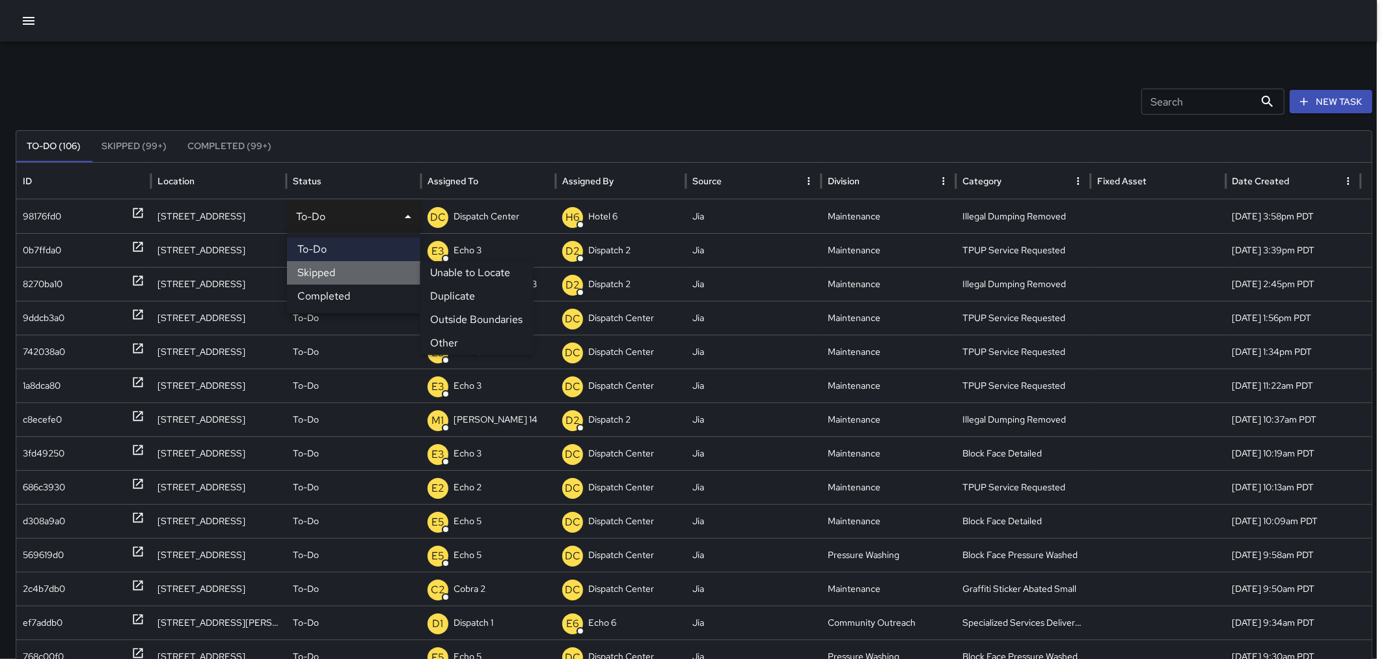
click at [323, 276] on li "Skipped" at bounding box center [353, 272] width 133 height 23
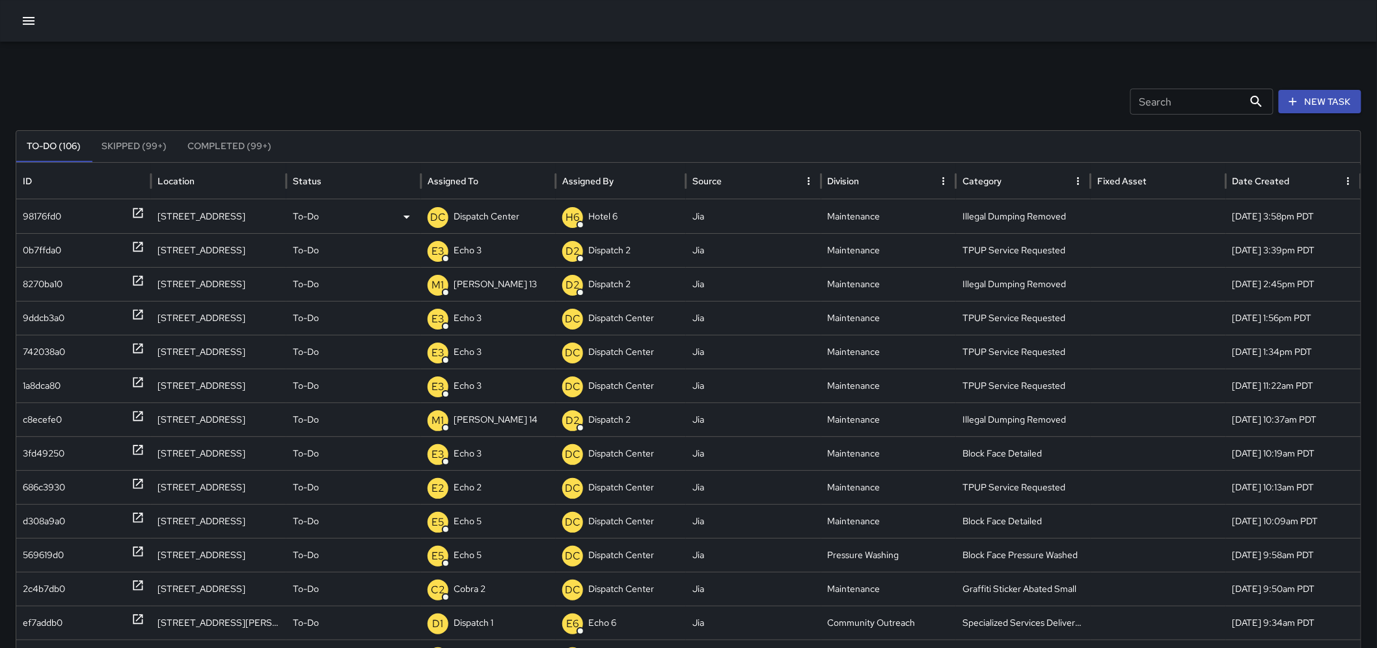
click at [133, 215] on icon at bounding box center [137, 212] width 13 height 13
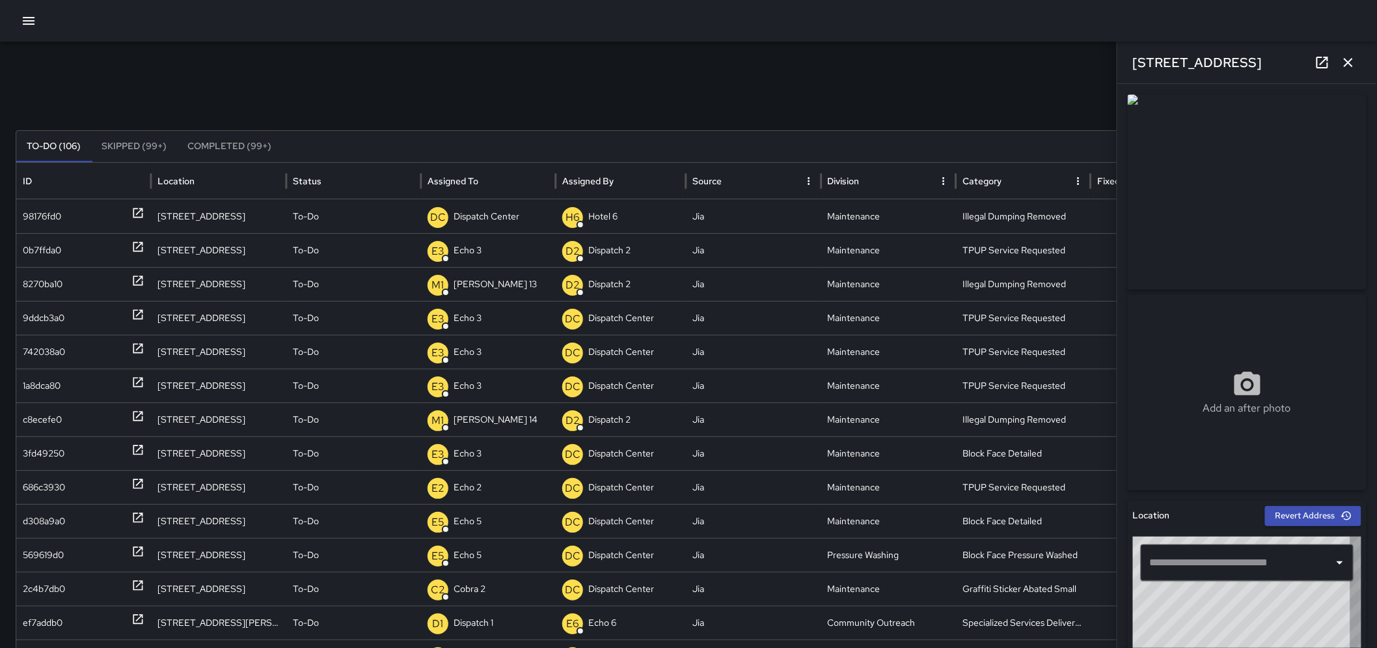
type input "**********"
click at [1348, 60] on icon "button" at bounding box center [1349, 63] width 16 height 16
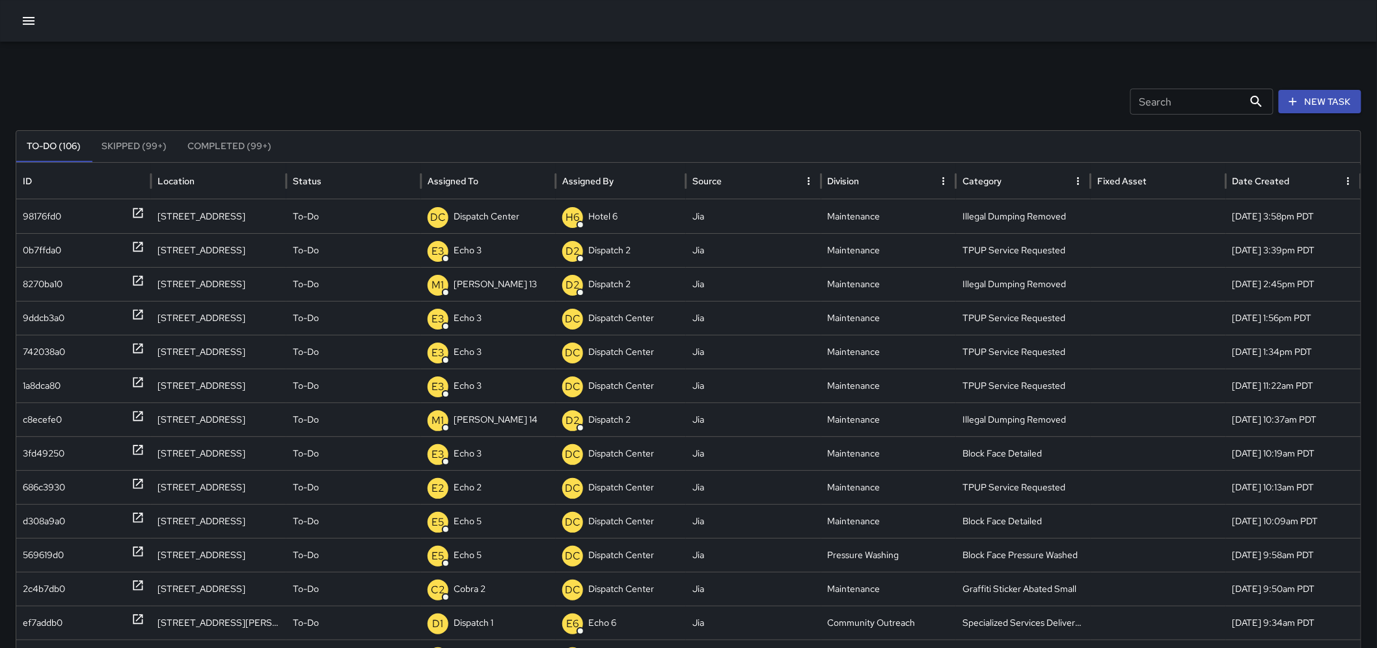
click at [27, 18] on icon "button" at bounding box center [29, 21] width 16 height 16
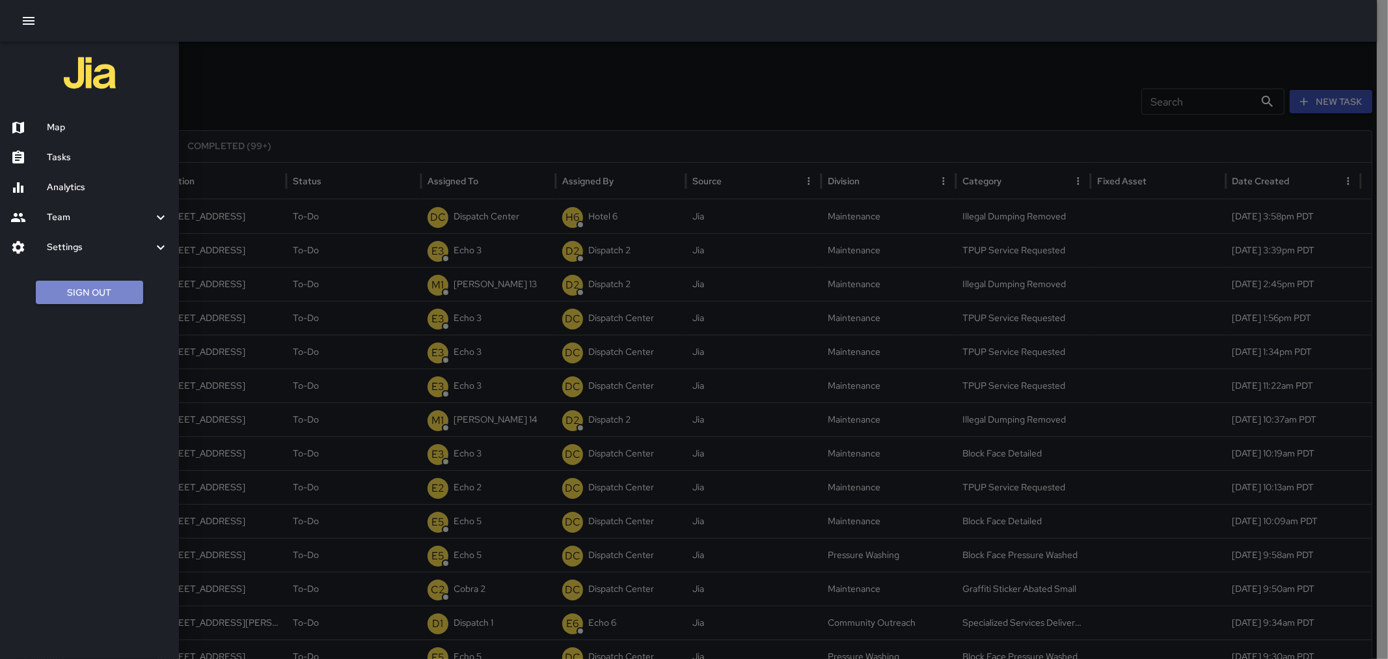
click at [57, 303] on button "Sign Out" at bounding box center [89, 292] width 107 height 24
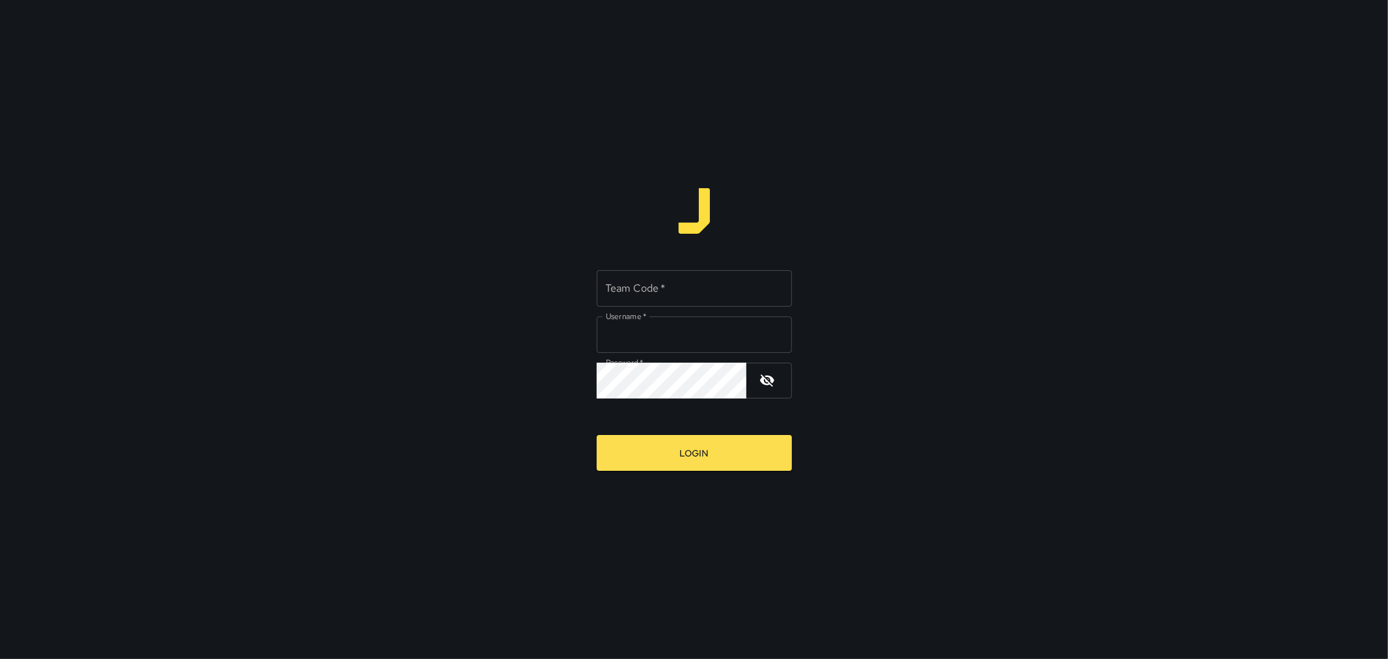
type input "*********"
click at [655, 297] on input "Team Code   *" at bounding box center [694, 288] width 195 height 36
type input "****"
click at [632, 476] on div "Team Code   * **** Team Code   * Username   * ********* Username   * Password  …" at bounding box center [694, 329] width 1388 height 659
click at [646, 461] on button "Login" at bounding box center [694, 453] width 195 height 36
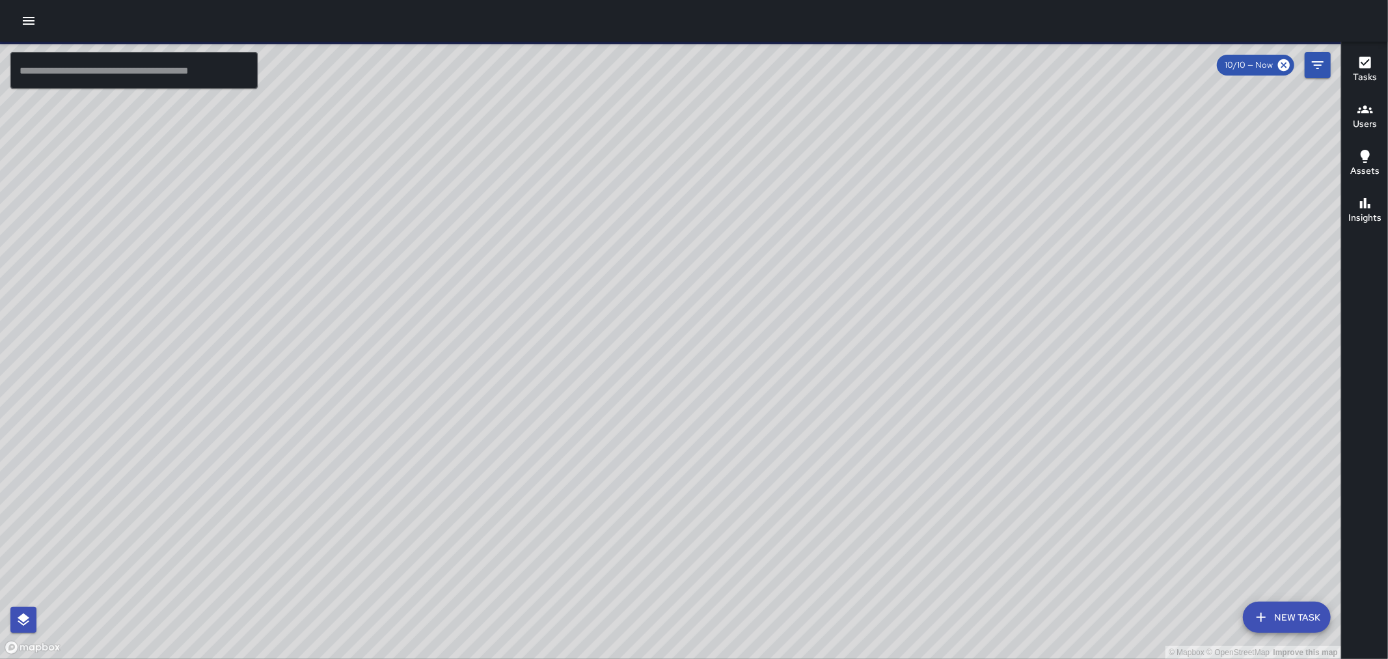
click at [41, 18] on button "button" at bounding box center [29, 21] width 26 height 26
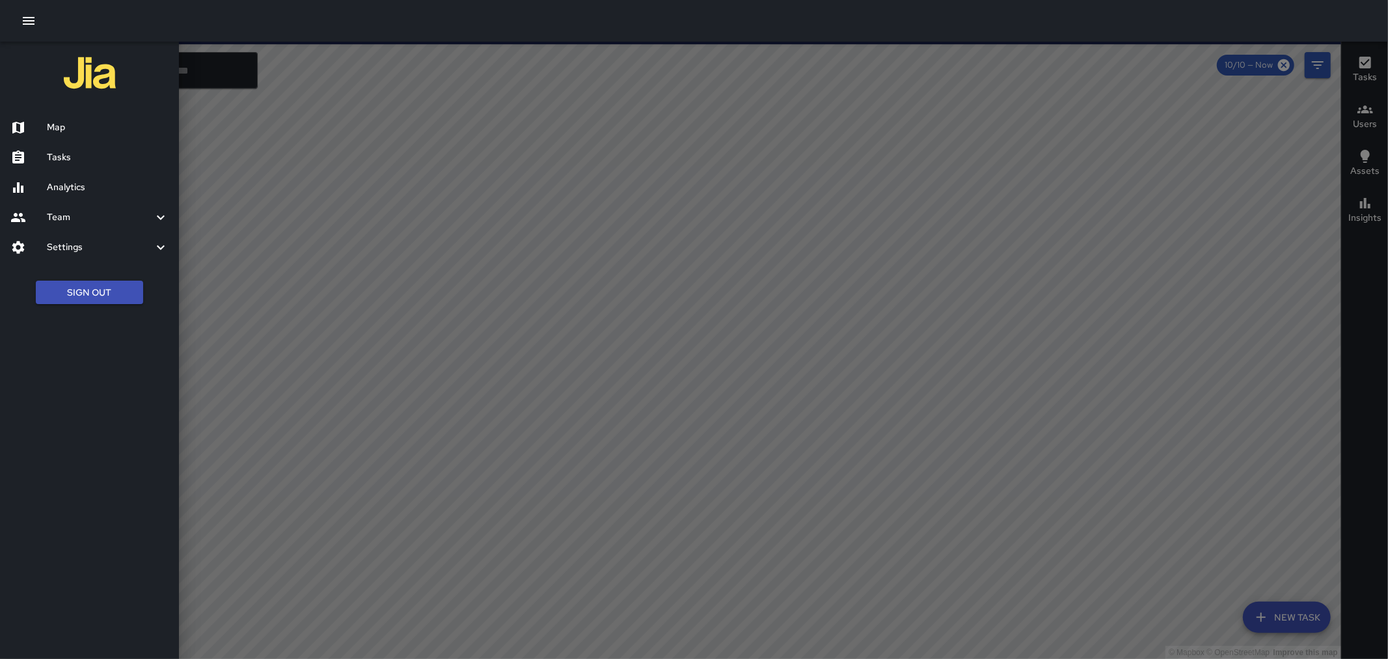
click at [81, 156] on h6 "Tasks" at bounding box center [108, 157] width 122 height 14
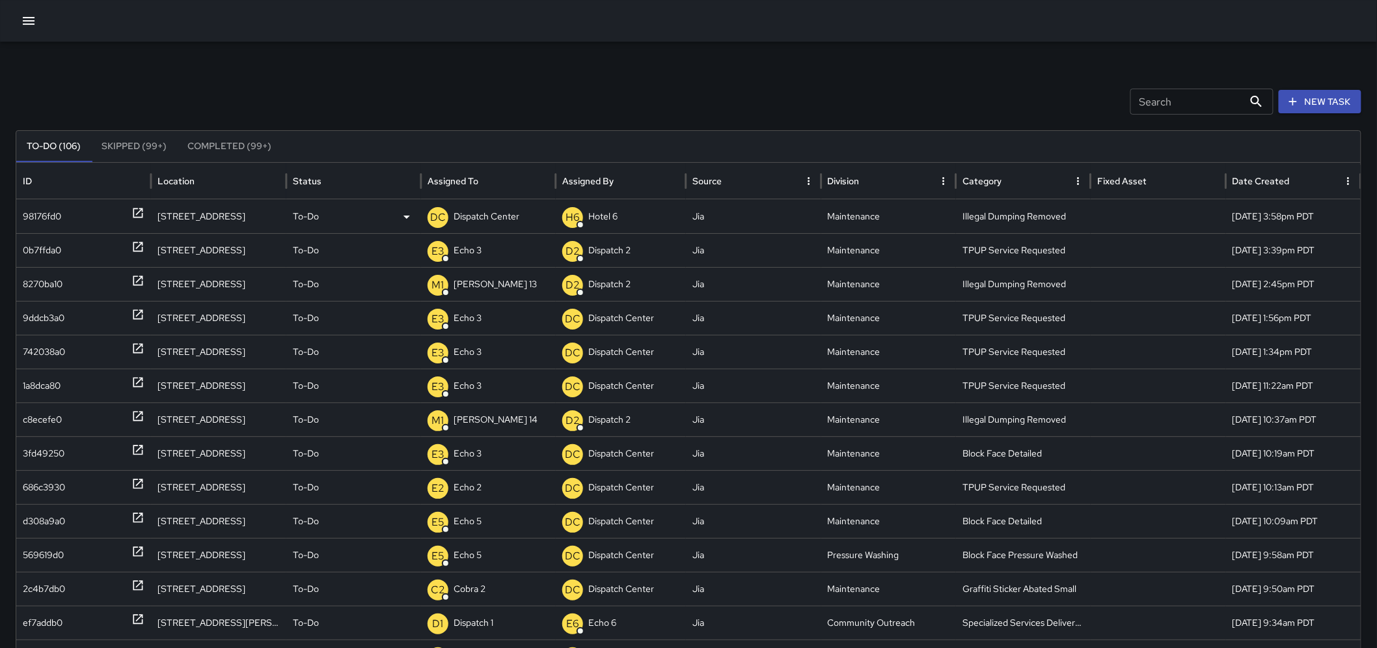
click at [138, 217] on icon at bounding box center [138, 213] width 10 height 10
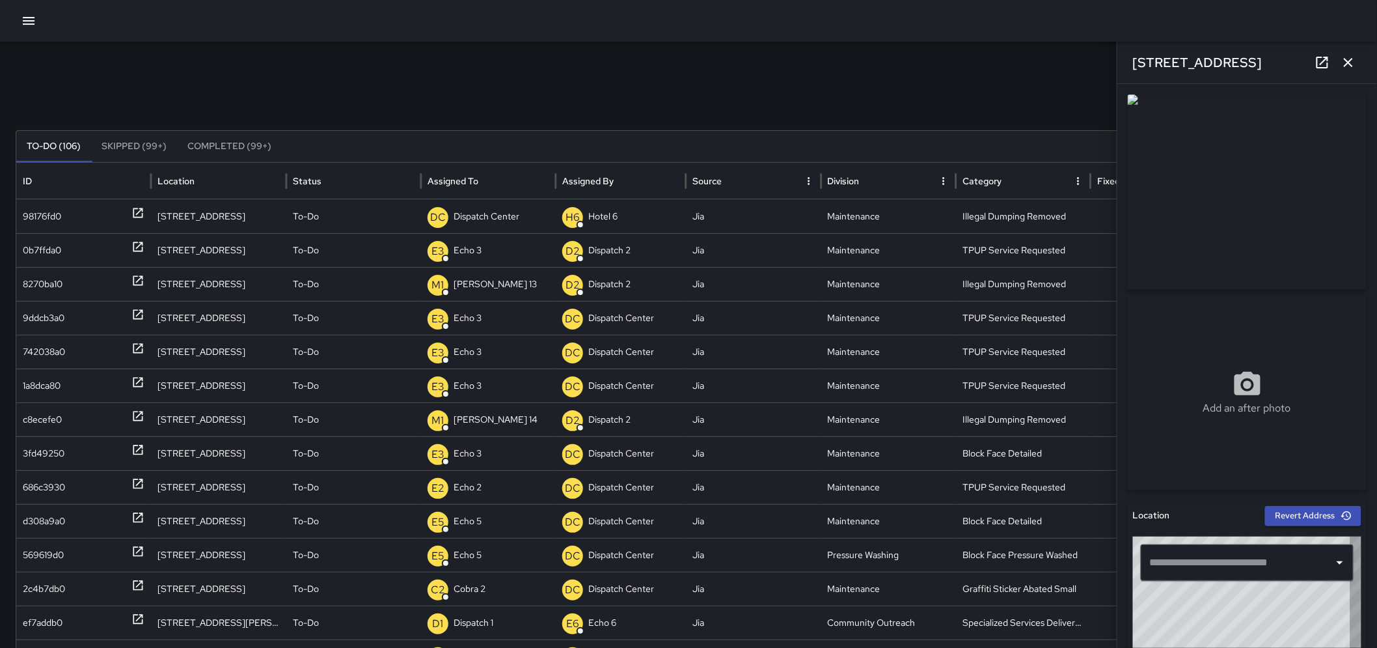
type input "**********"
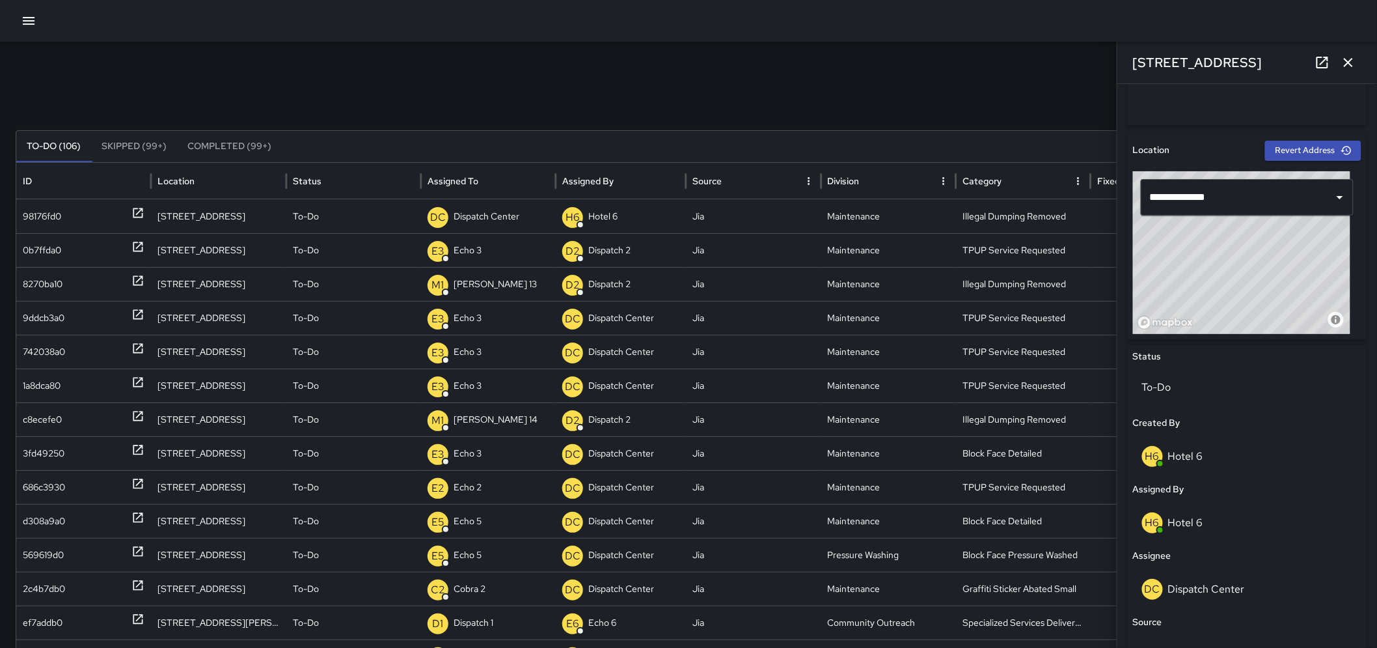
scroll to position [387, 0]
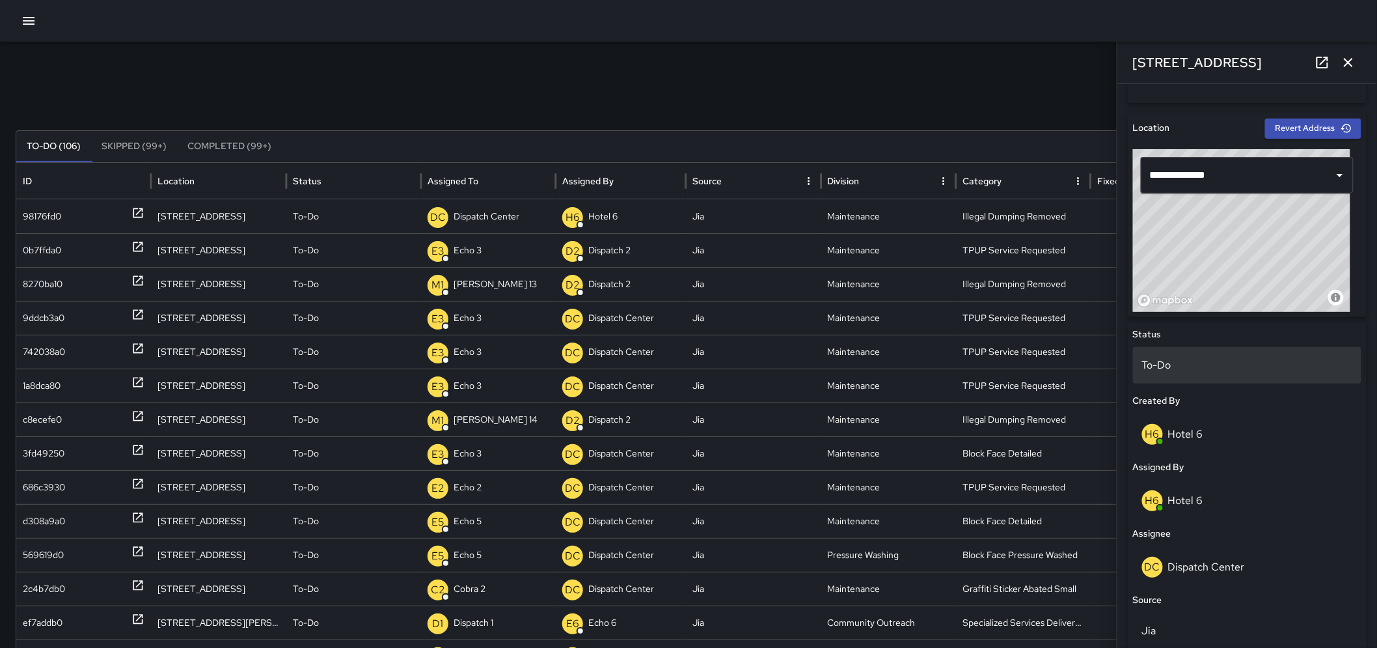
click at [1202, 362] on p "To-Do" at bounding box center [1247, 365] width 210 height 16
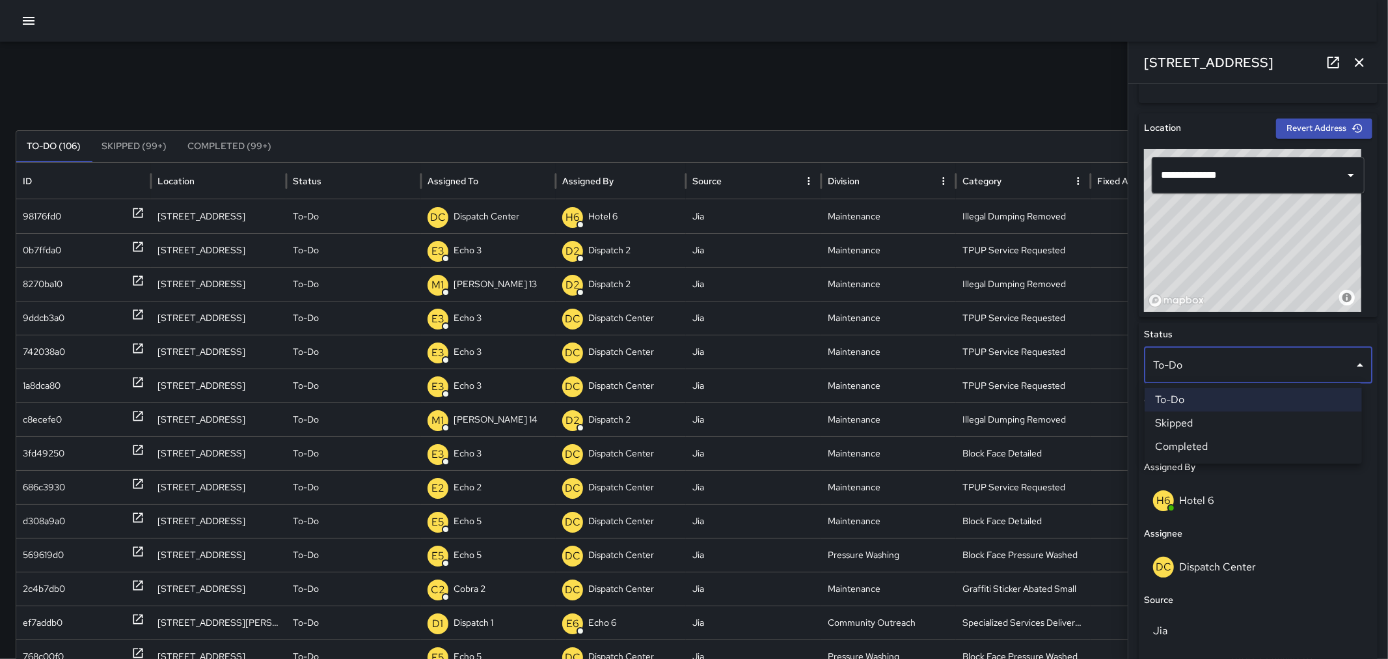
click at [1175, 426] on li "Skipped" at bounding box center [1253, 422] width 217 height 23
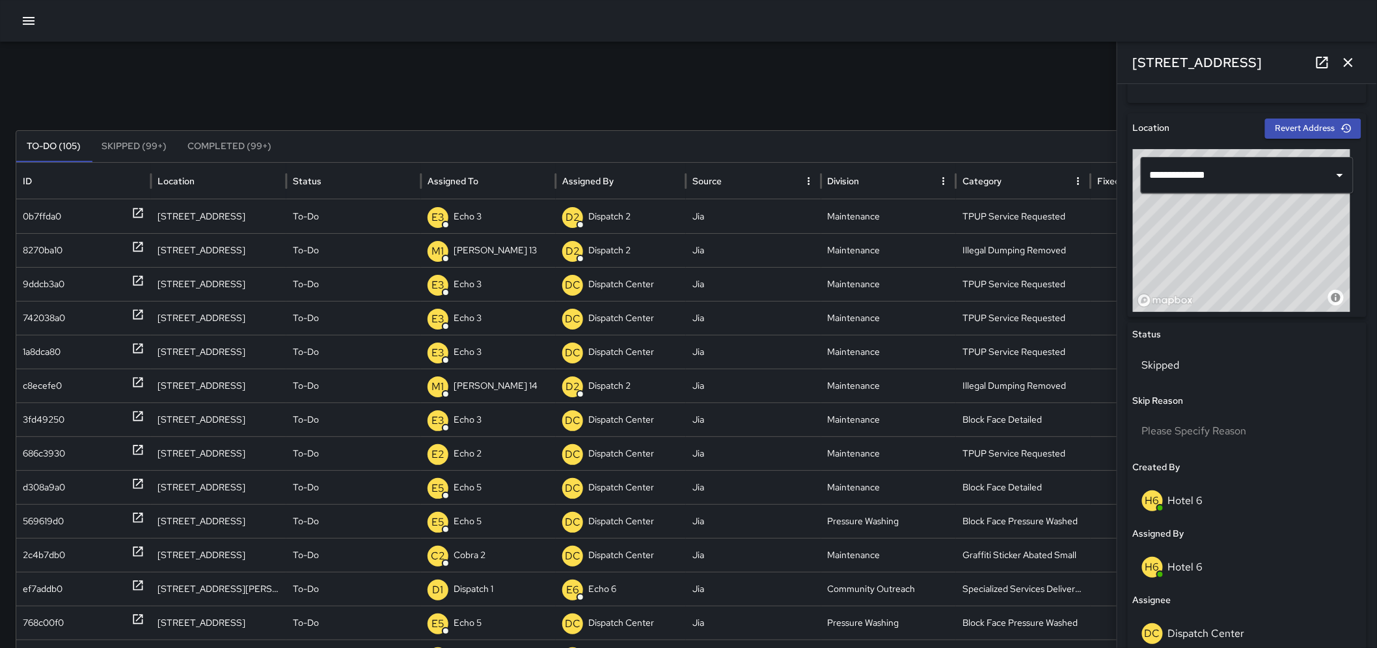
click at [1345, 57] on icon "button" at bounding box center [1349, 63] width 16 height 16
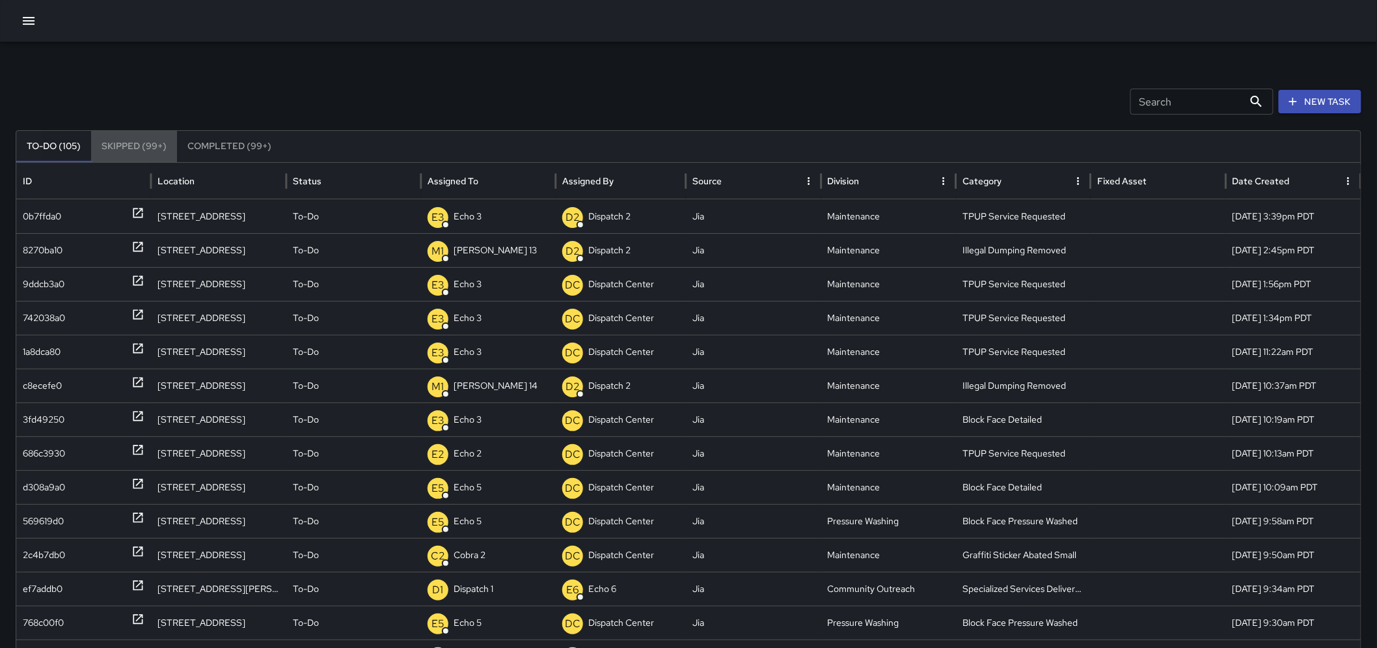
click at [113, 147] on button "Skipped (99+)" at bounding box center [134, 146] width 86 height 31
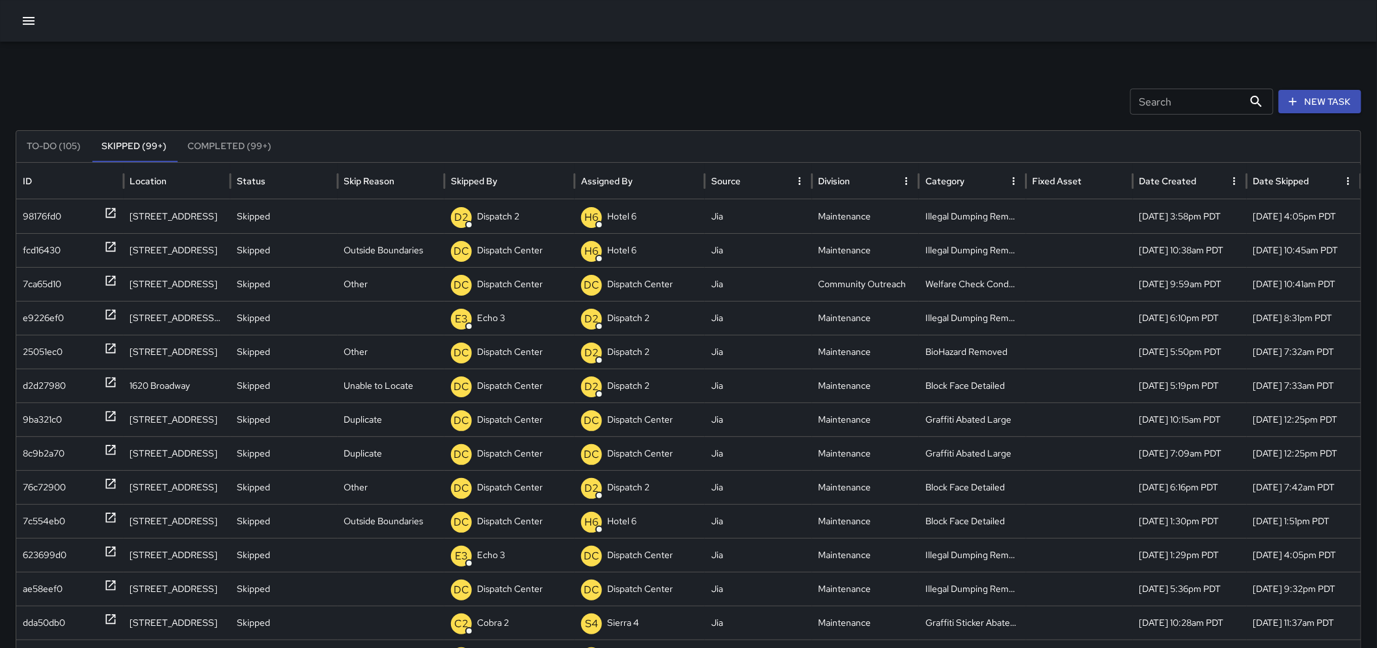
click at [57, 139] on button "To-Do (105)" at bounding box center [53, 146] width 75 height 31
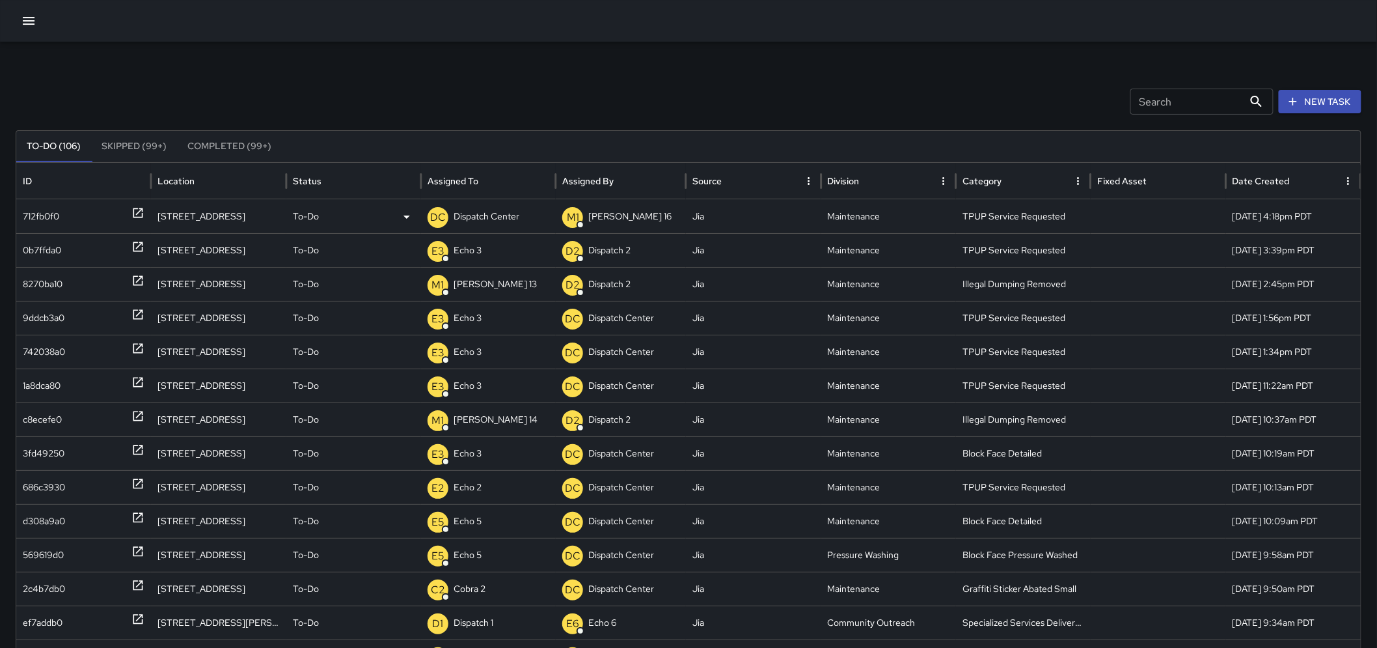
click at [137, 213] on icon at bounding box center [138, 213] width 10 height 10
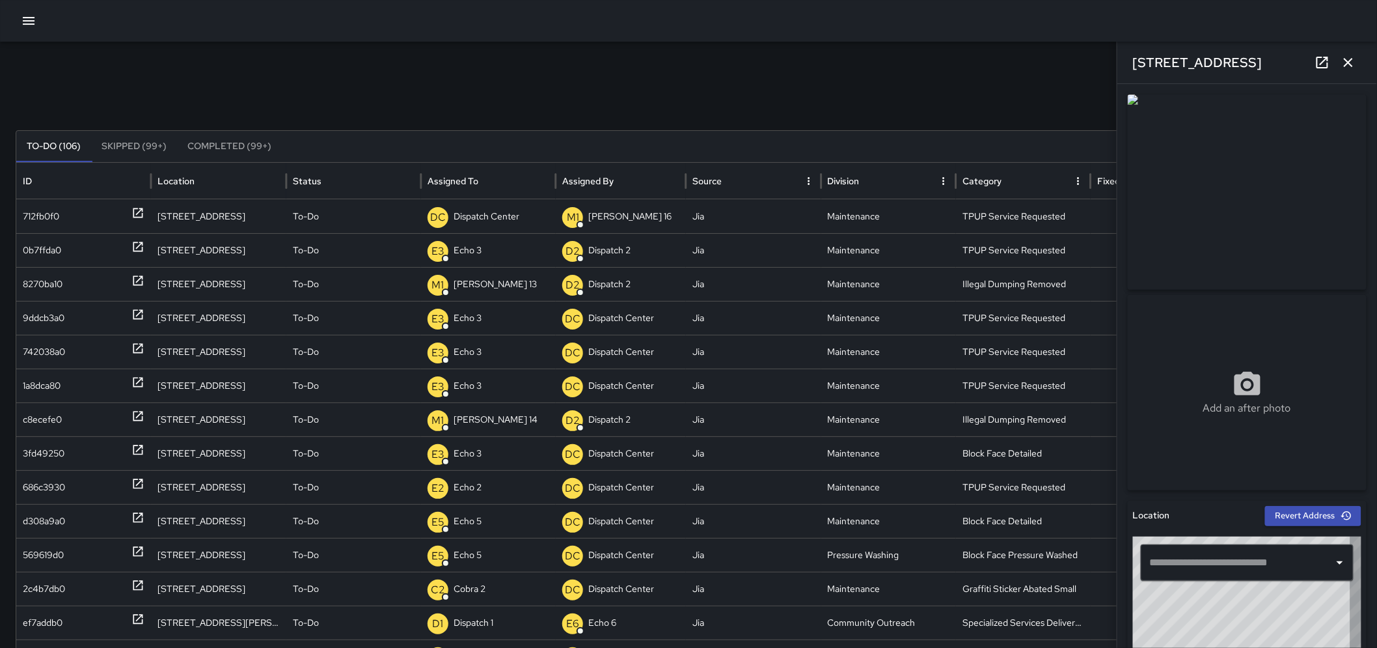
type input "**********"
click at [488, 215] on p "Dispatch Center" at bounding box center [487, 216] width 66 height 33
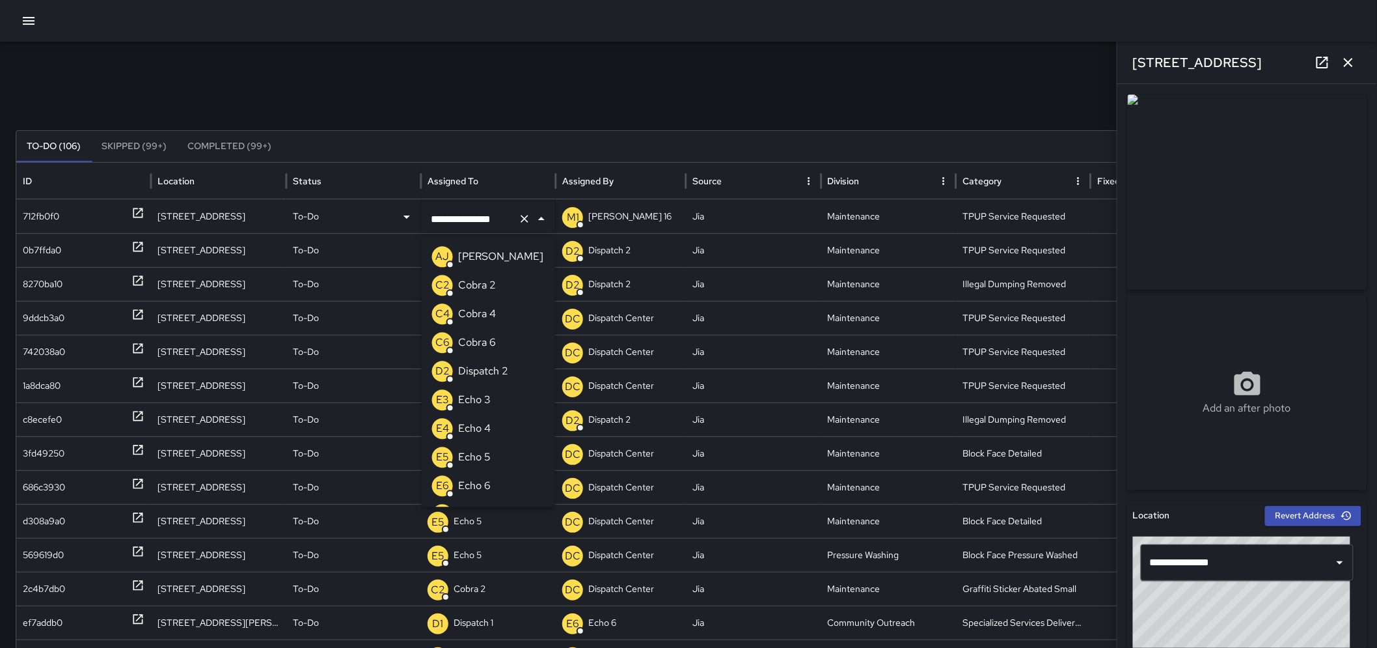
click at [493, 398] on li "E3 Echo 3" at bounding box center [488, 399] width 133 height 29
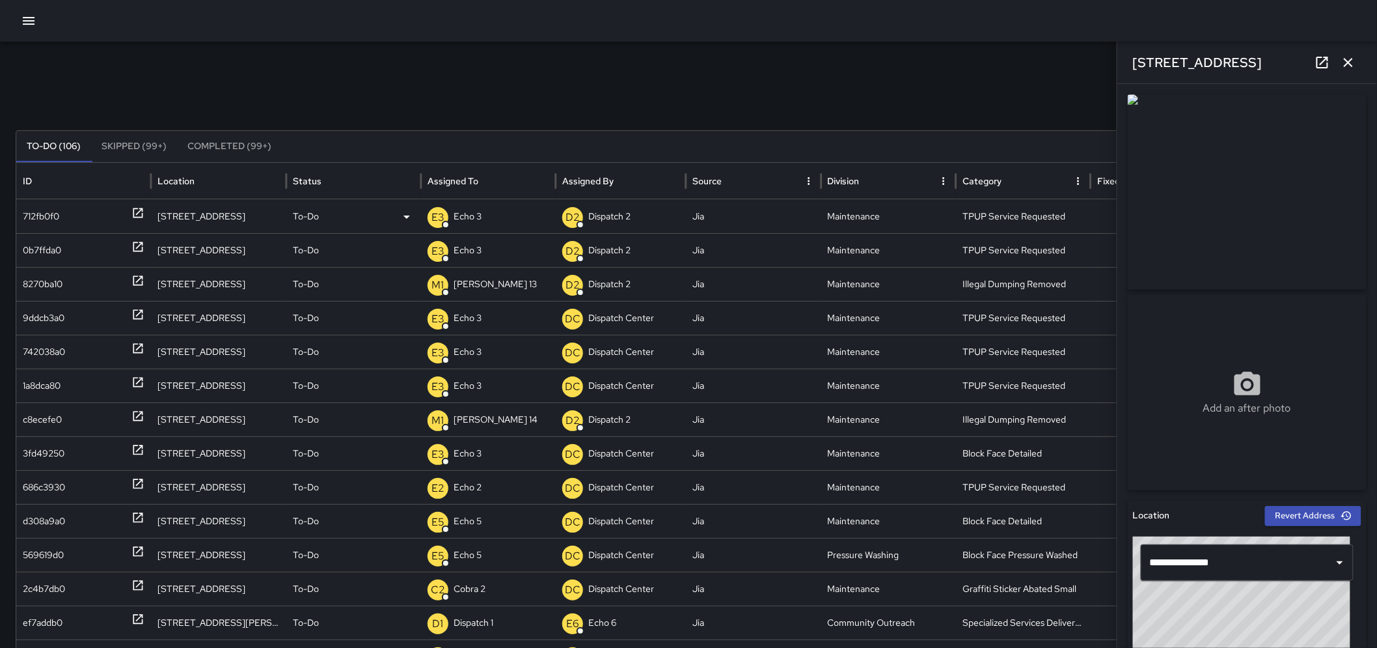
click at [1343, 57] on icon "button" at bounding box center [1349, 63] width 16 height 16
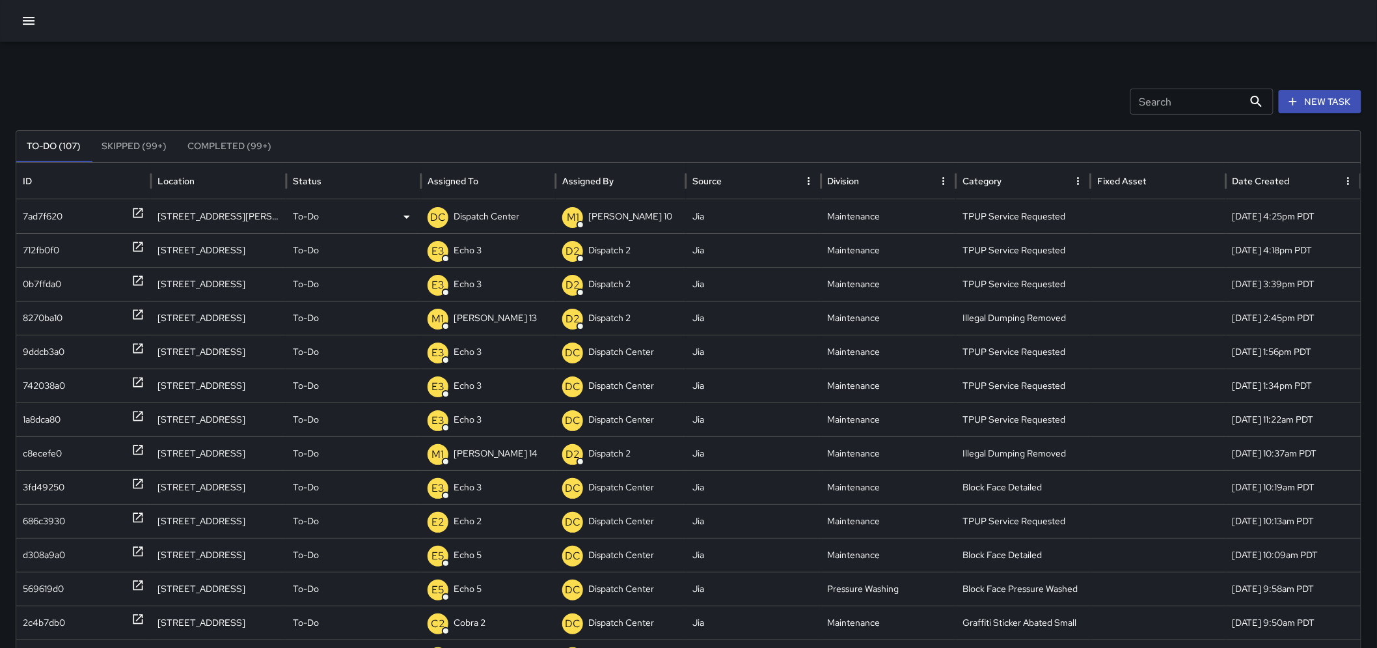
click at [527, 209] on div "DC Dispatch Center" at bounding box center [489, 216] width 122 height 33
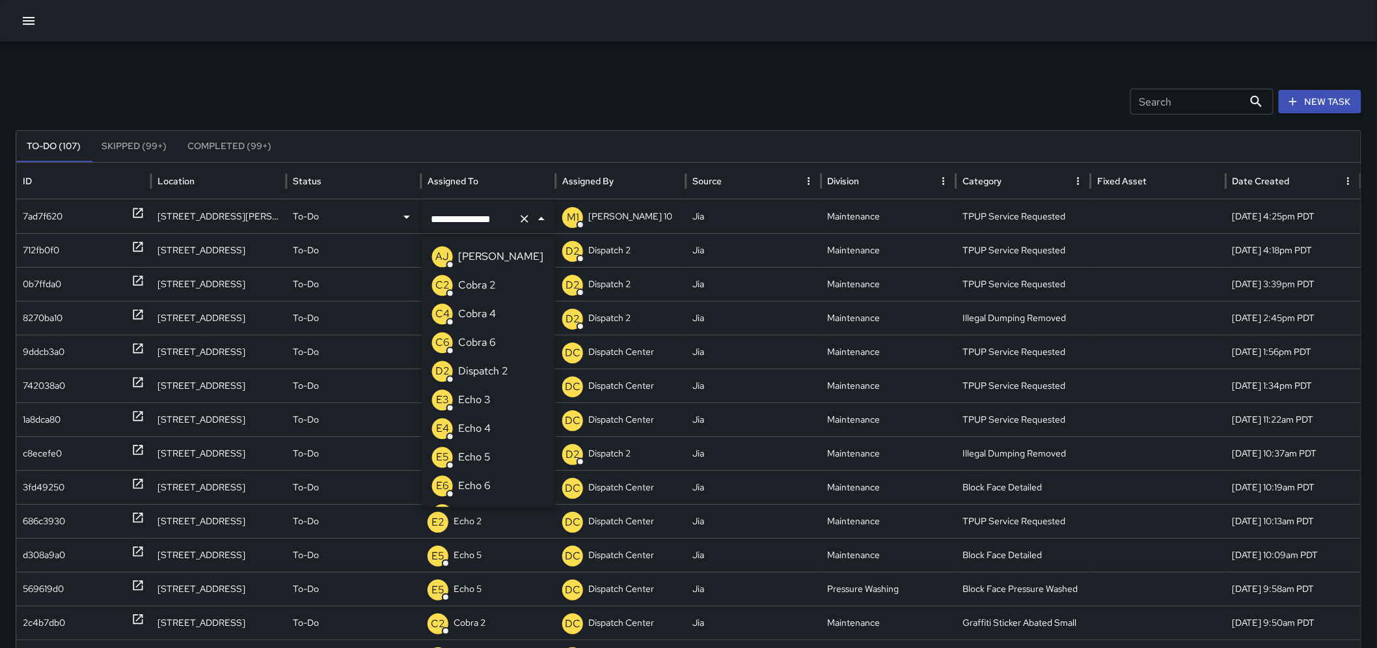
scroll to position [933, 0]
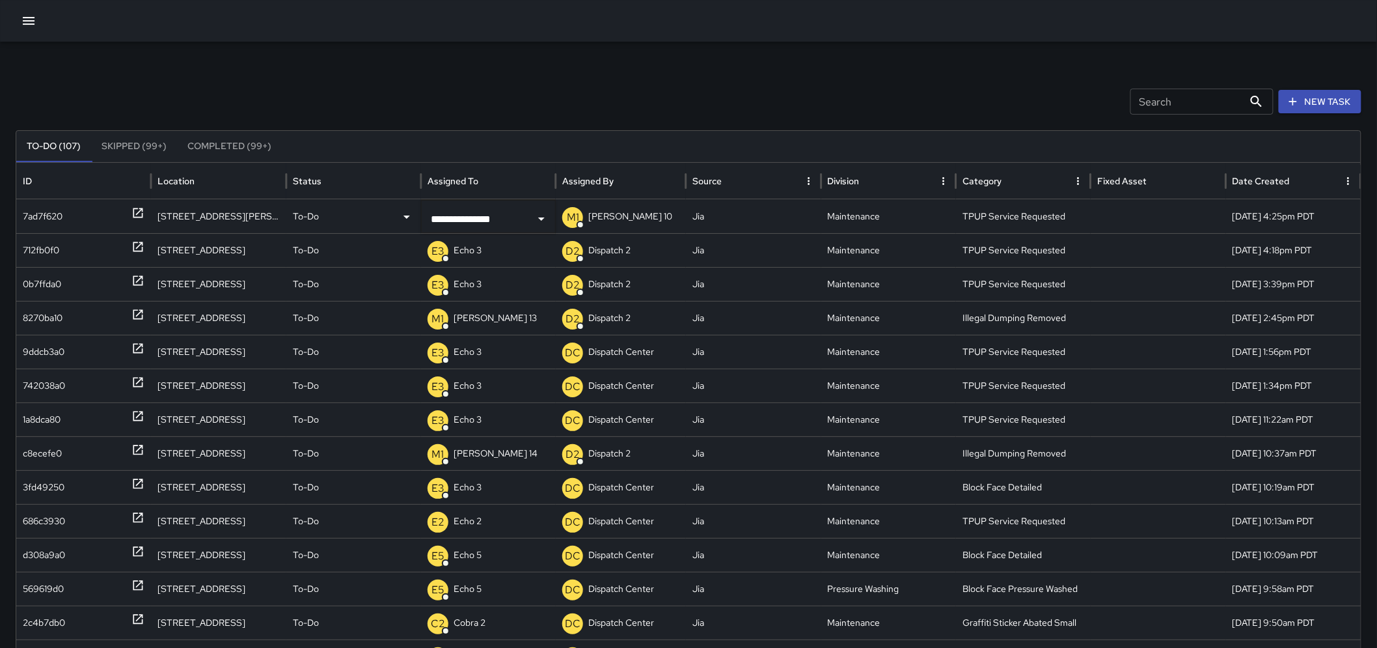
click at [141, 213] on icon at bounding box center [137, 212] width 13 height 13
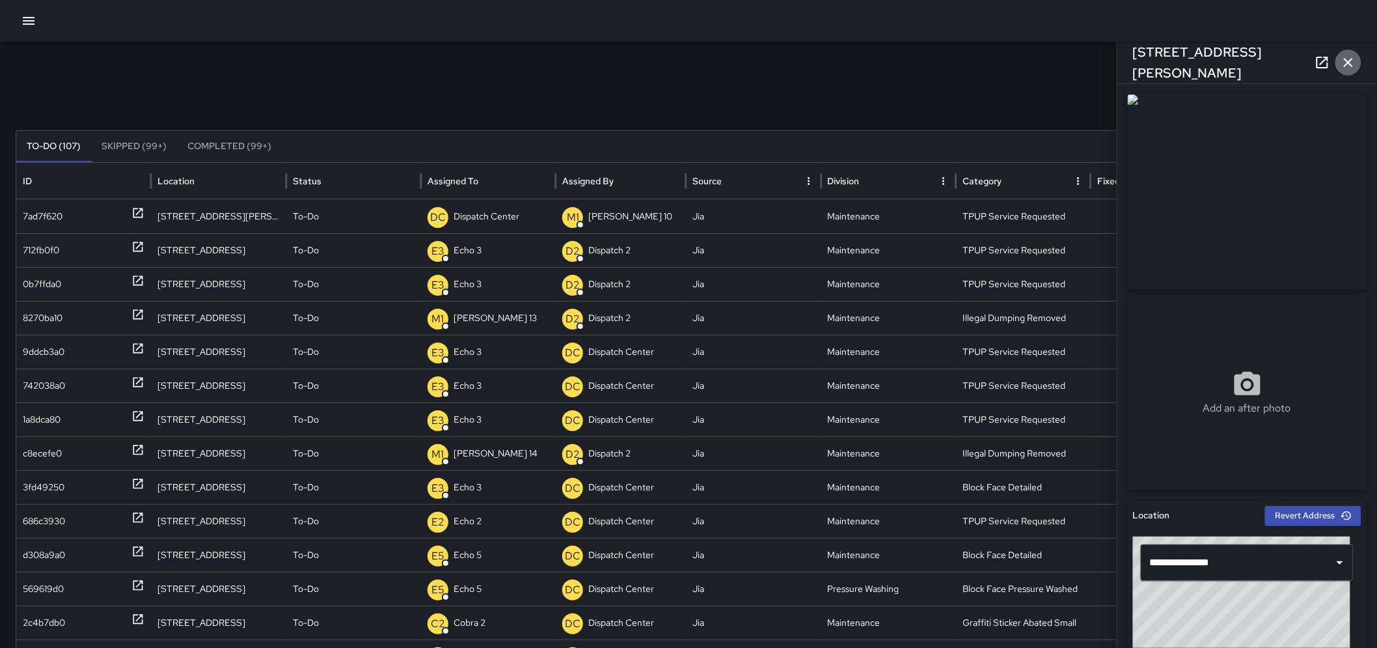
click at [1350, 55] on icon "button" at bounding box center [1349, 63] width 16 height 16
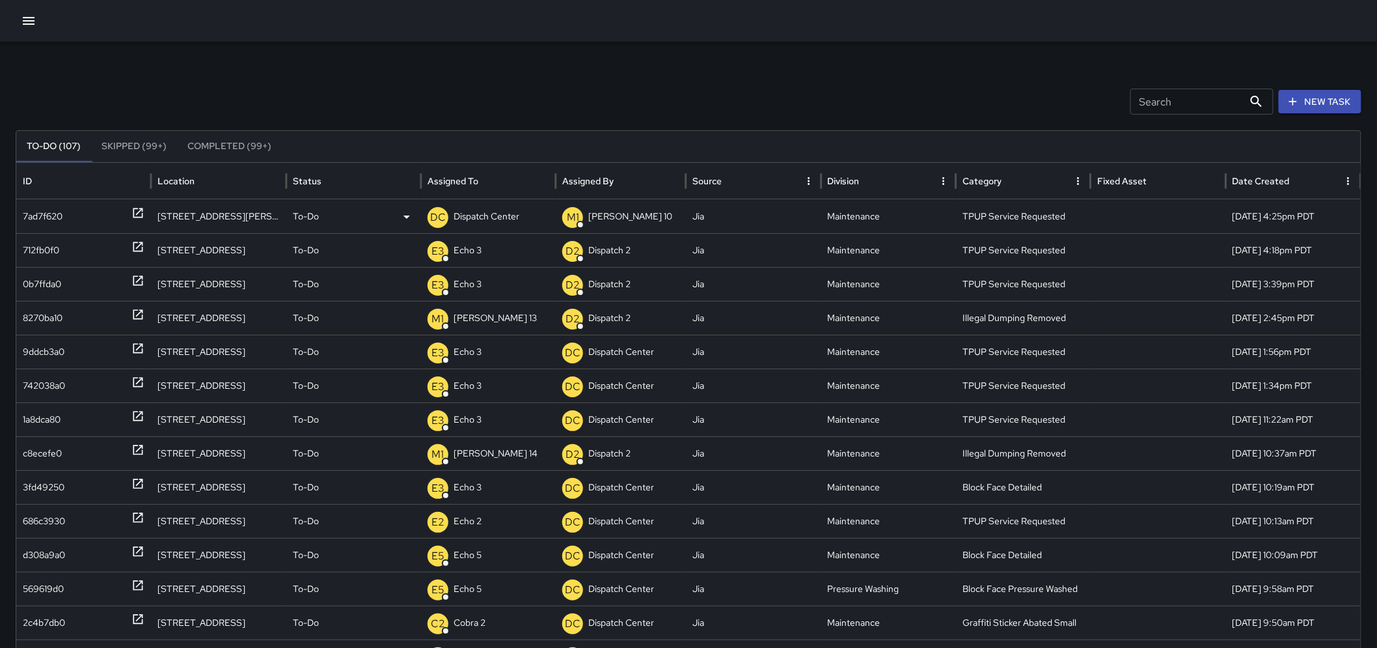
click at [463, 206] on p "Dispatch Center" at bounding box center [487, 216] width 66 height 33
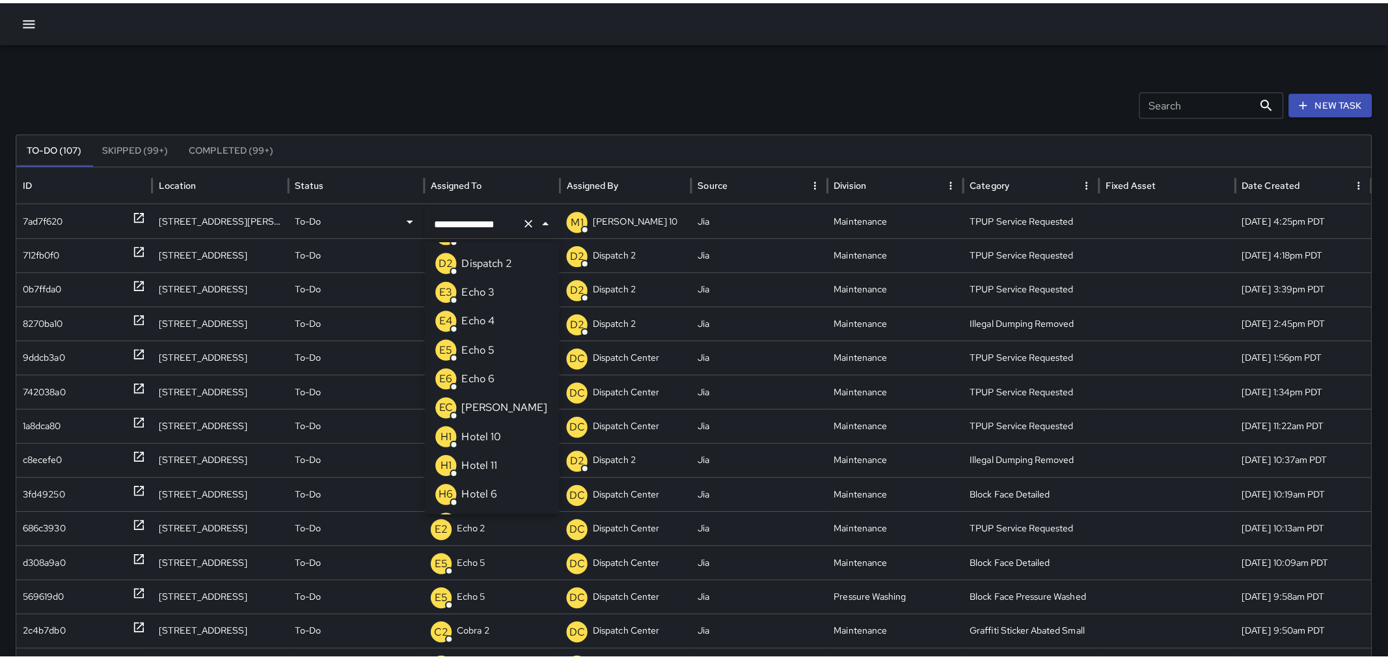
scroll to position [0, 0]
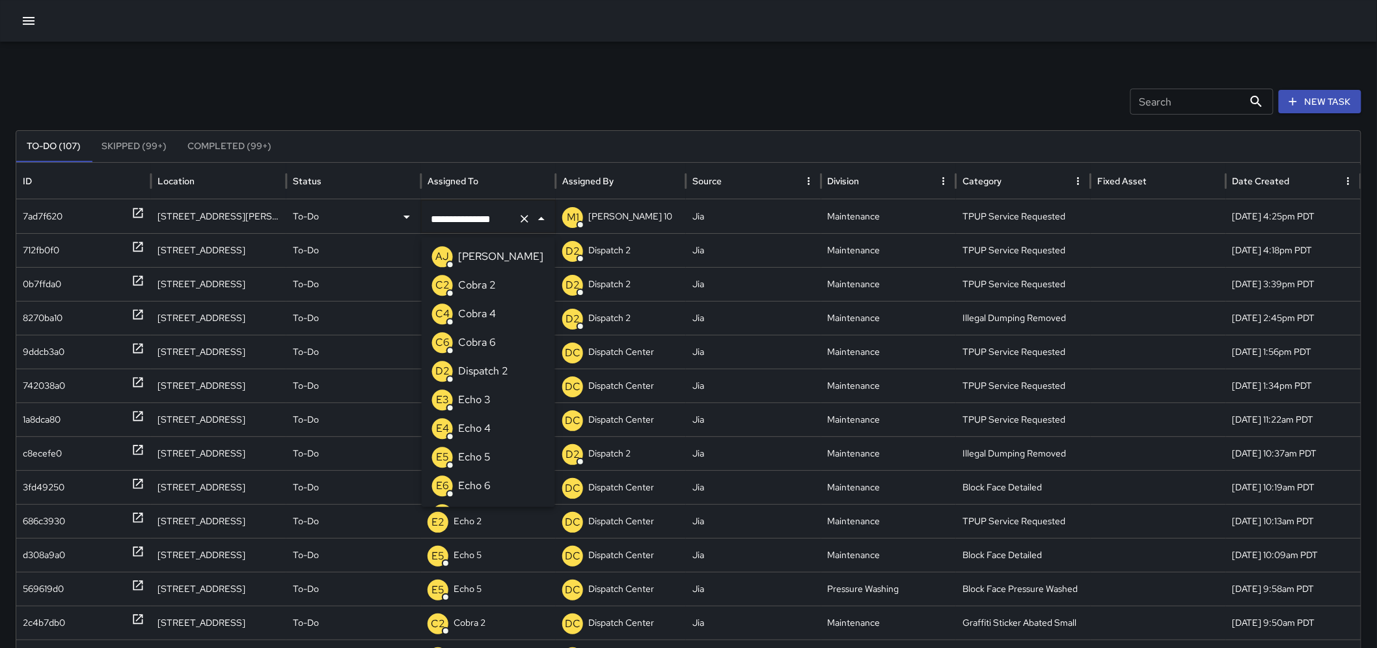
click at [480, 405] on p "Echo 3" at bounding box center [474, 400] width 33 height 16
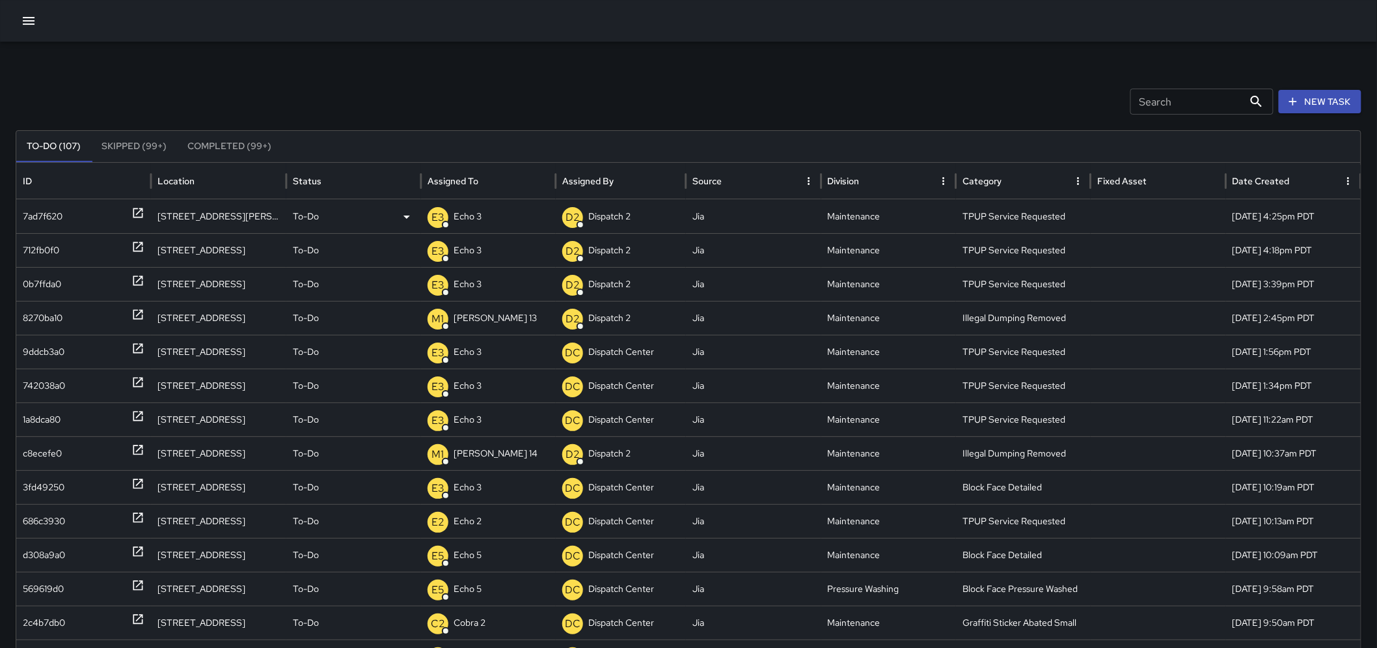
click at [26, 17] on icon "button" at bounding box center [29, 21] width 12 height 8
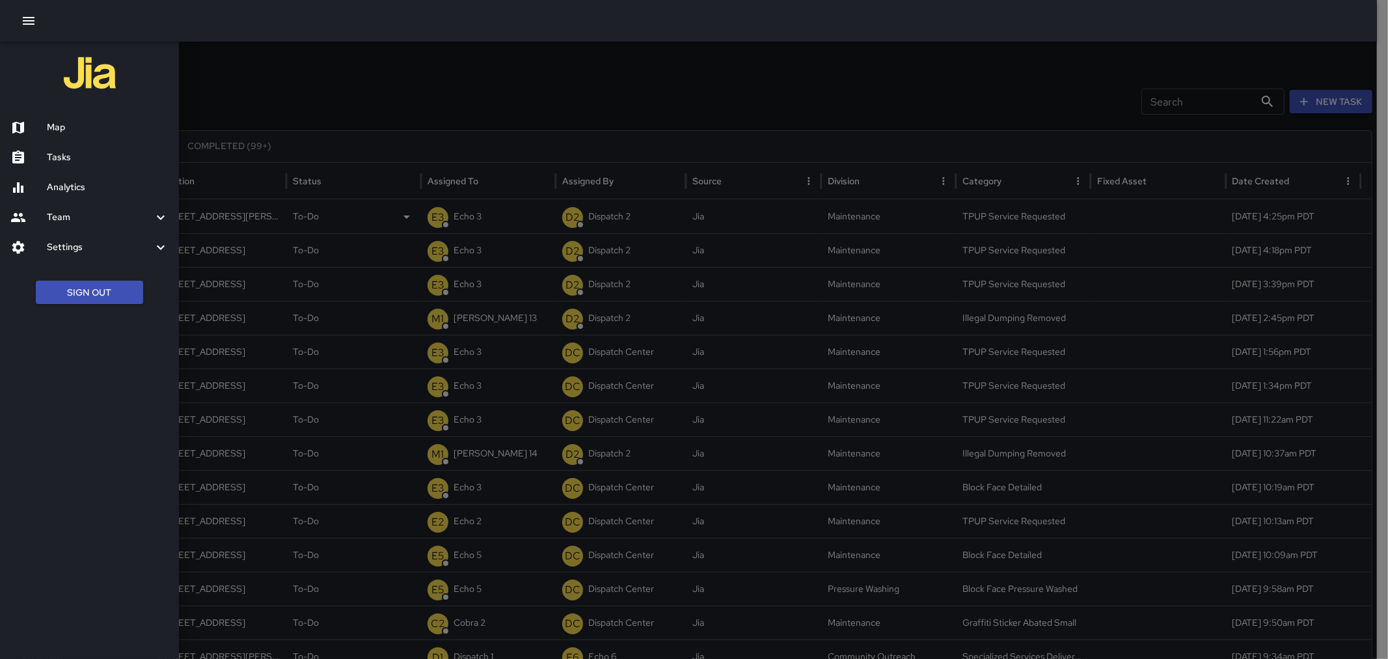
click at [542, 61] on div at bounding box center [694, 329] width 1388 height 659
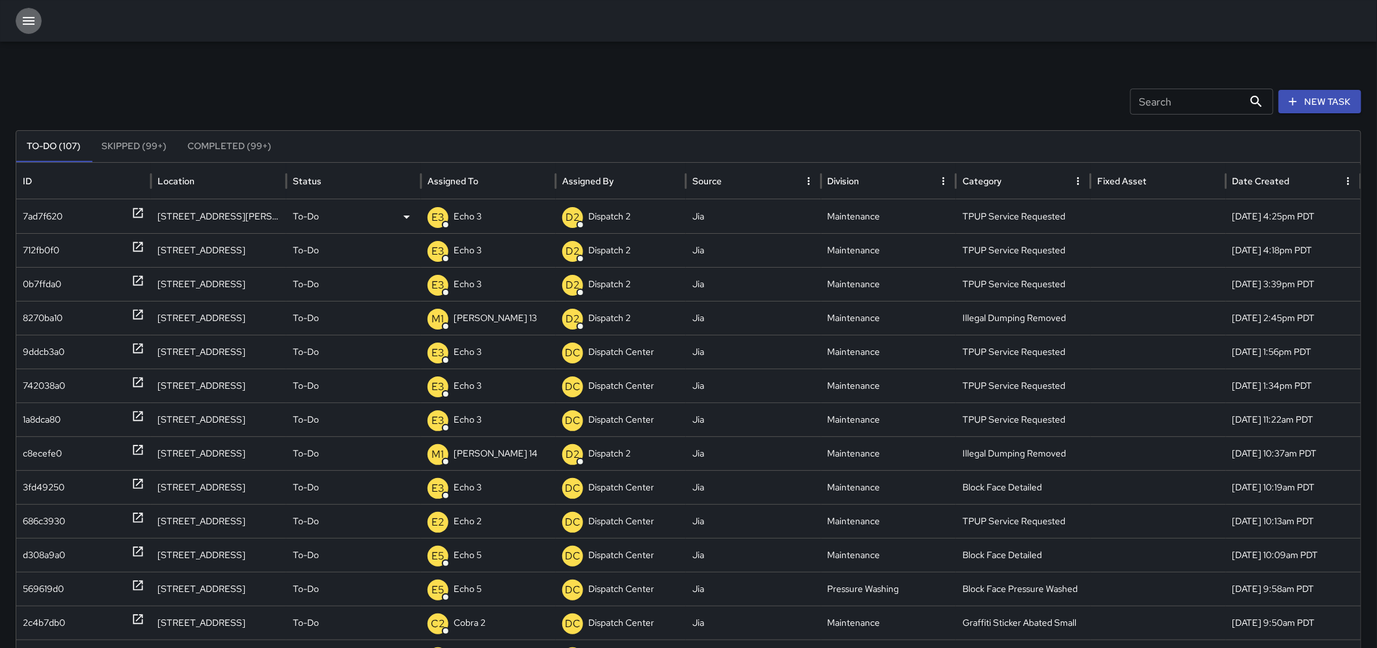
click at [25, 21] on icon "button" at bounding box center [29, 21] width 16 height 16
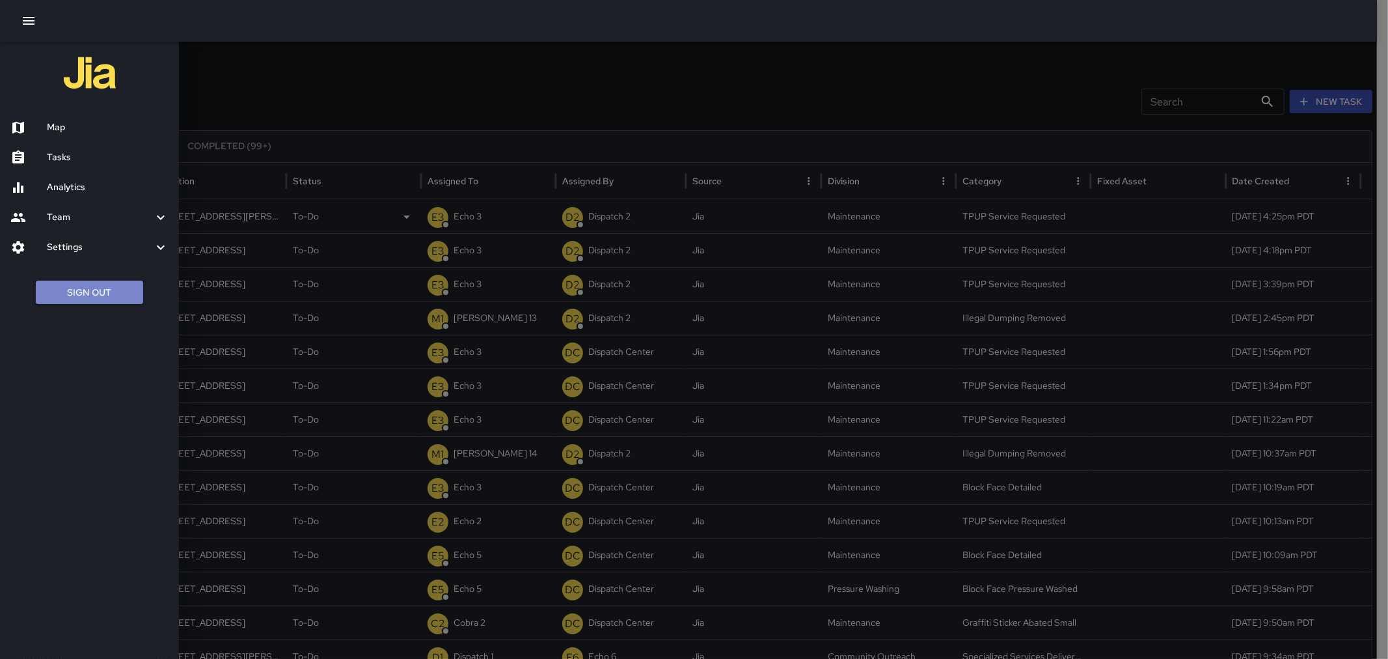
click at [116, 286] on button "Sign Out" at bounding box center [89, 292] width 107 height 24
